Goal: Information Seeking & Learning: Find specific page/section

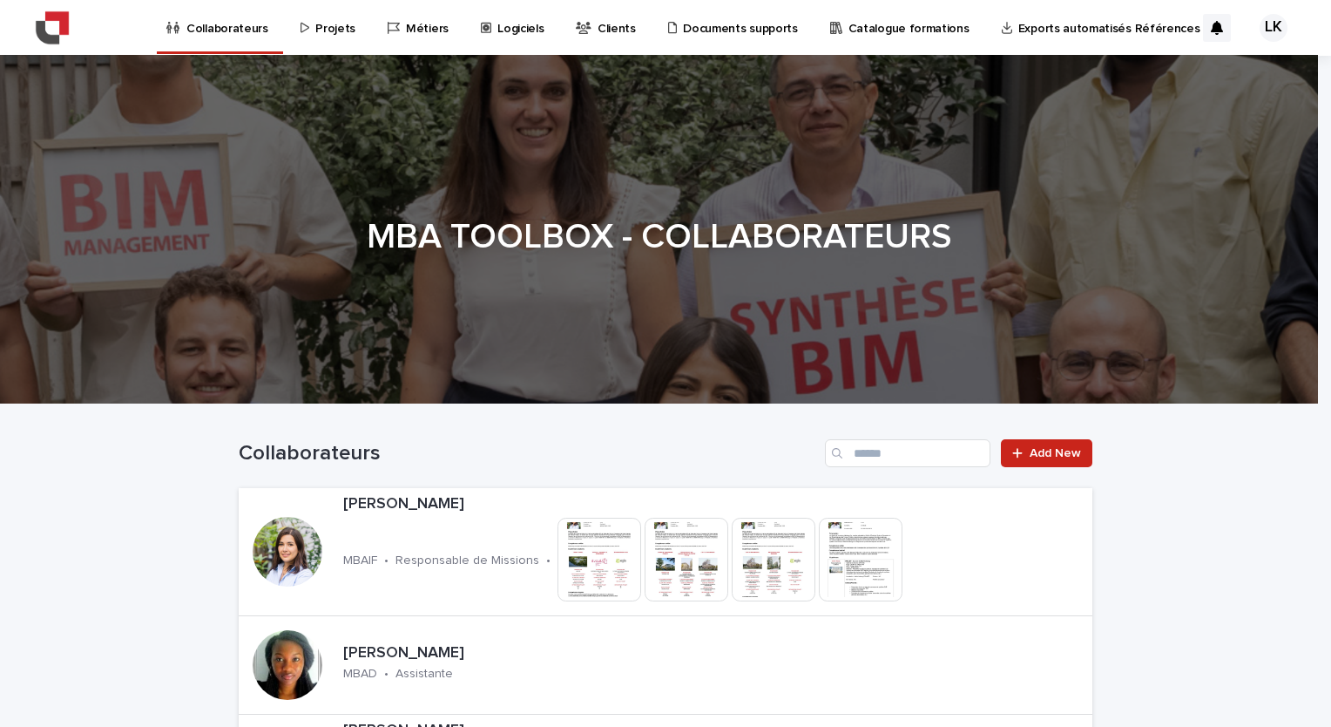
click at [325, 32] on p "Projets" at bounding box center [335, 18] width 40 height 37
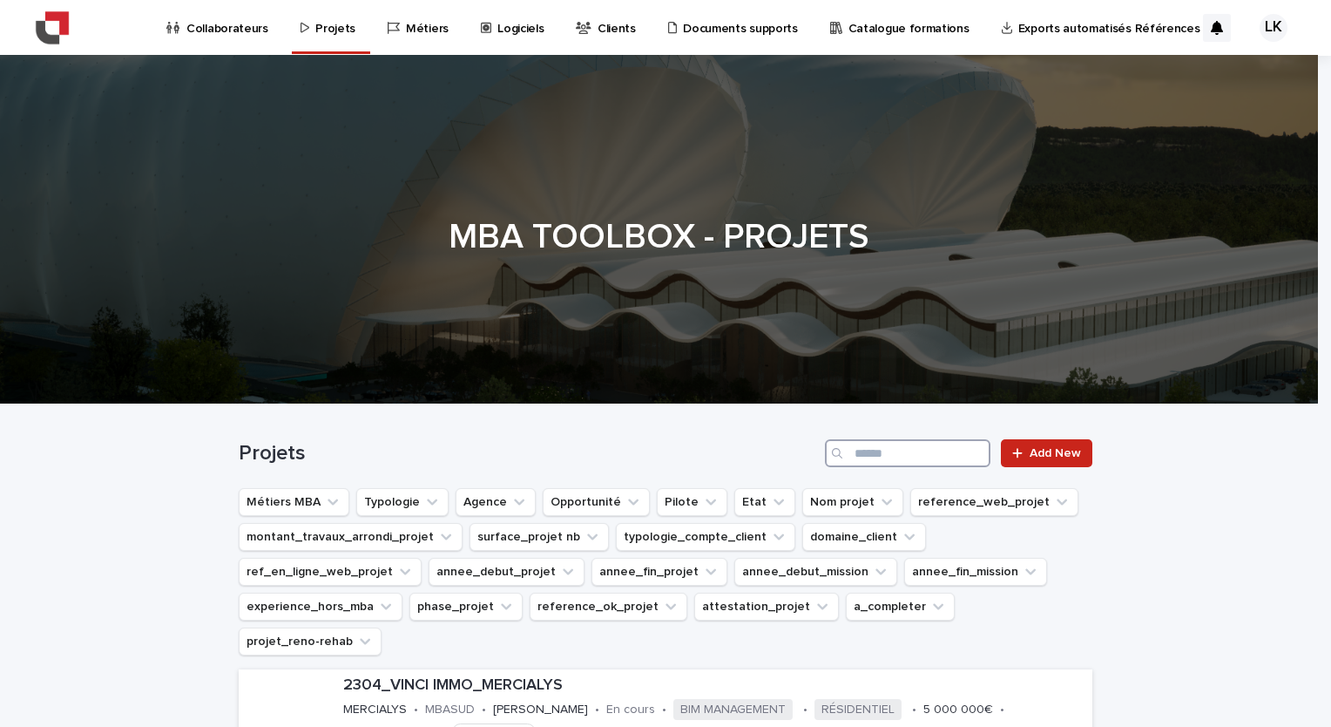
click at [891, 462] on input "Search" at bounding box center [908, 453] width 166 height 28
type input "*******"
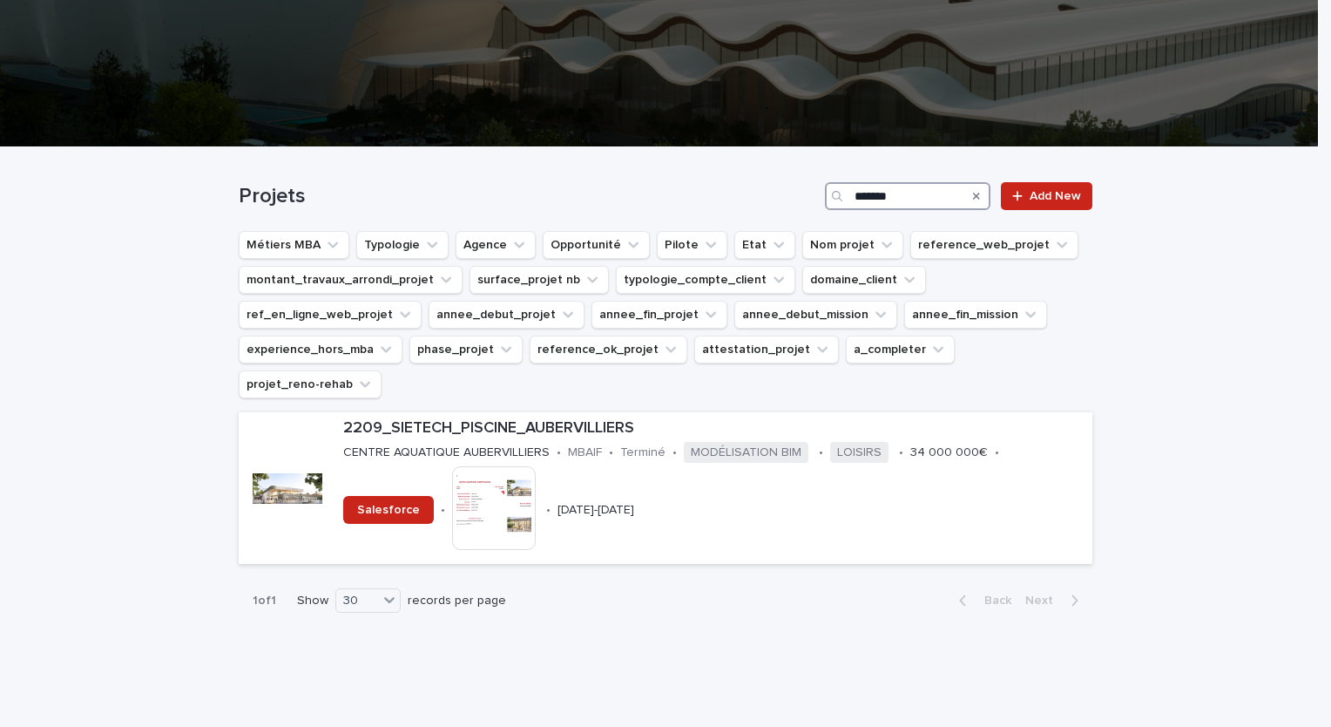
scroll to position [259, 0]
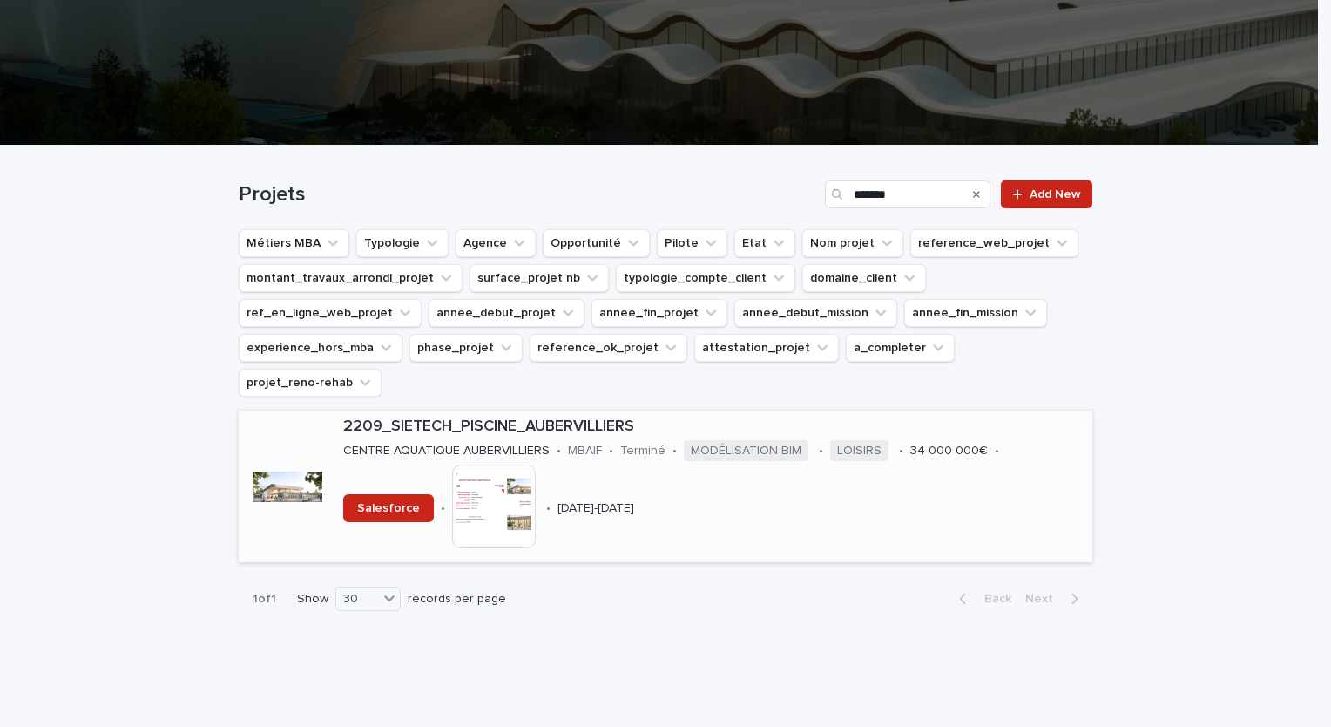
click at [521, 417] on p "2209_SIETECH_PISCINE_AUBERVILLIERS" at bounding box center [714, 426] width 742 height 19
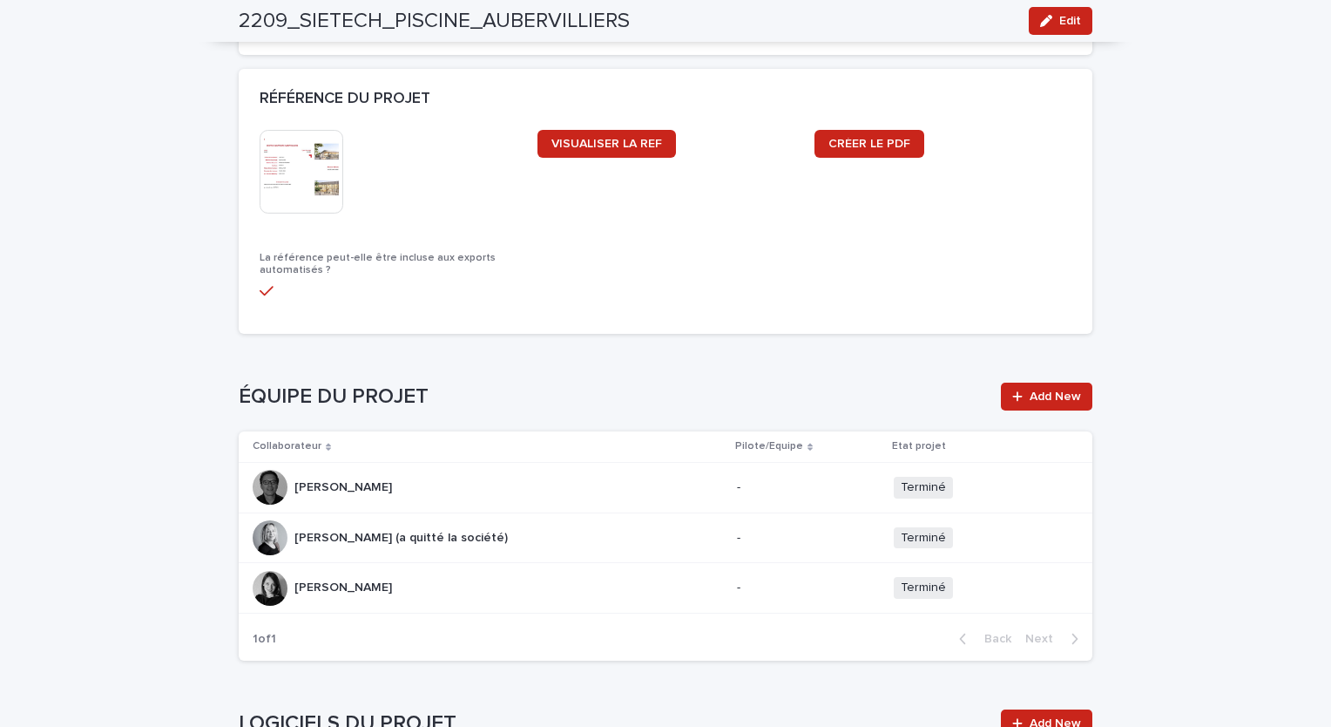
scroll to position [1568, 0]
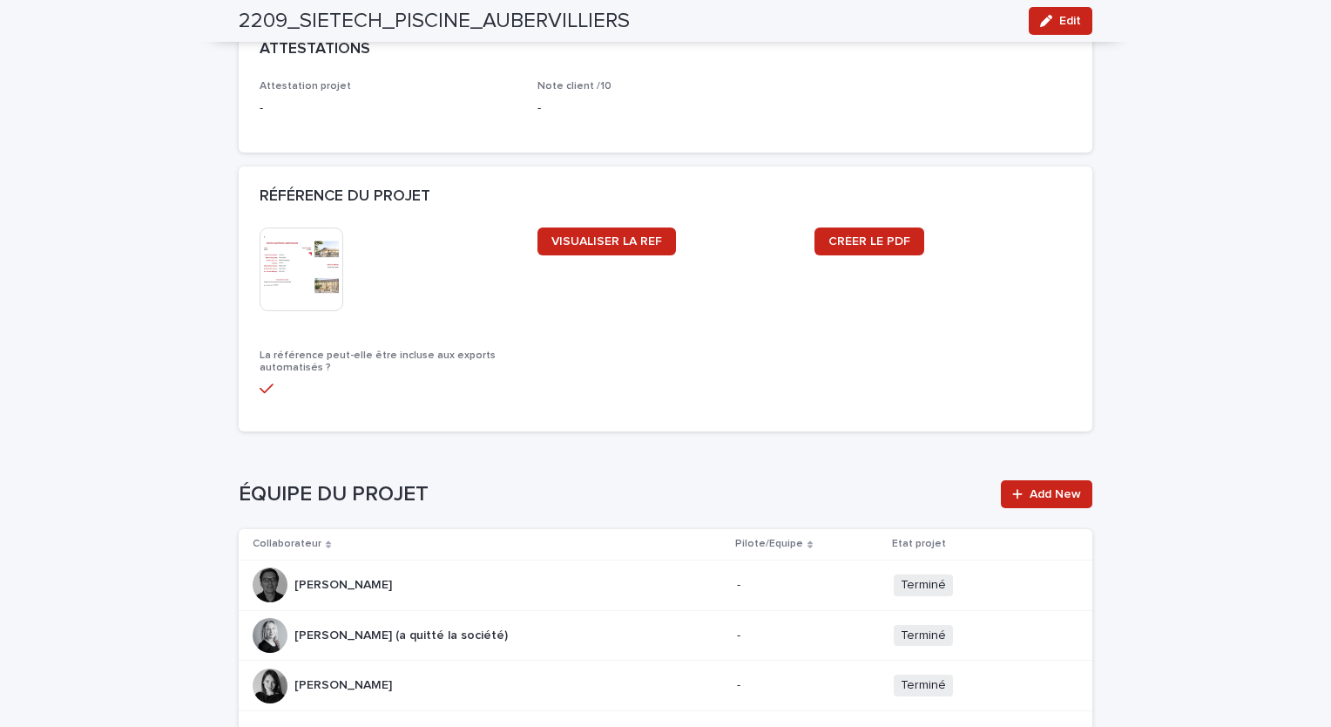
click at [315, 281] on img at bounding box center [302, 269] width 84 height 84
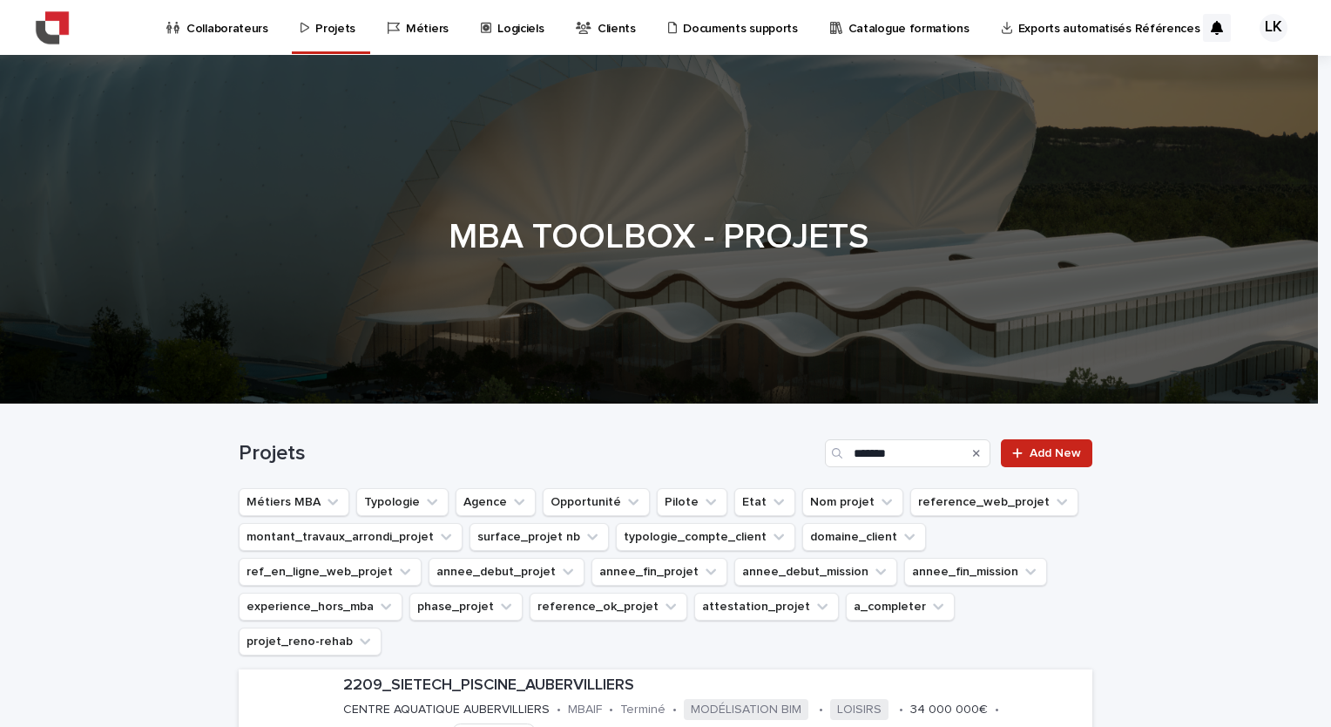
click at [973, 454] on icon "Search" at bounding box center [976, 452] width 7 height 7
click at [408, 504] on button "Typologie" at bounding box center [402, 502] width 92 height 28
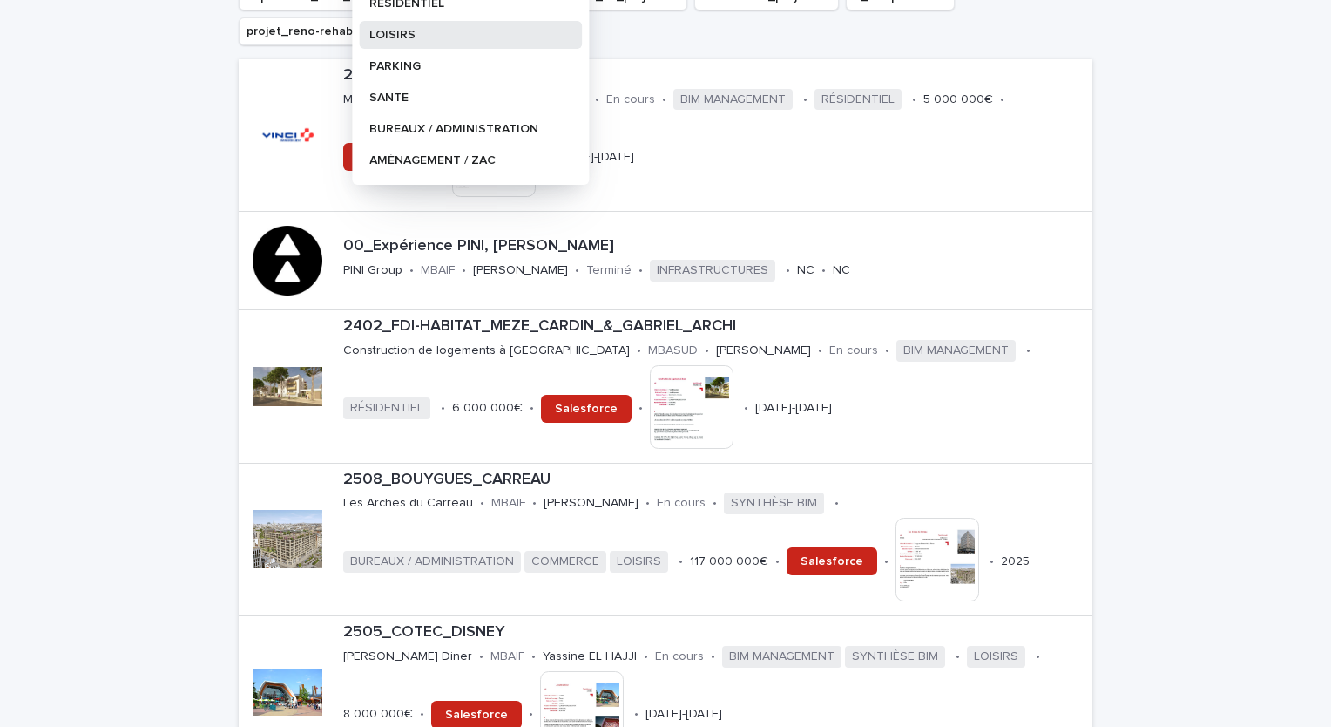
click at [415, 42] on div "LOISIRS" at bounding box center [470, 35] width 223 height 28
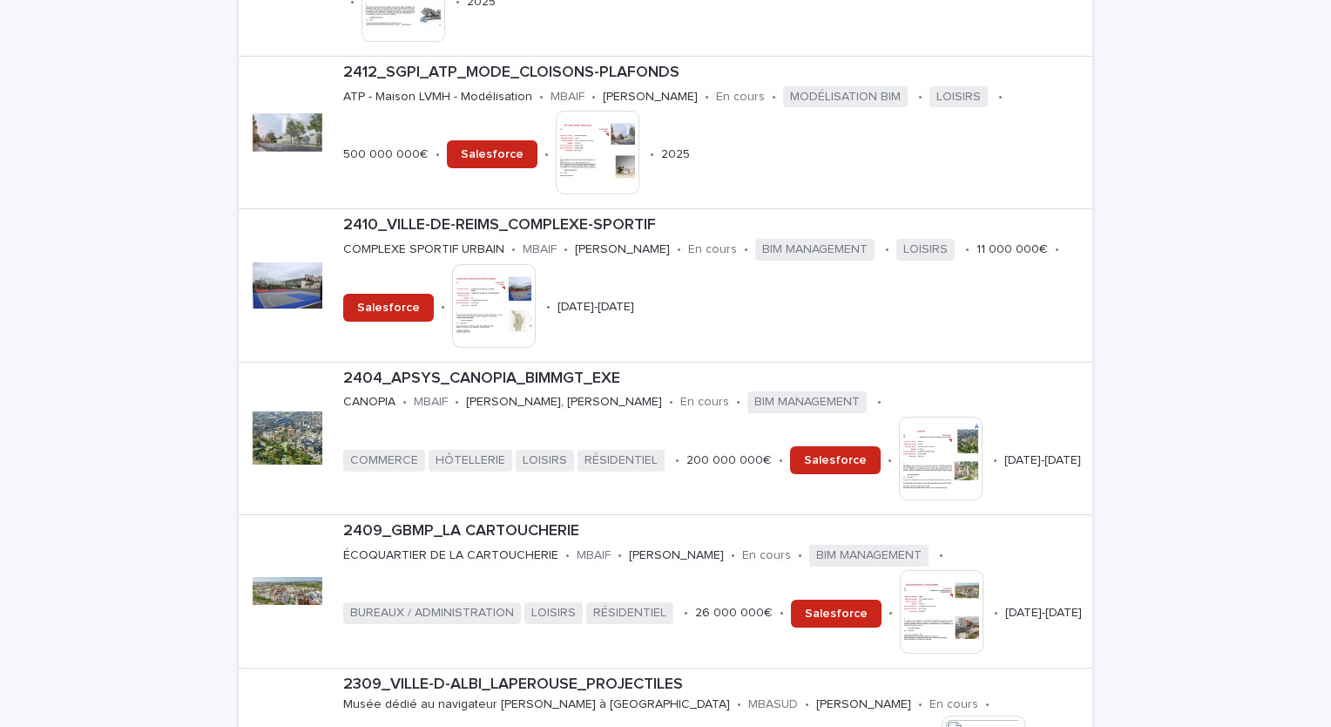
scroll to position [1742, 0]
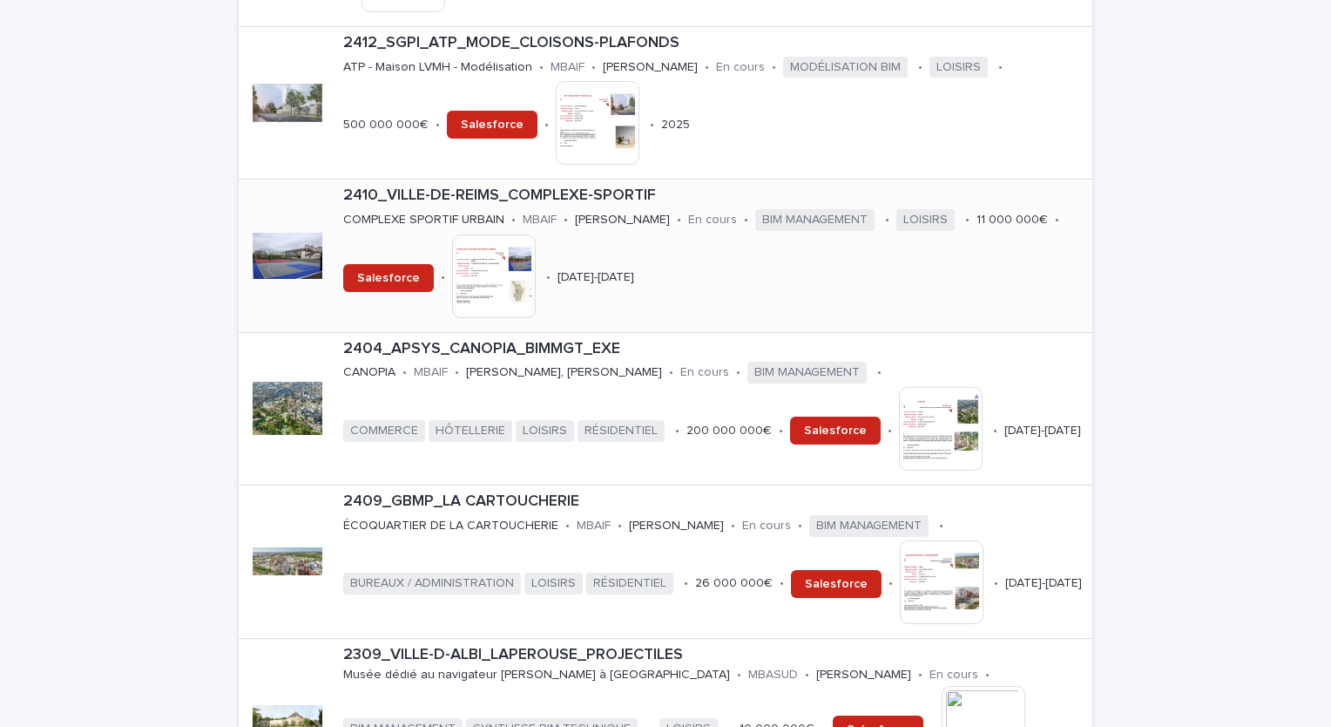
click at [624, 186] on p "2410_VILLE-DE-REIMS_COMPLEXE-SPORTIF" at bounding box center [714, 195] width 742 height 19
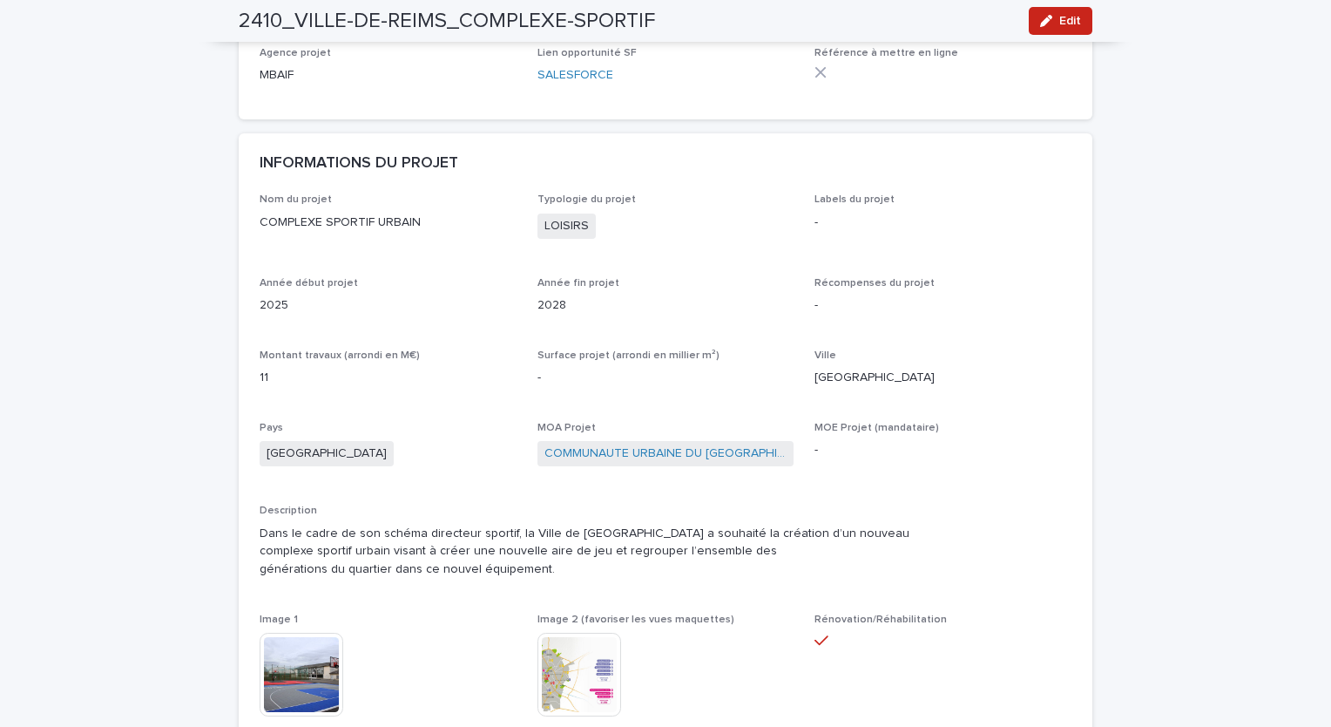
scroll to position [174, 0]
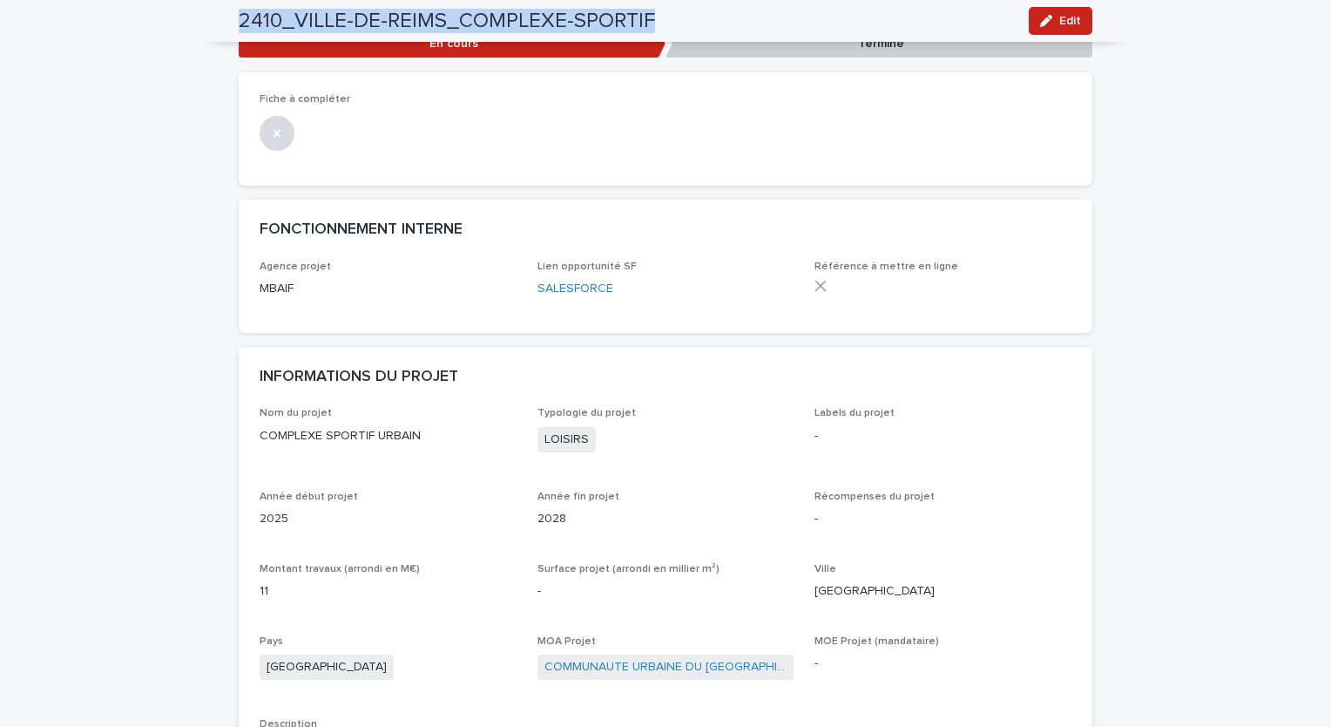
drag, startPoint x: 650, startPoint y: 22, endPoint x: 229, endPoint y: 17, distance: 420.8
click at [229, 17] on div "2410_VILLE-DE-[GEOGRAPHIC_DATA]-SPORTIF Edit" at bounding box center [665, 21] width 937 height 42
copy h2 "2410_VILLE-DE-REIMS_COMPLEXE-SPORTIF"
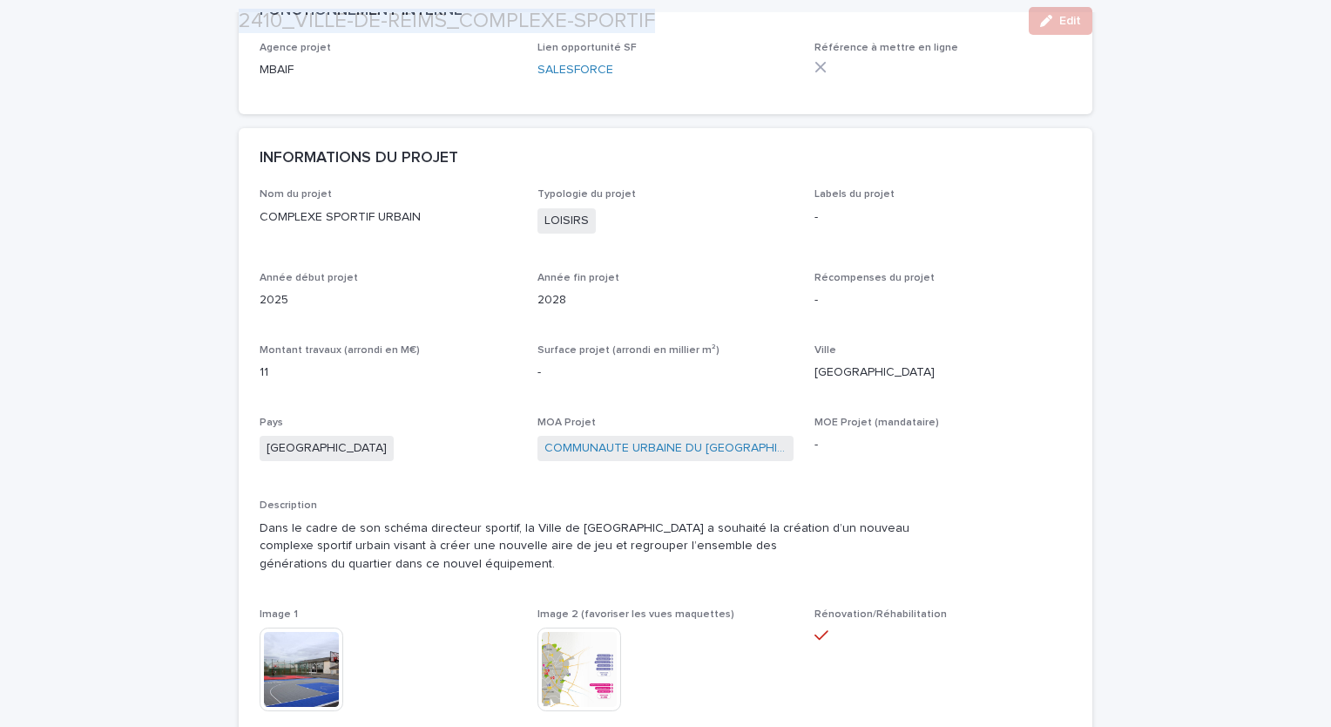
scroll to position [436, 0]
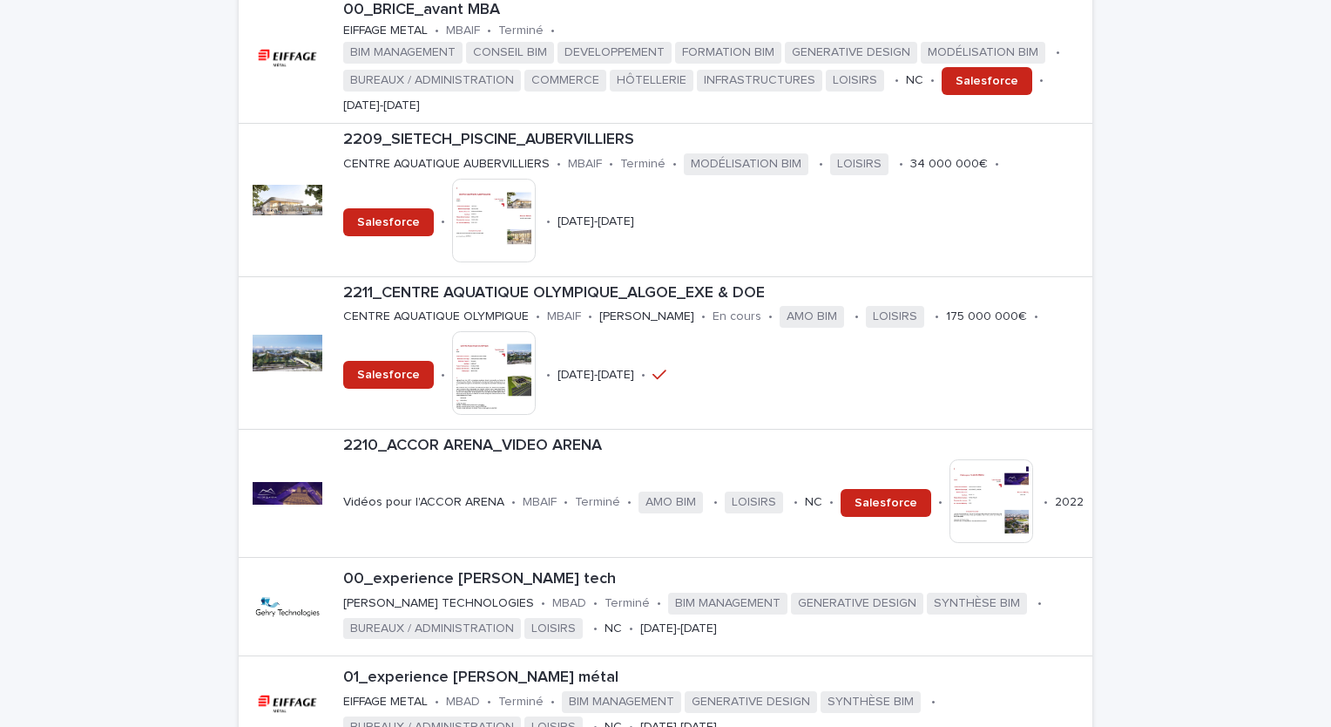
scroll to position [4007, 0]
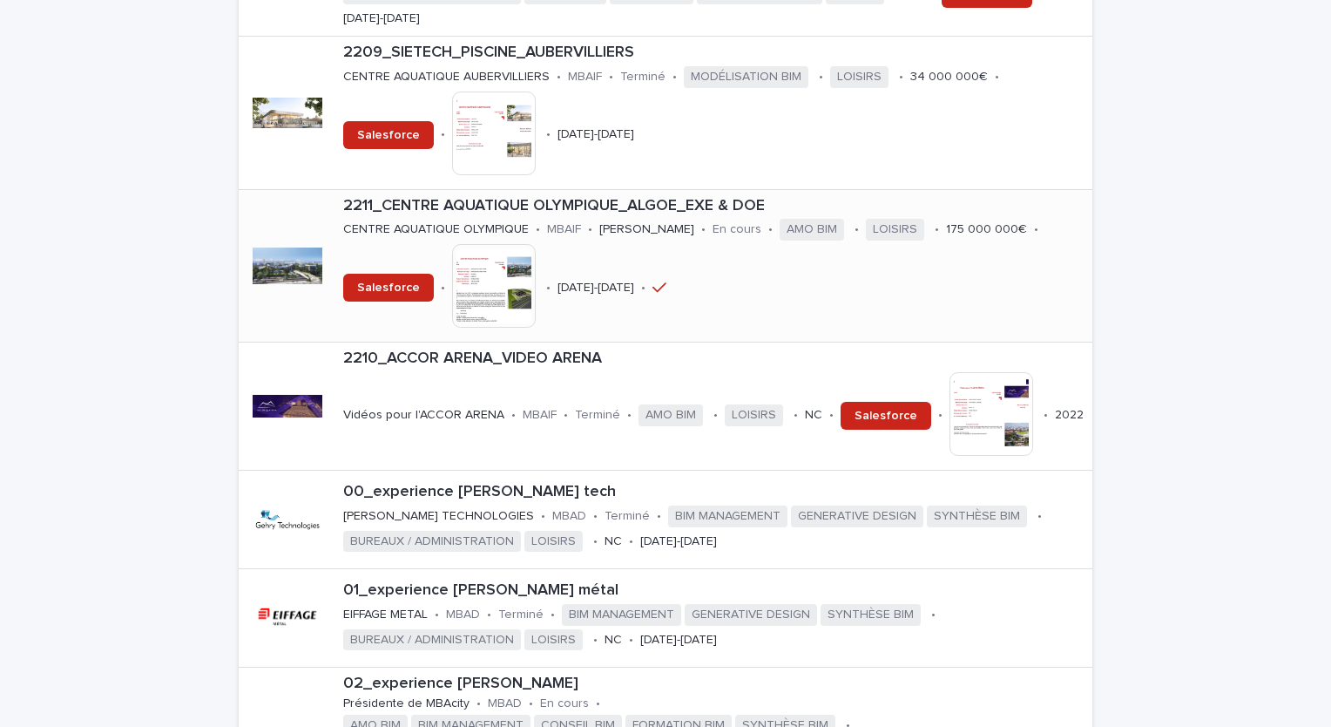
click at [548, 216] on p "2211_CENTRE AQUATIQUE OLYMPIQUE_ALGOE_EXE & DOE" at bounding box center [714, 206] width 742 height 19
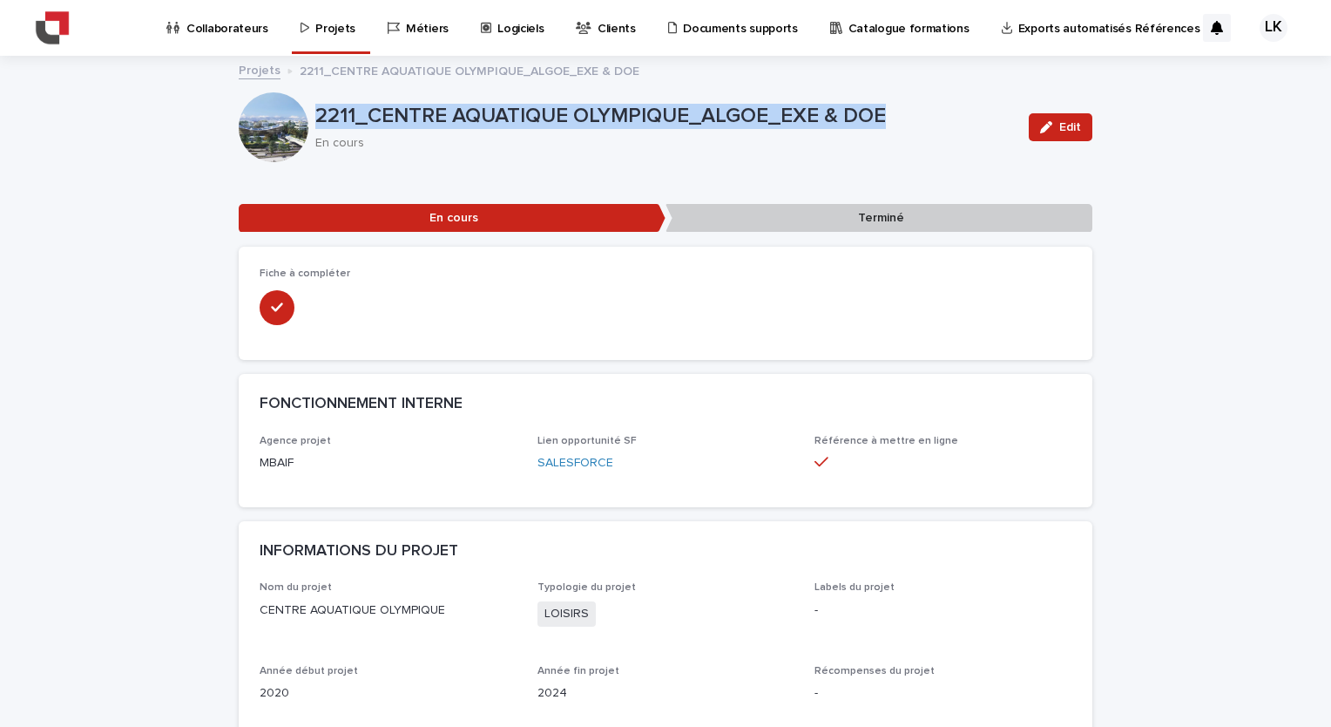
drag, startPoint x: 882, startPoint y: 121, endPoint x: 307, endPoint y: 99, distance: 575.3
click at [307, 99] on div "2211_CENTRE AQUATIQUE OLYMPIQUE_ALGOE_EXE & DOE En cours Edit" at bounding box center [666, 127] width 854 height 70
drag, startPoint x: 307, startPoint y: 99, endPoint x: 341, endPoint y: 113, distance: 36.7
copy div "2211_CENTRE AQUATIQUE OLYMPIQUE_ALGOE_EXE & DOE"
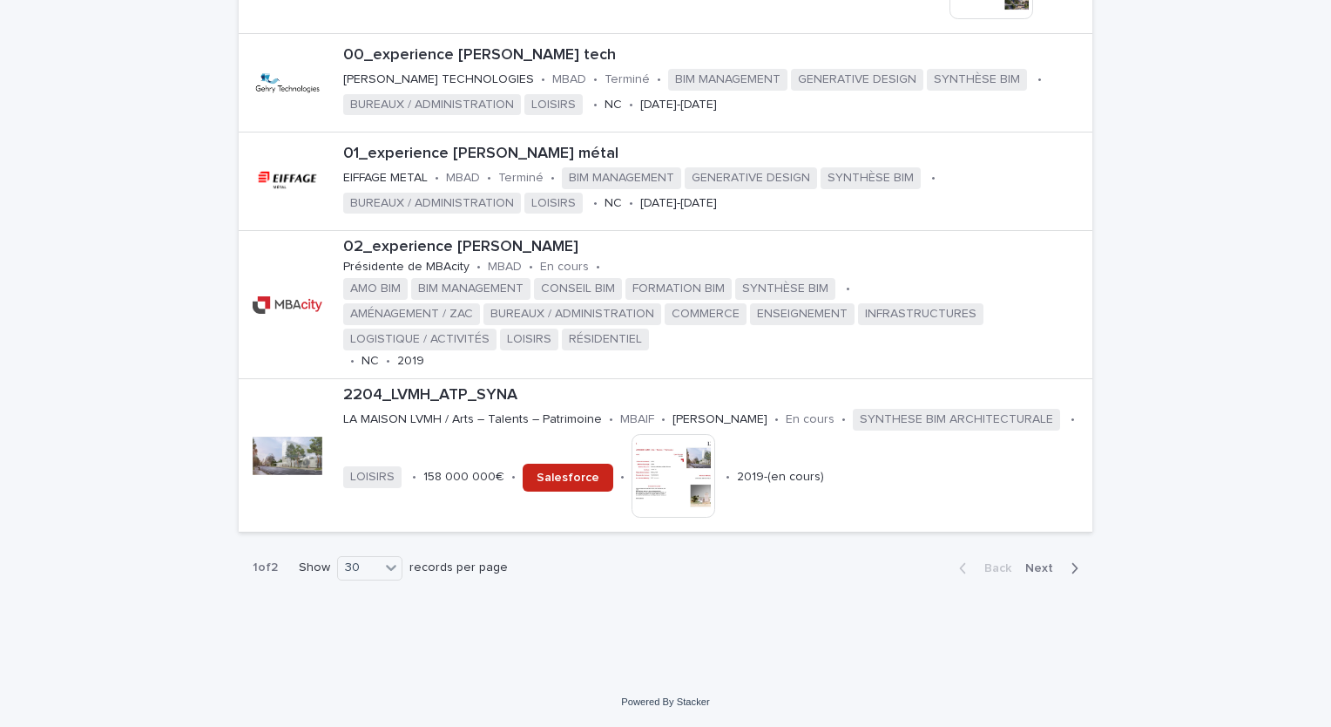
scroll to position [4453, 0]
drag, startPoint x: 1044, startPoint y: 570, endPoint x: 941, endPoint y: 556, distance: 104.6
click at [1044, 570] on span "Next" at bounding box center [1044, 568] width 38 height 12
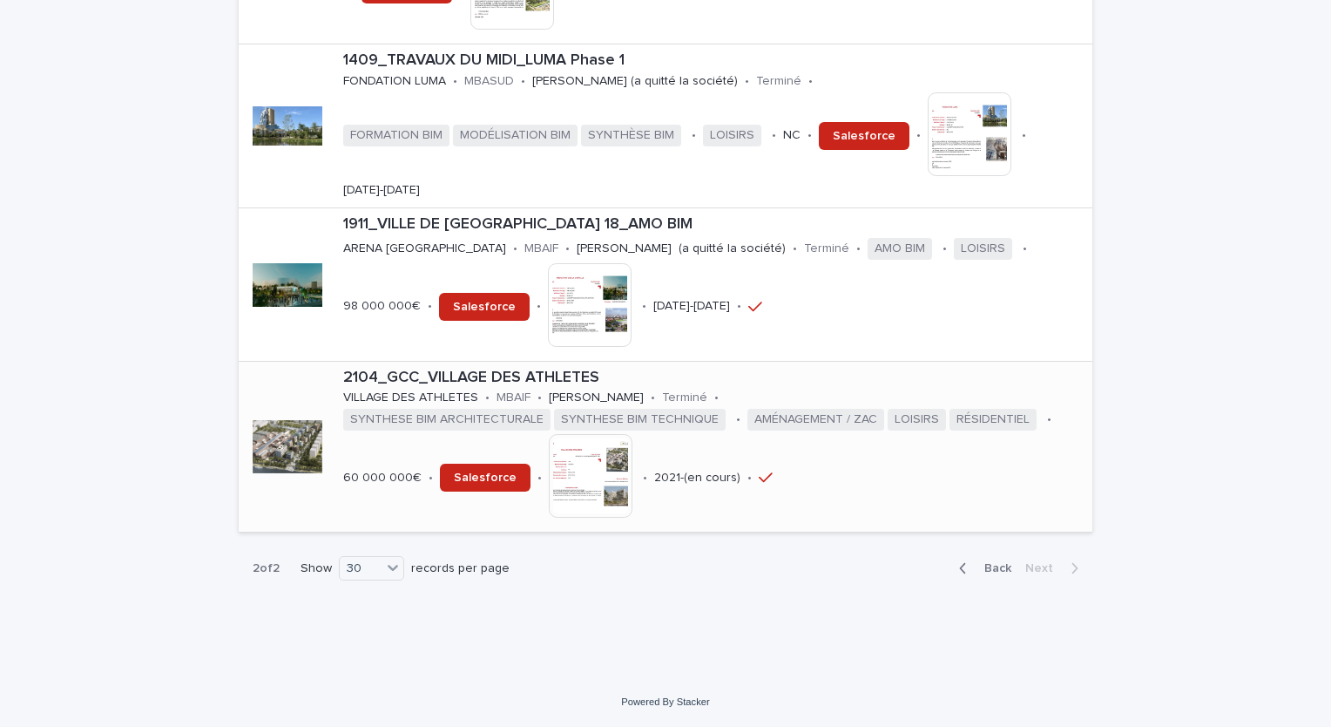
scroll to position [2791, 0]
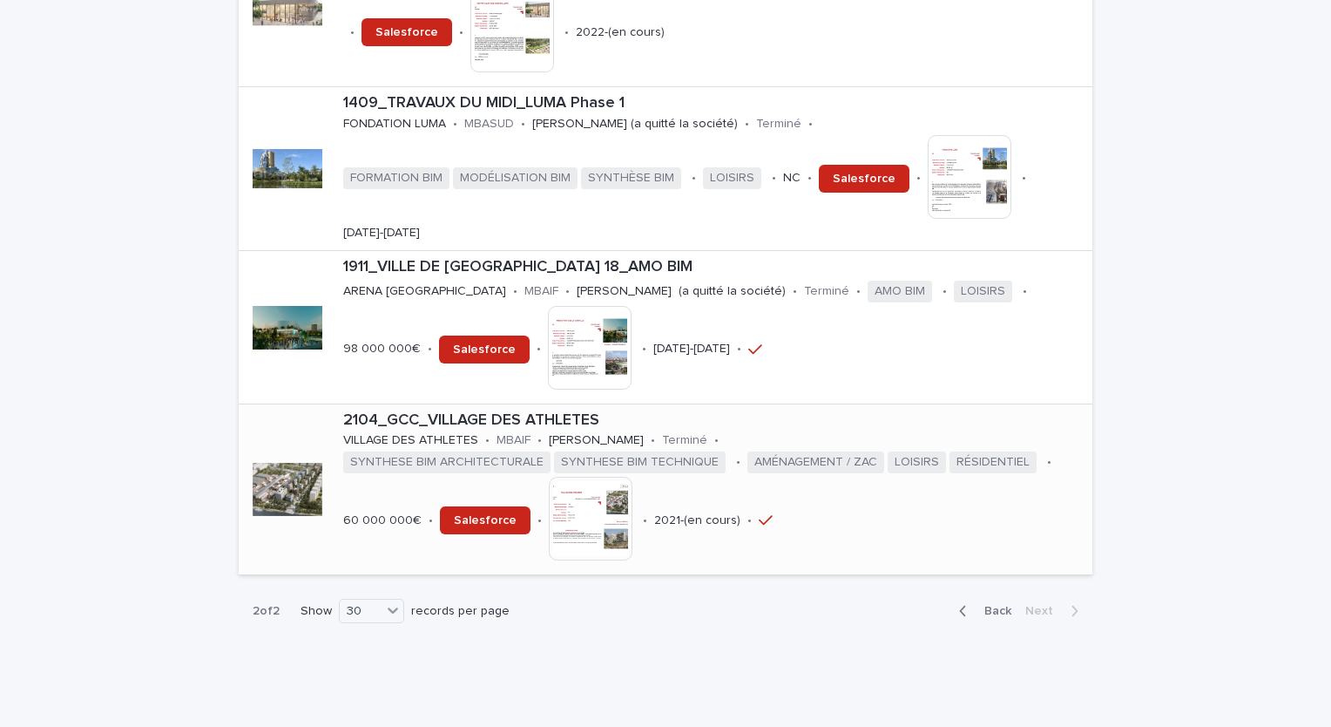
click at [388, 411] on p "2104_GCC_VILLAGE DES ATHLETES" at bounding box center [714, 420] width 742 height 19
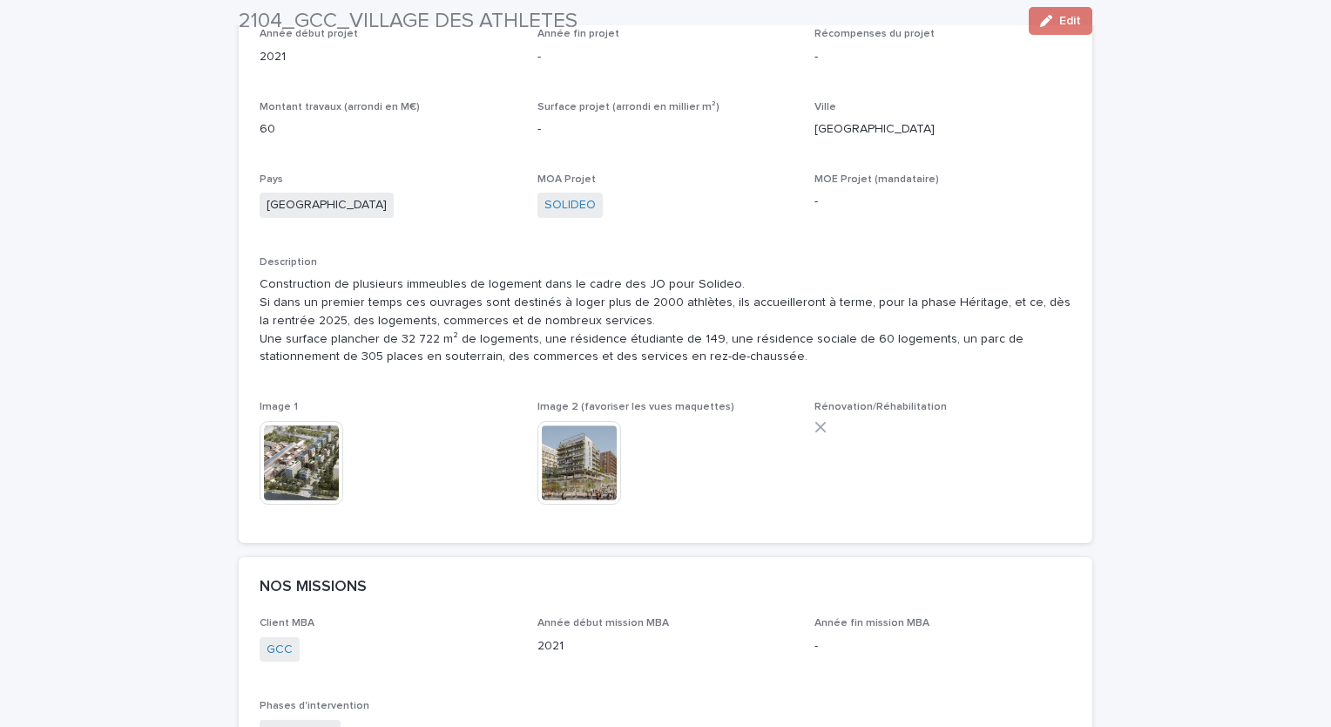
scroll to position [697, 0]
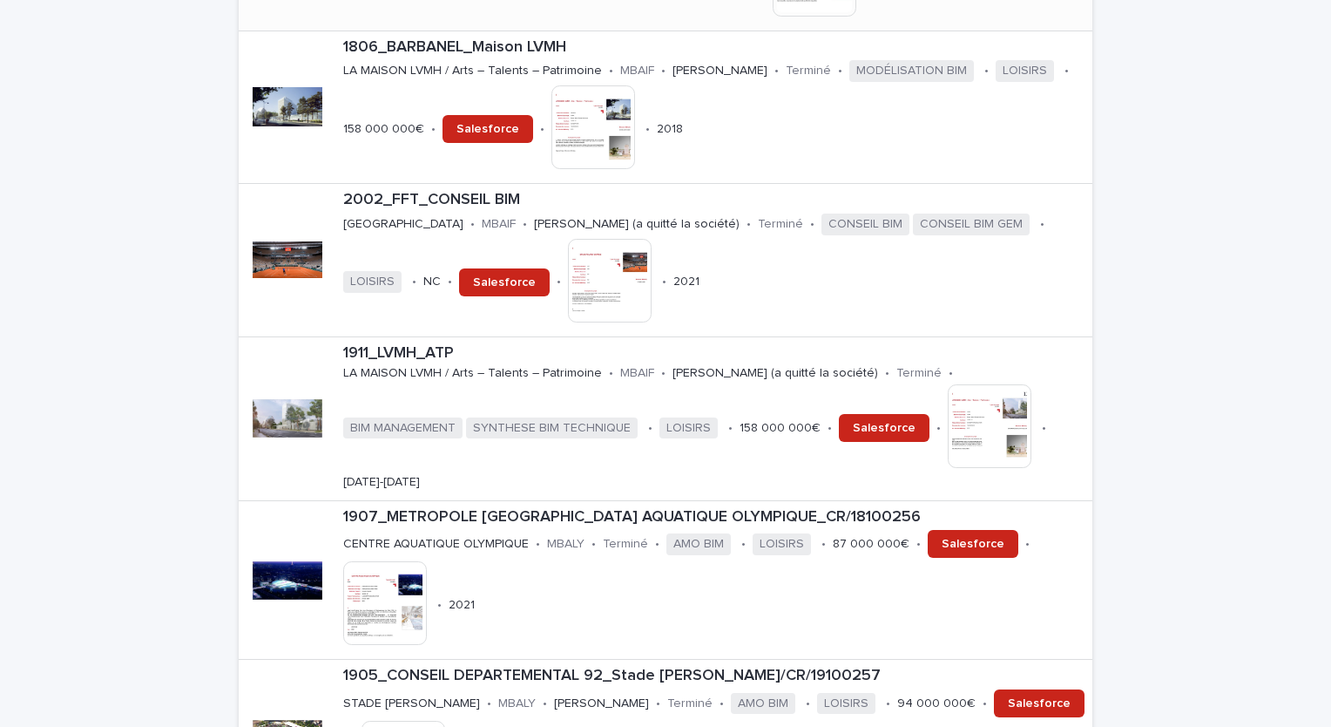
scroll to position [958, 0]
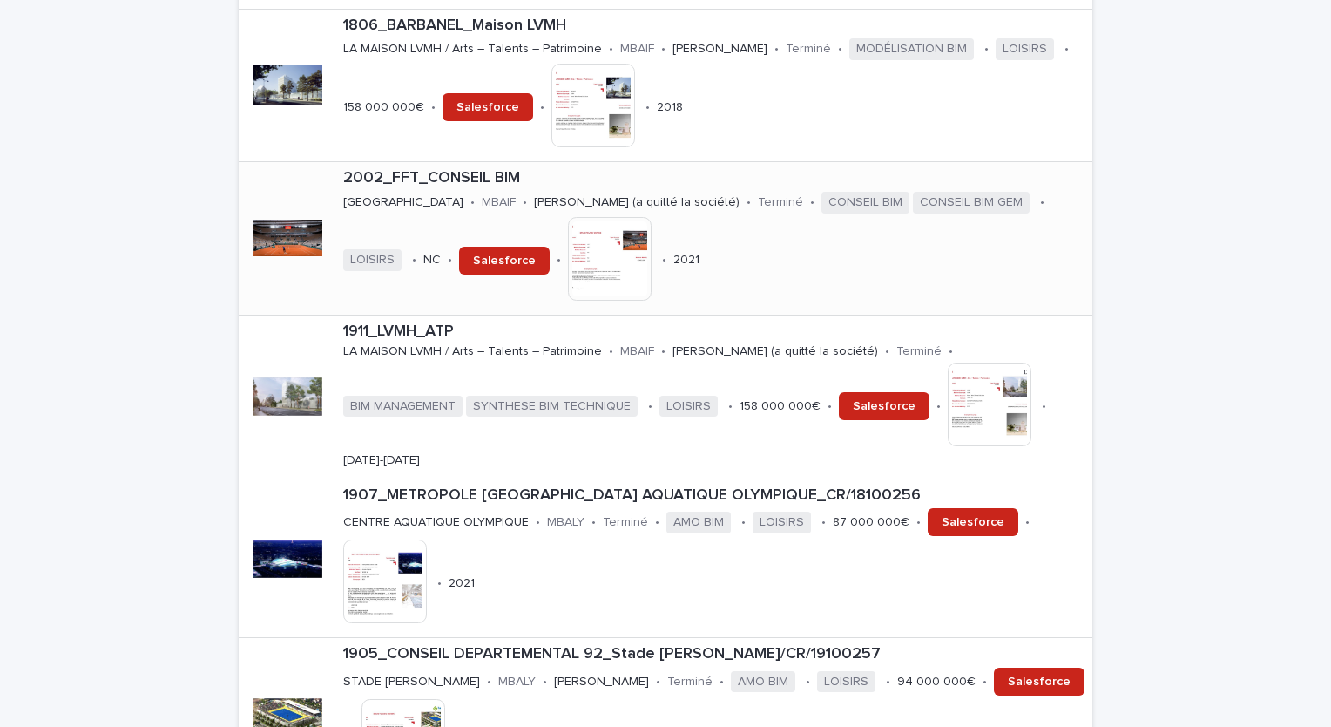
click at [470, 170] on p "2002_FFT_CONSEIL BIM" at bounding box center [714, 178] width 742 height 19
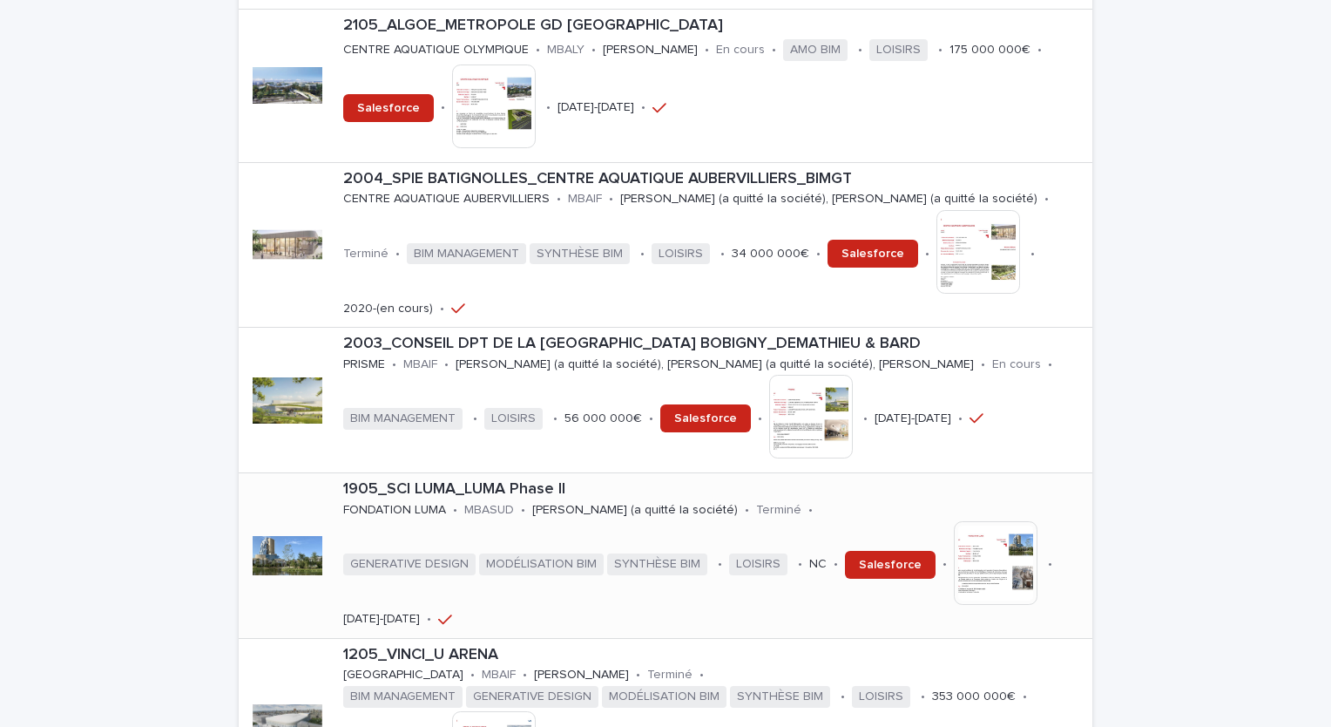
scroll to position [1829, 0]
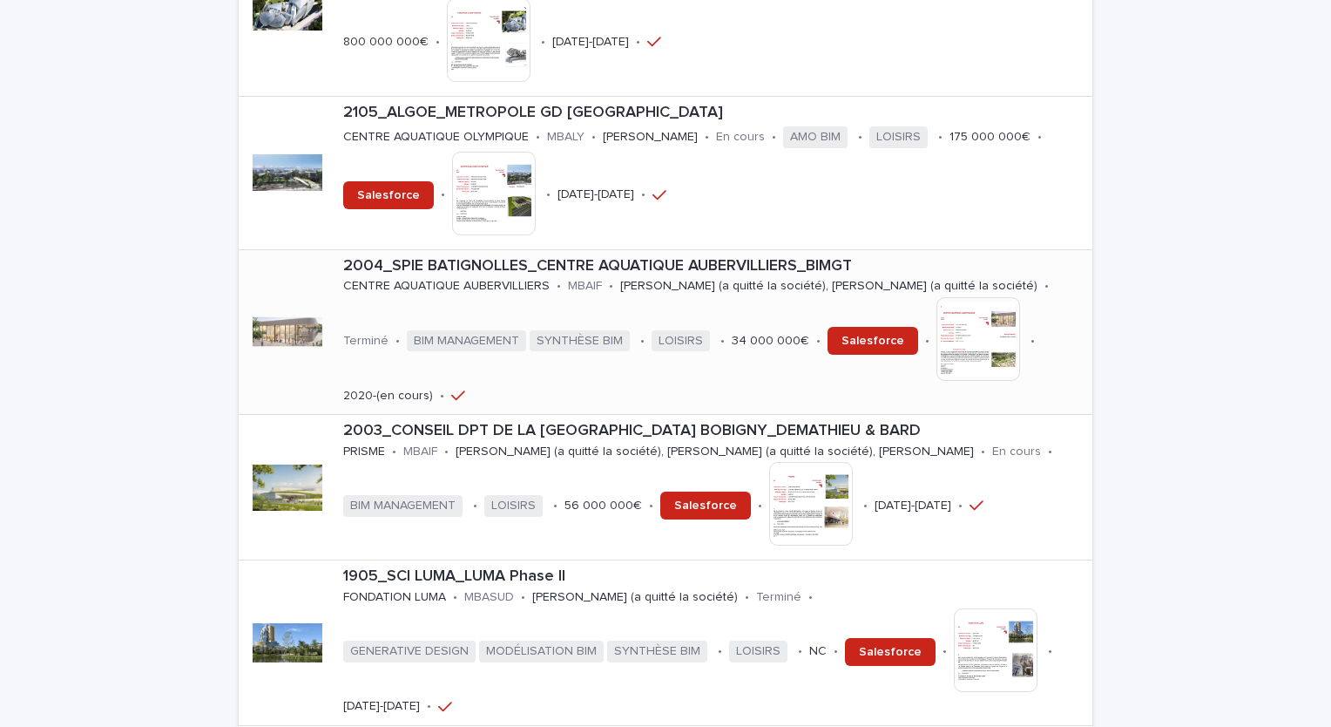
click at [467, 258] on p "2004_SPIE BATIGNOLLES_CENTRE AQUATIQUE AUBERVILLIERS_BIMGT" at bounding box center [714, 266] width 742 height 19
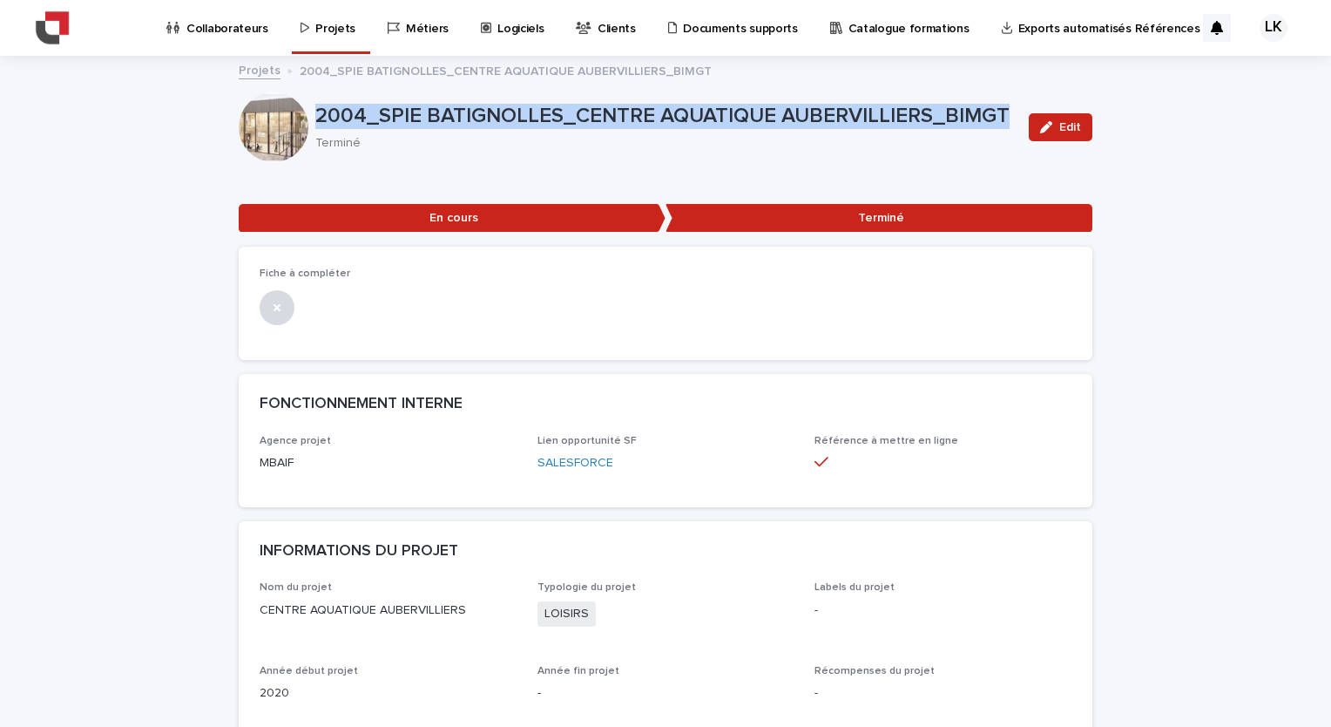
drag, startPoint x: 997, startPoint y: 115, endPoint x: 313, endPoint y: 122, distance: 683.9
click at [315, 122] on p "2004_SPIE BATIGNOLLES_CENTRE AQUATIQUE AUBERVILLIERS_BIMGT" at bounding box center [665, 116] width 700 height 25
copy p "2004_SPIE BATIGNOLLES_CENTRE AQUATIQUE AUBERVILLIERS_BIMGT"
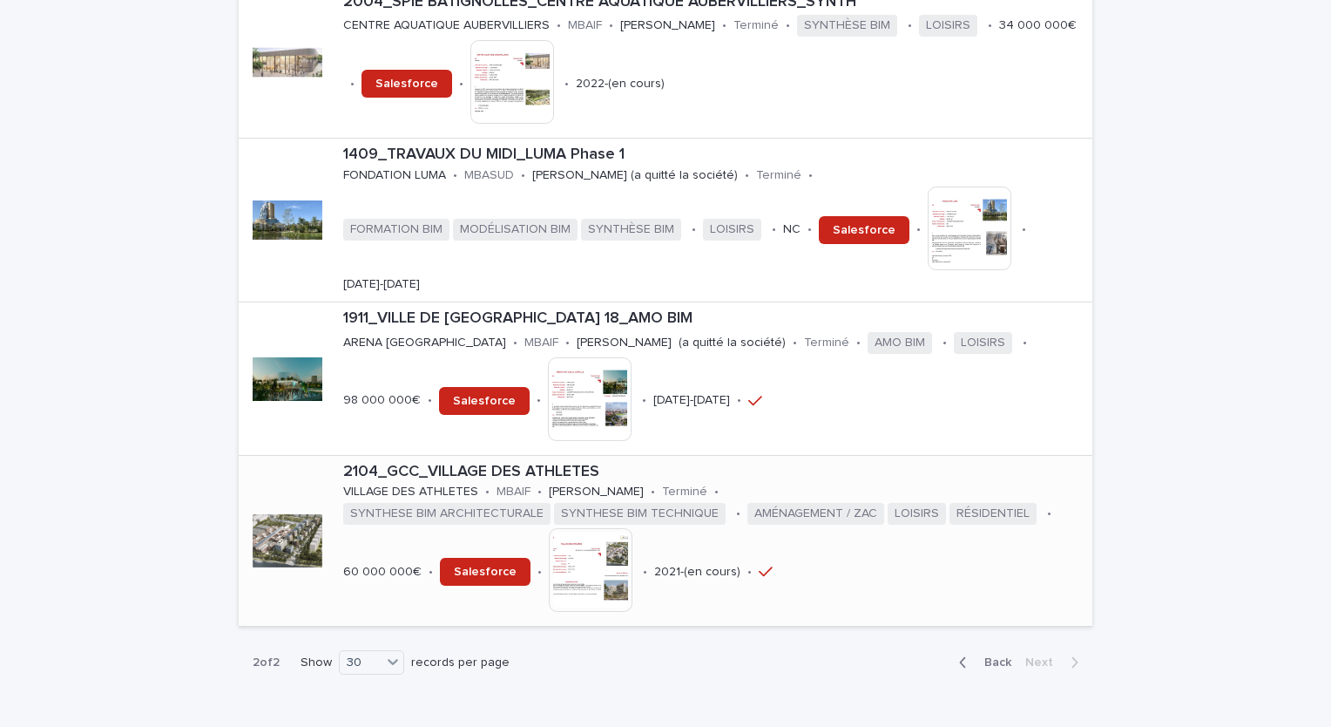
scroll to position [2700, 0]
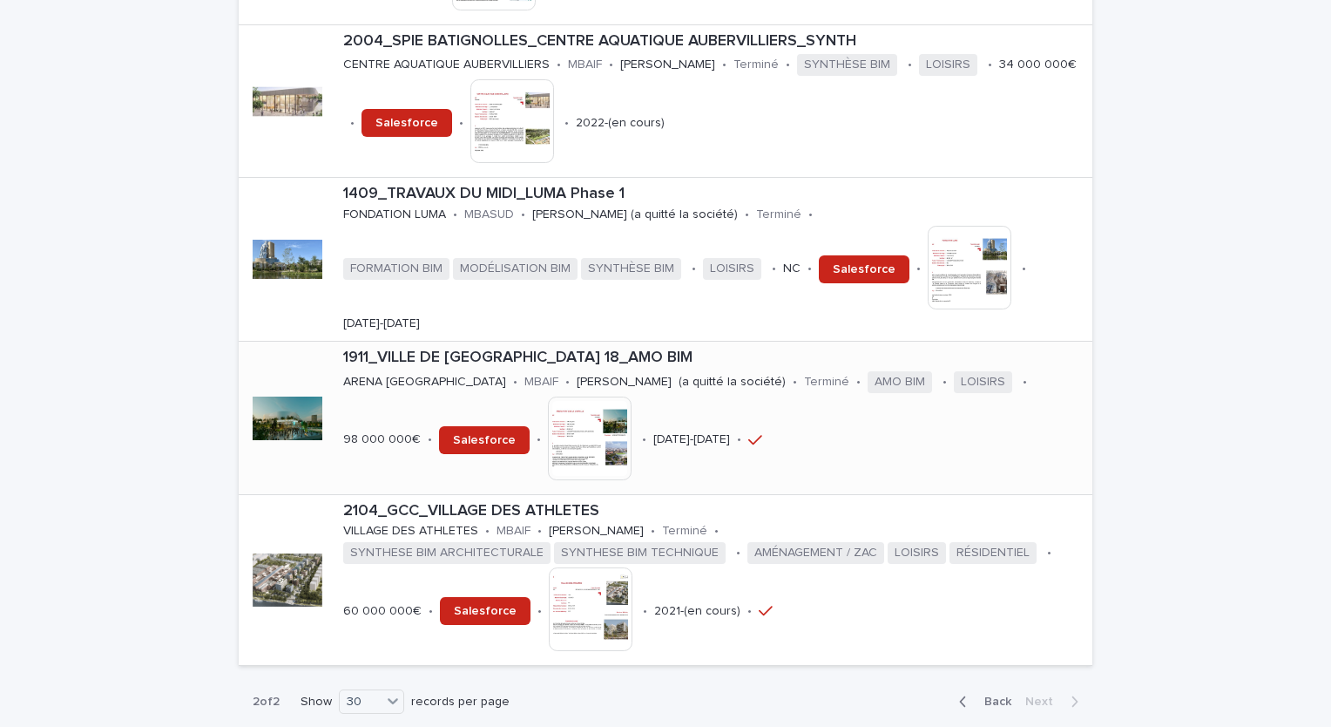
click at [659, 348] on p "1911_VILLE DE [GEOGRAPHIC_DATA] 18_AMO BIM" at bounding box center [714, 357] width 742 height 19
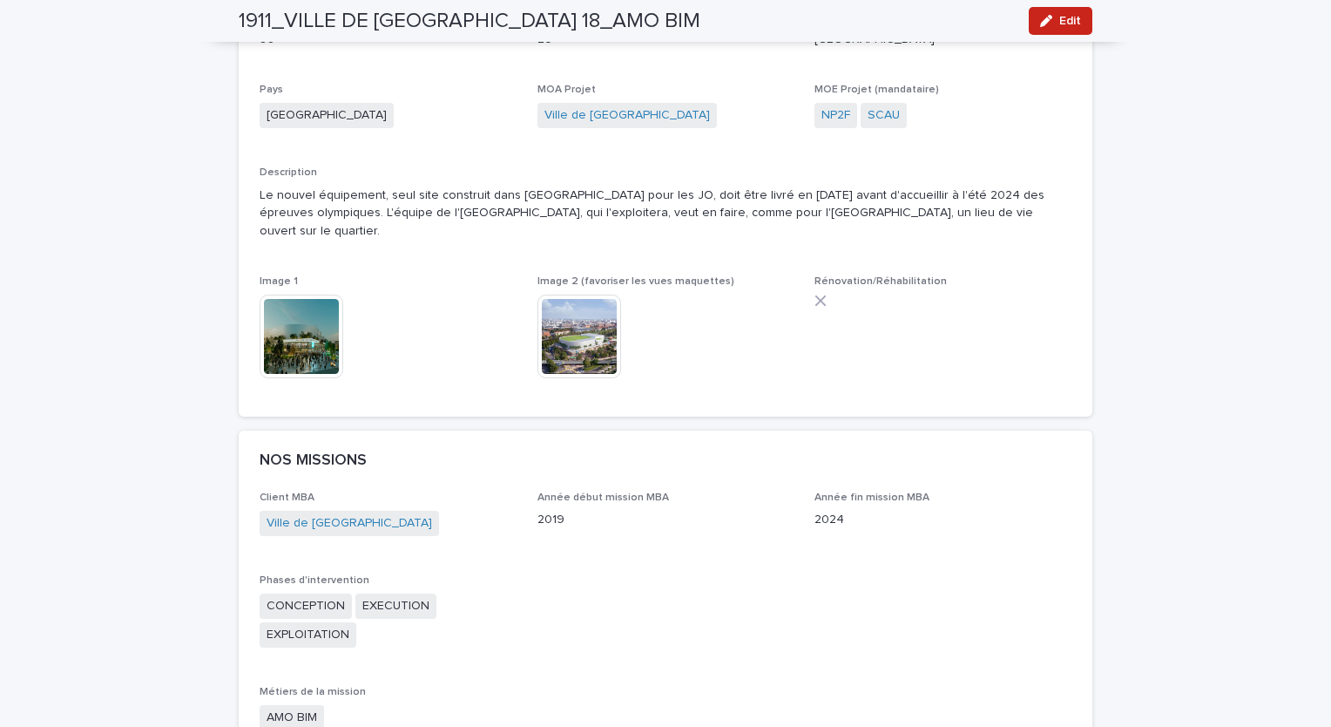
scroll to position [697, 0]
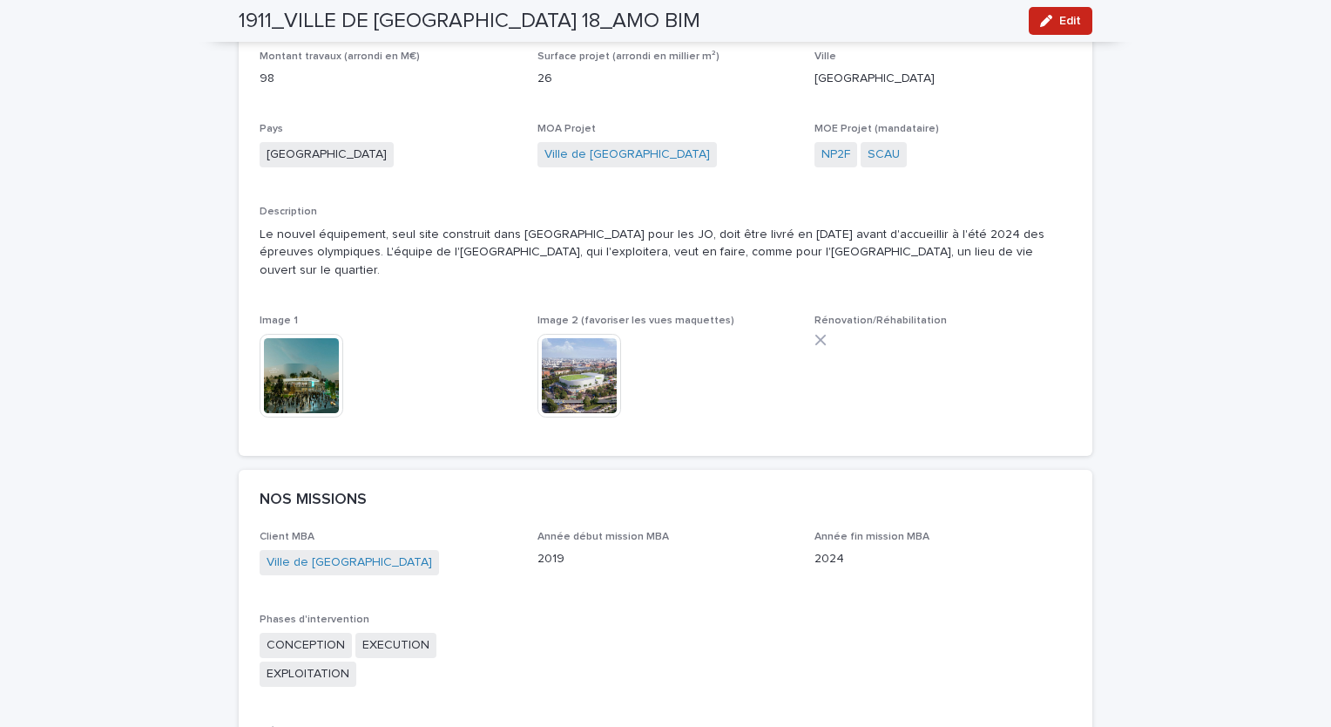
click at [331, 355] on img at bounding box center [302, 376] width 84 height 84
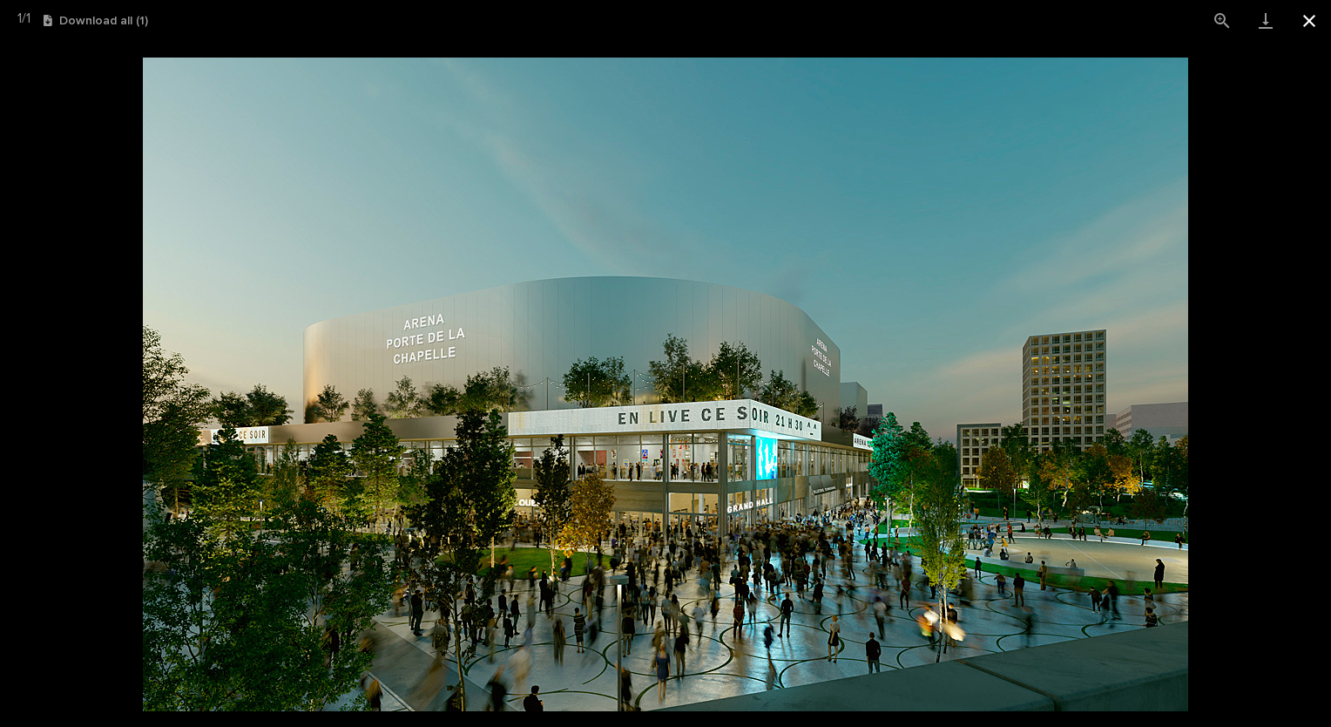
click at [1308, 23] on button "Close gallery" at bounding box center [1310, 20] width 44 height 41
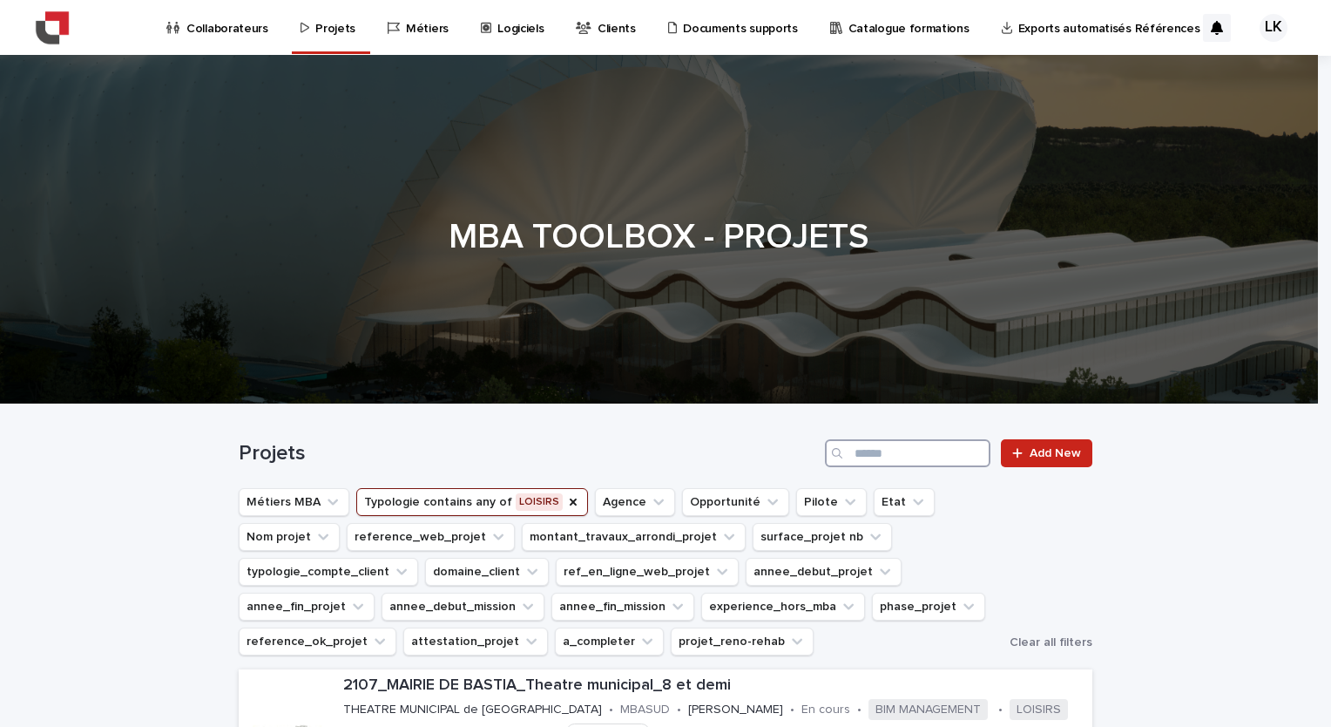
click at [866, 455] on input "Search" at bounding box center [908, 453] width 166 height 28
click at [570, 504] on icon "Typologie" at bounding box center [573, 501] width 7 height 7
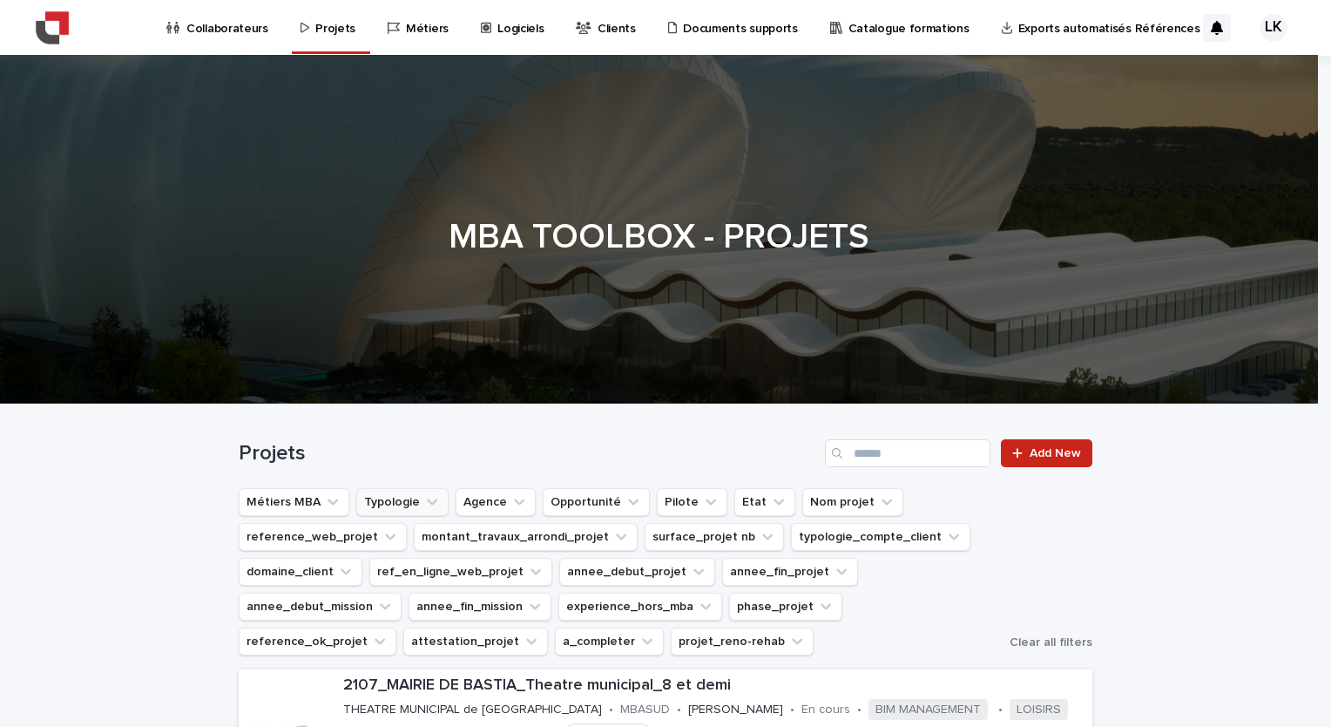
click at [847, 458] on div "Search" at bounding box center [839, 453] width 28 height 28
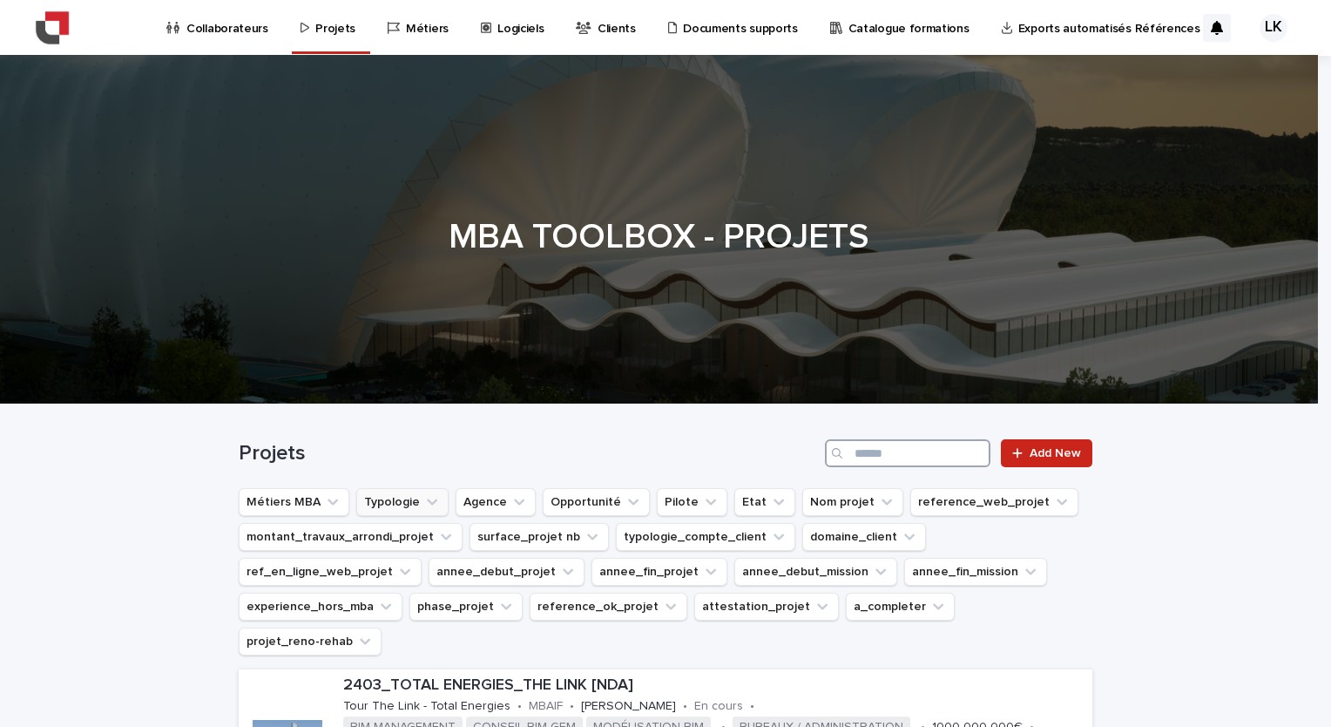
click at [854, 455] on input "Search" at bounding box center [908, 453] width 166 height 28
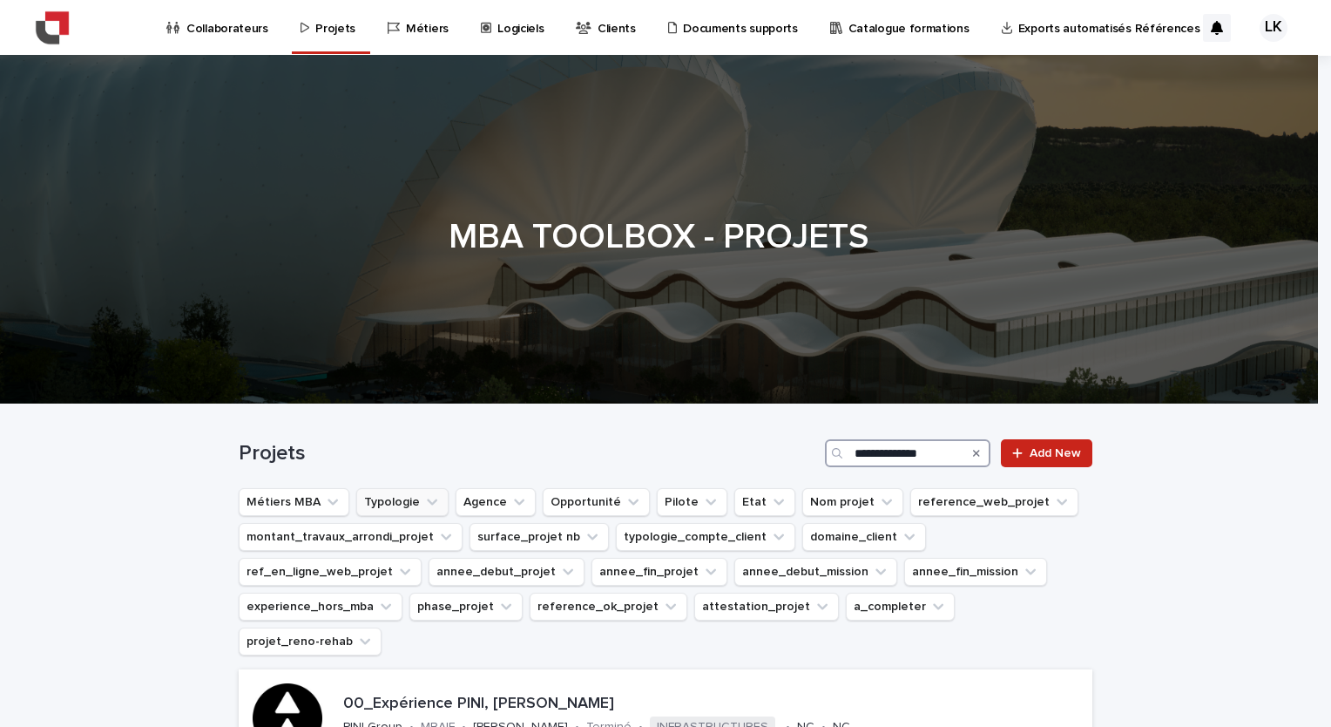
type input "**********"
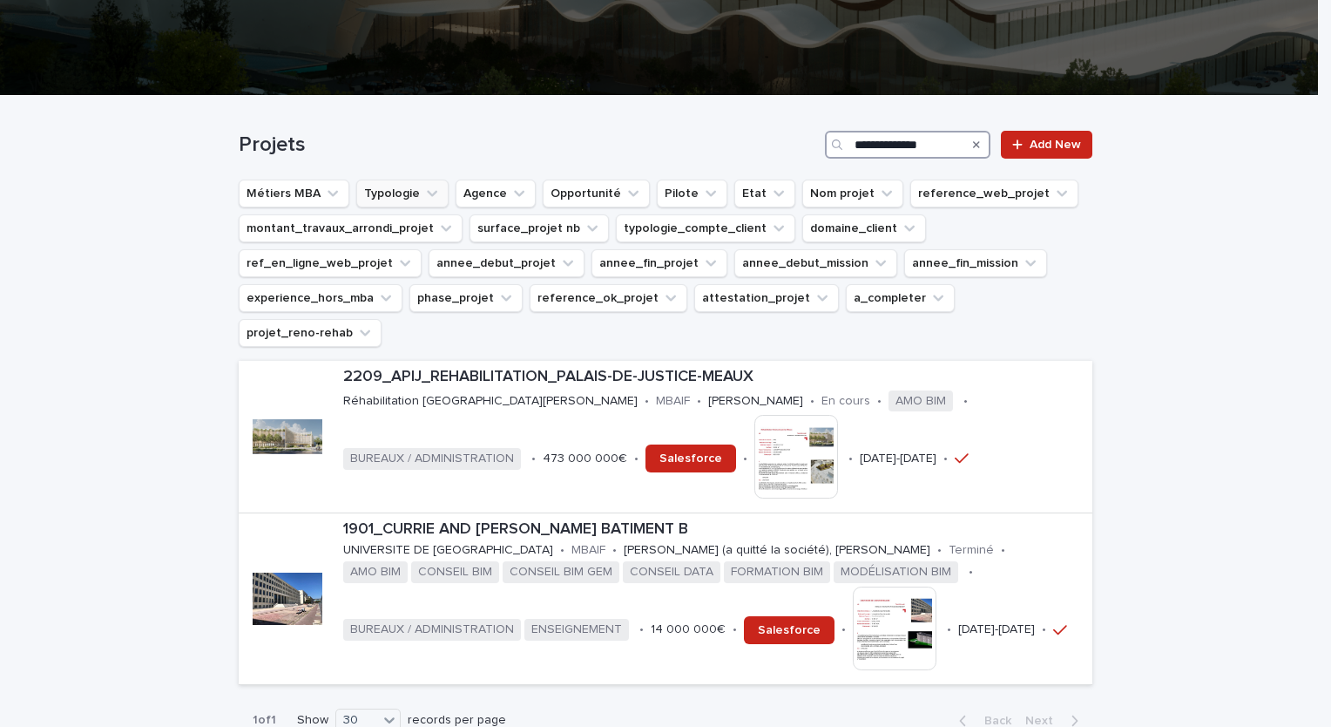
scroll to position [249, 0]
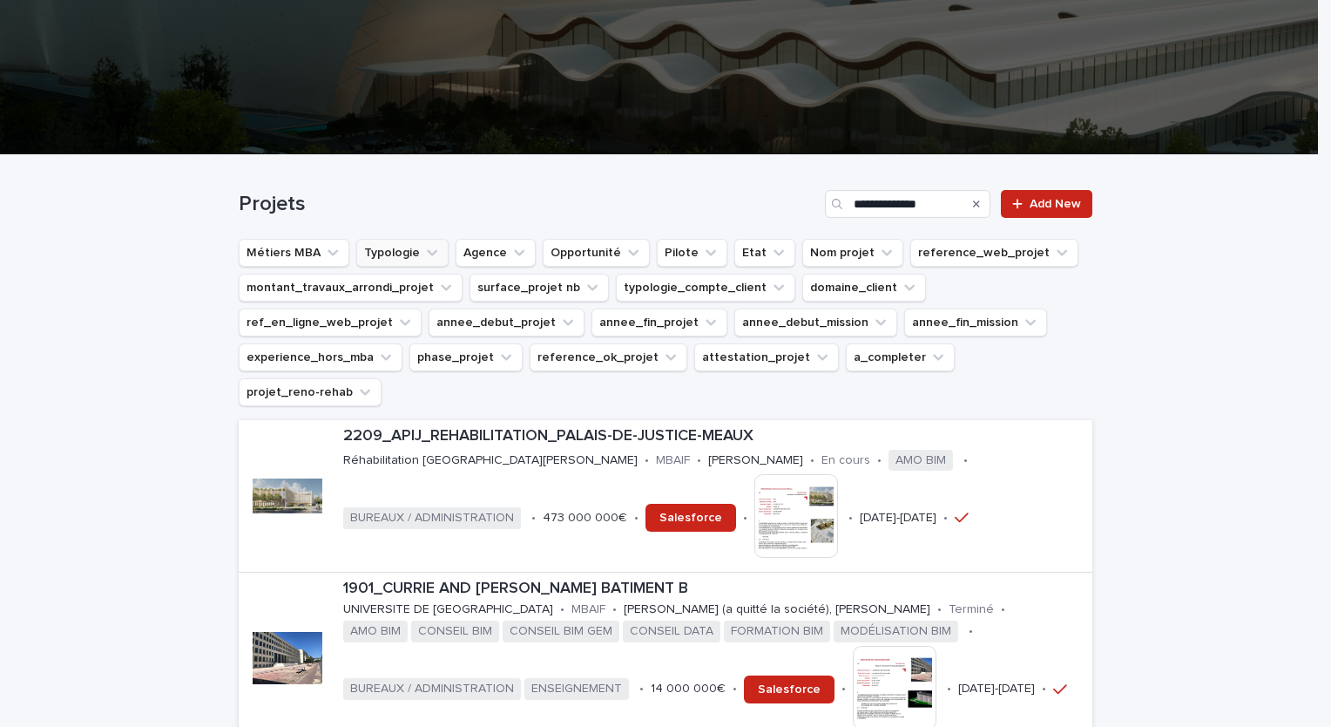
click at [973, 204] on icon "Search" at bounding box center [976, 203] width 7 height 7
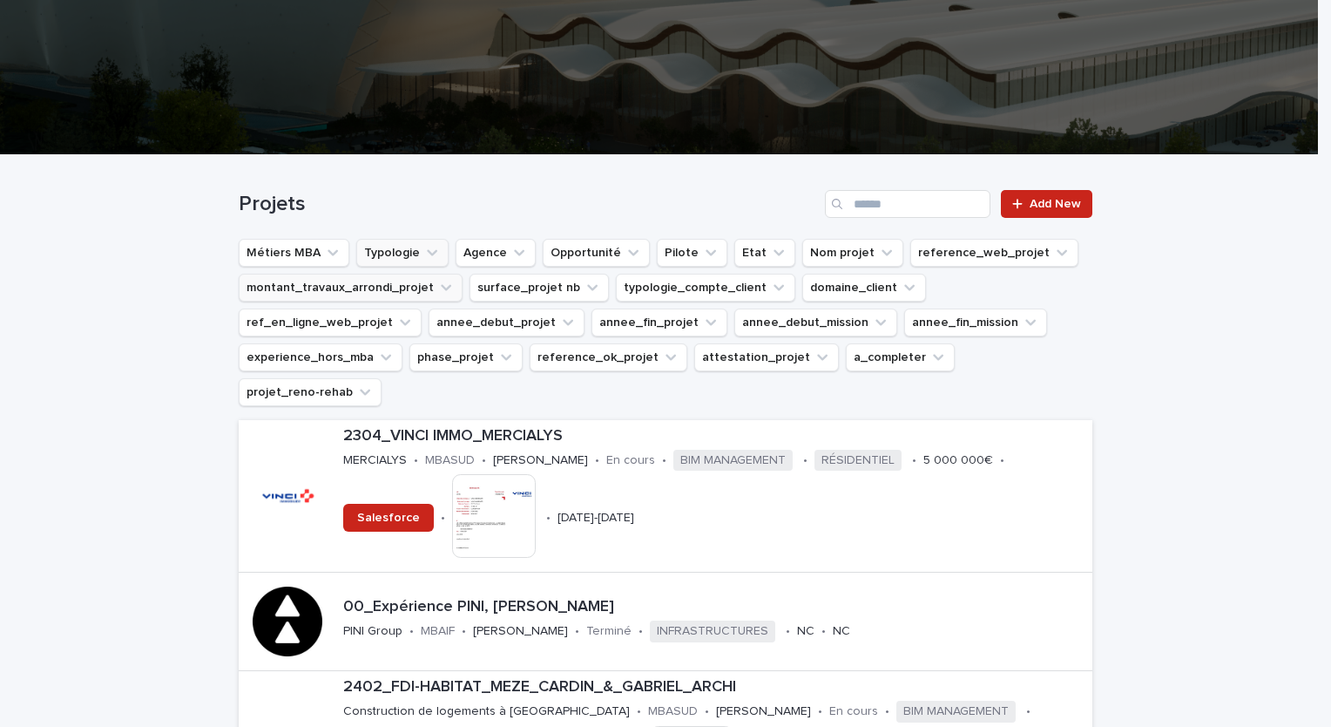
click at [441, 287] on icon "montant_travaux_arrondi_projet" at bounding box center [446, 288] width 10 height 6
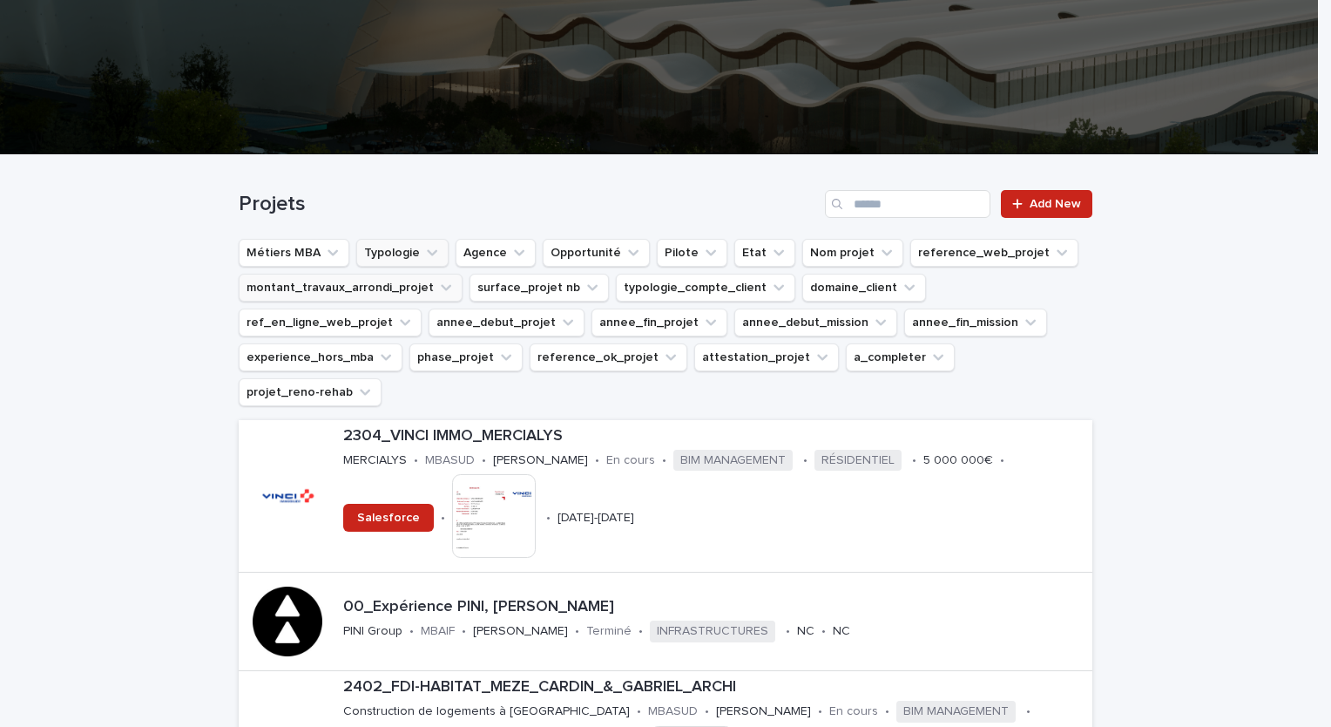
click at [437, 291] on icon "montant_travaux_arrondi_projet" at bounding box center [445, 287] width 17 height 17
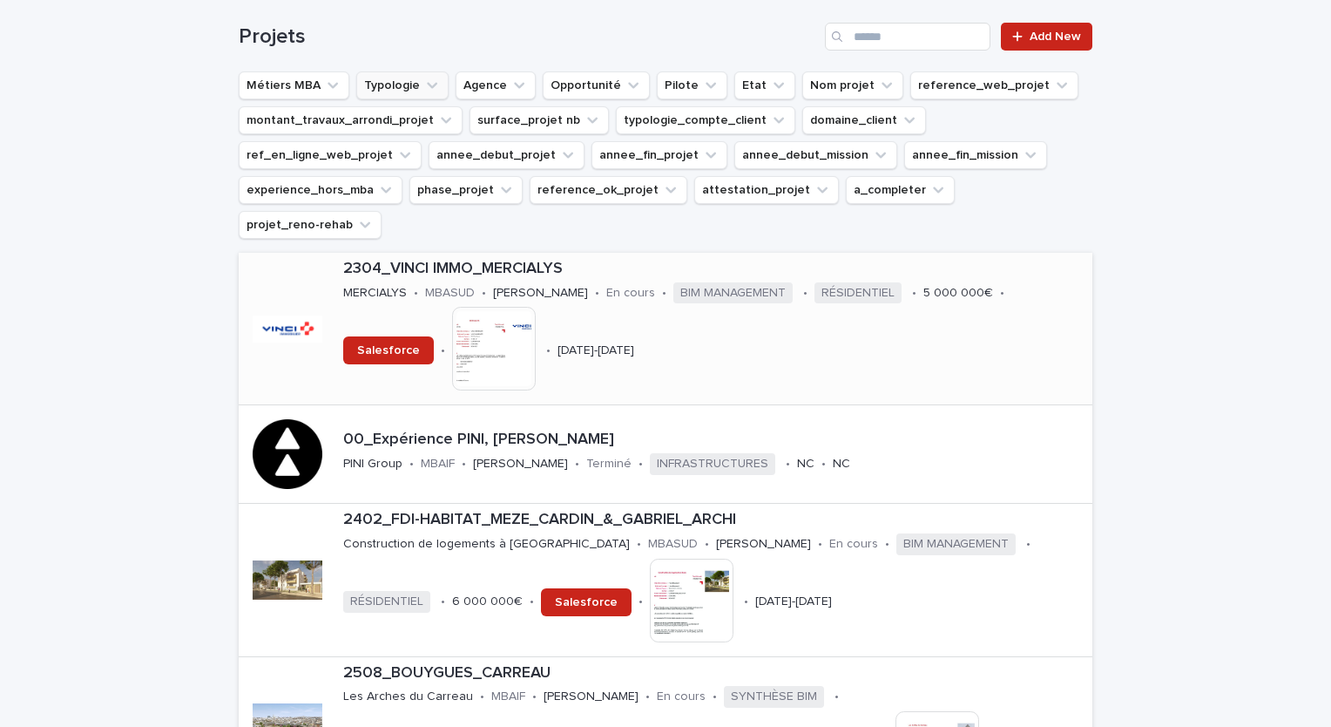
scroll to position [423, 0]
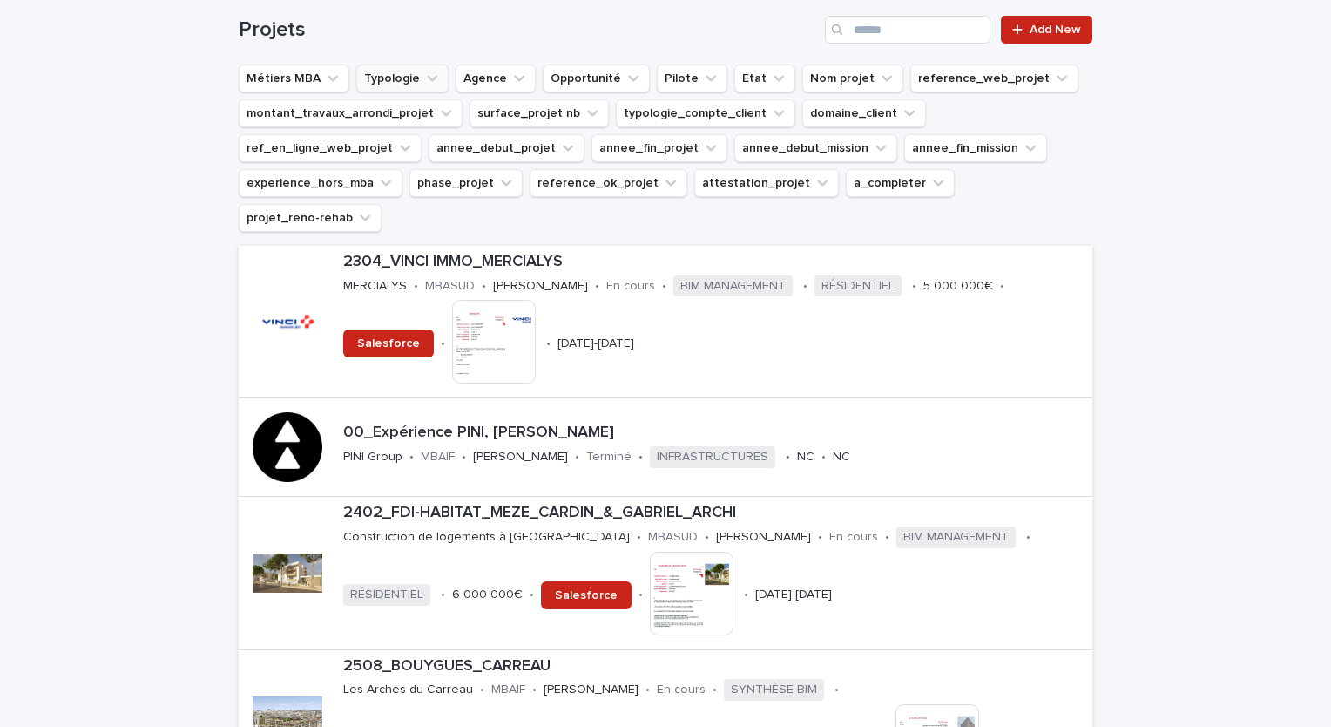
click at [423, 81] on icon "Typologie" at bounding box center [431, 78] width 17 height 17
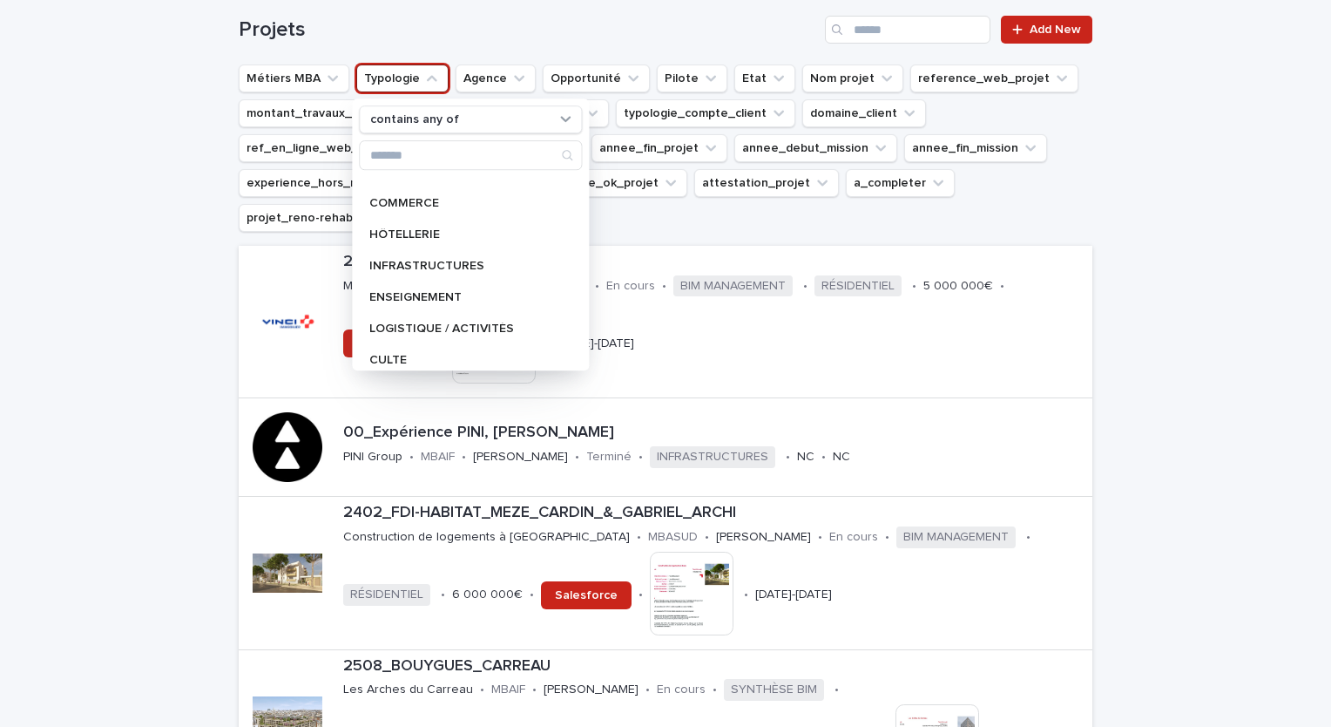
scroll to position [247, 0]
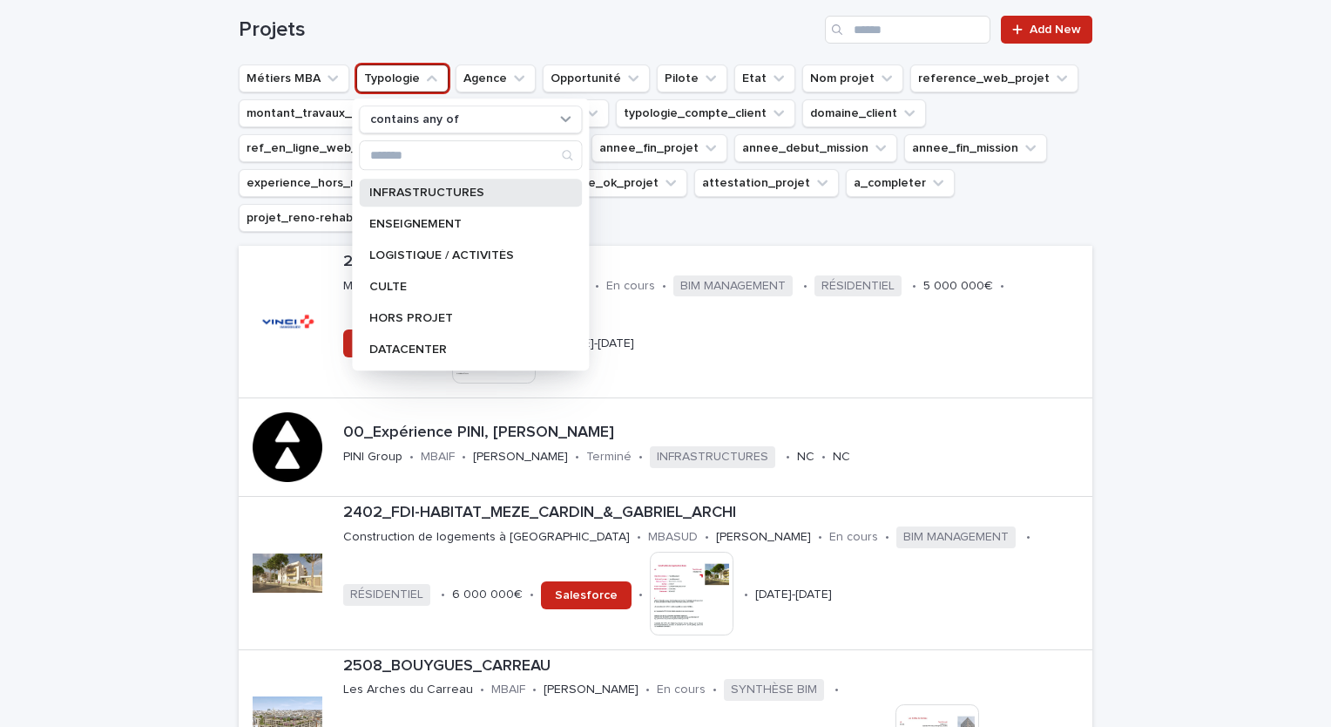
click at [456, 193] on p "INFRASTRUCTURES" at bounding box center [461, 192] width 185 height 12
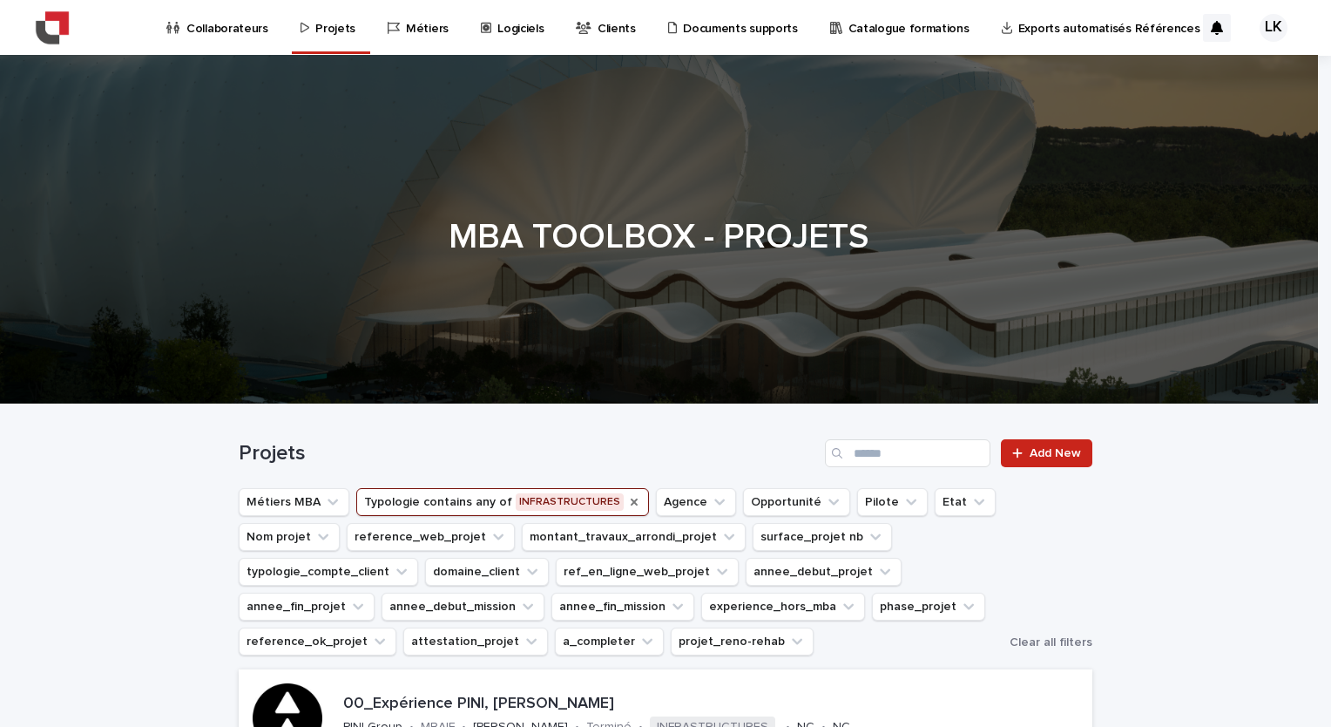
click at [627, 498] on icon "Typologie" at bounding box center [634, 502] width 14 height 14
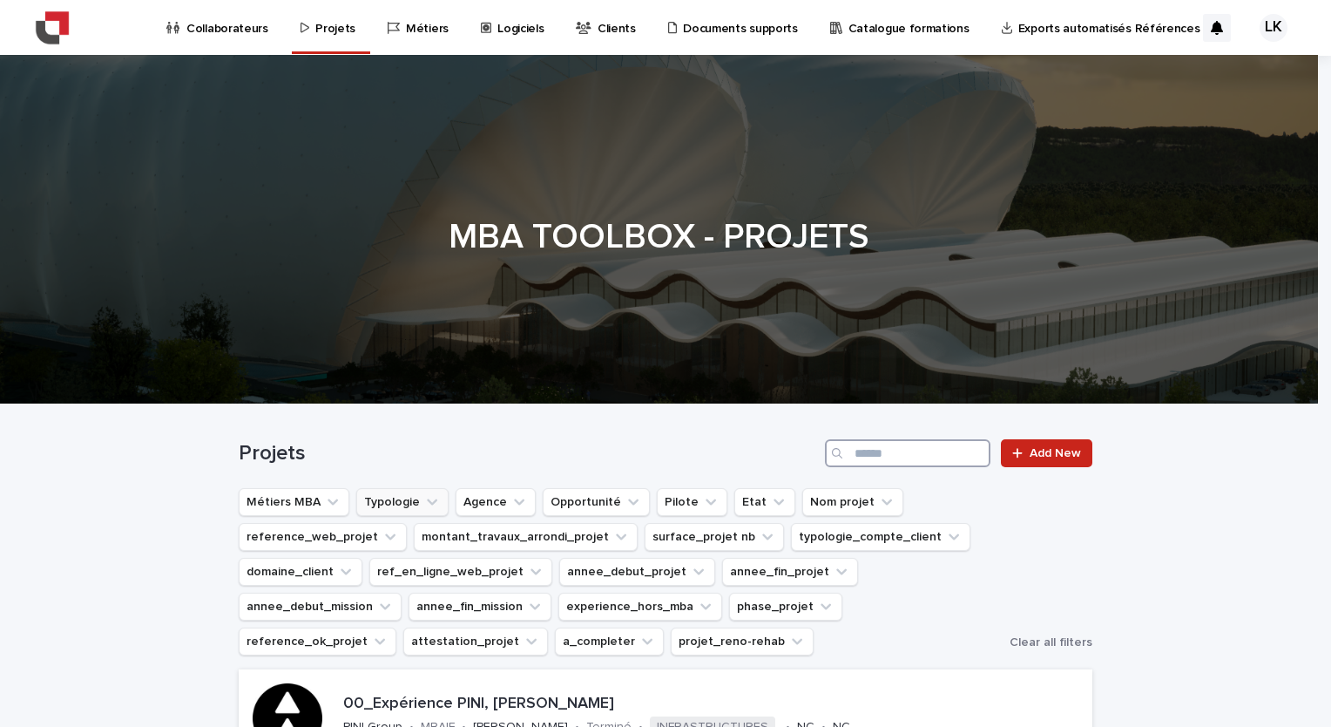
click at [874, 457] on input "Search" at bounding box center [908, 453] width 166 height 28
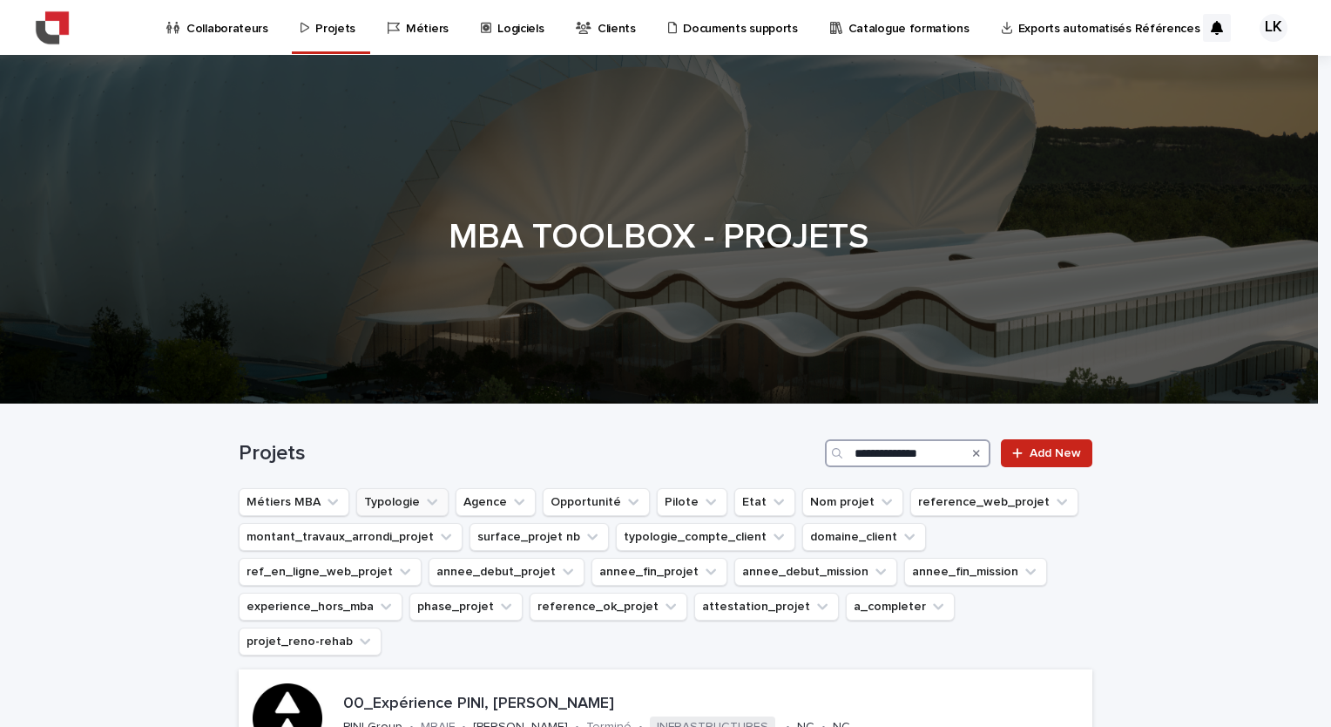
type input "**********"
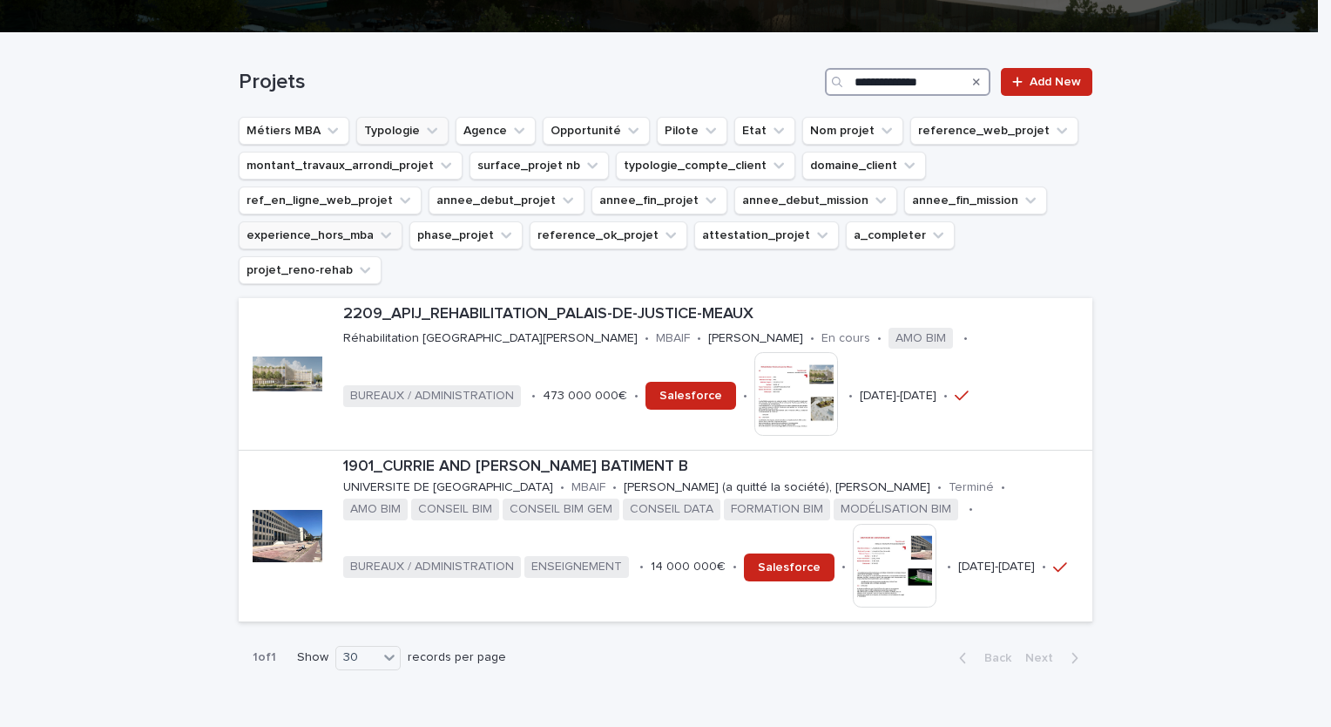
scroll to position [423, 0]
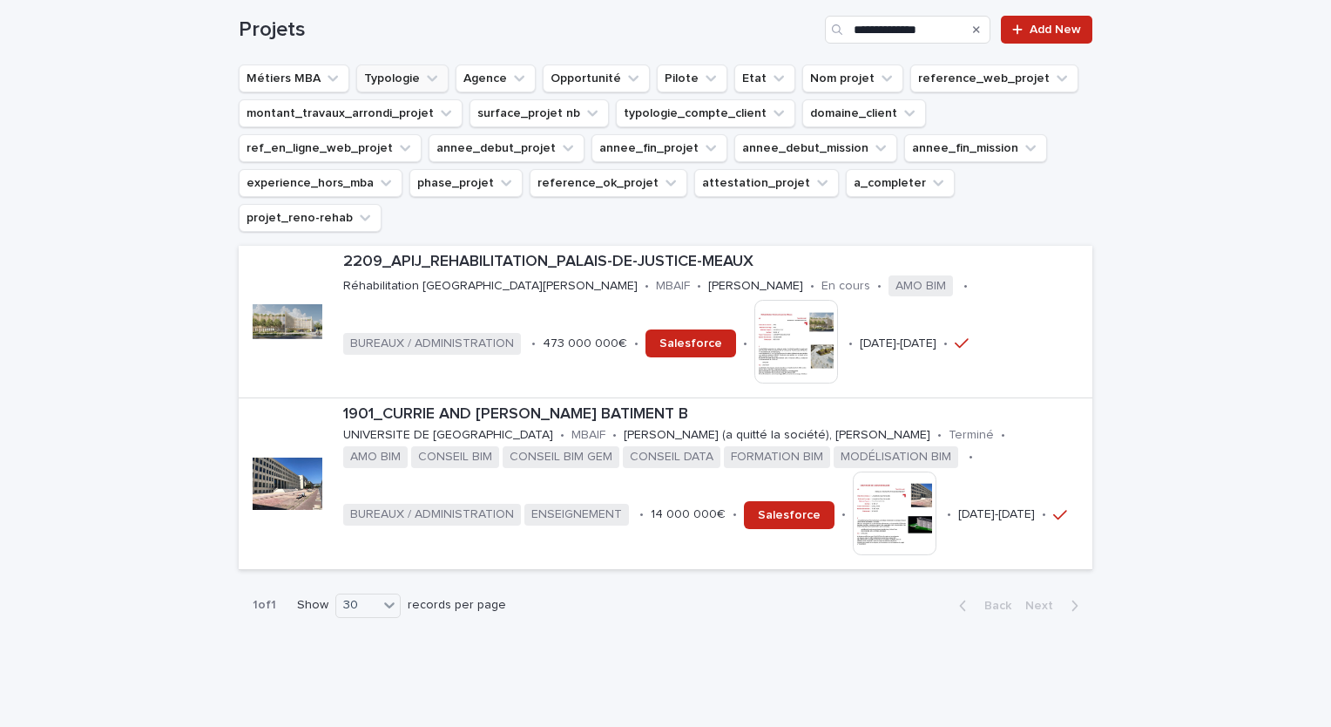
click at [966, 29] on div "Search" at bounding box center [977, 30] width 28 height 28
click at [973, 30] on icon "Search" at bounding box center [976, 29] width 7 height 7
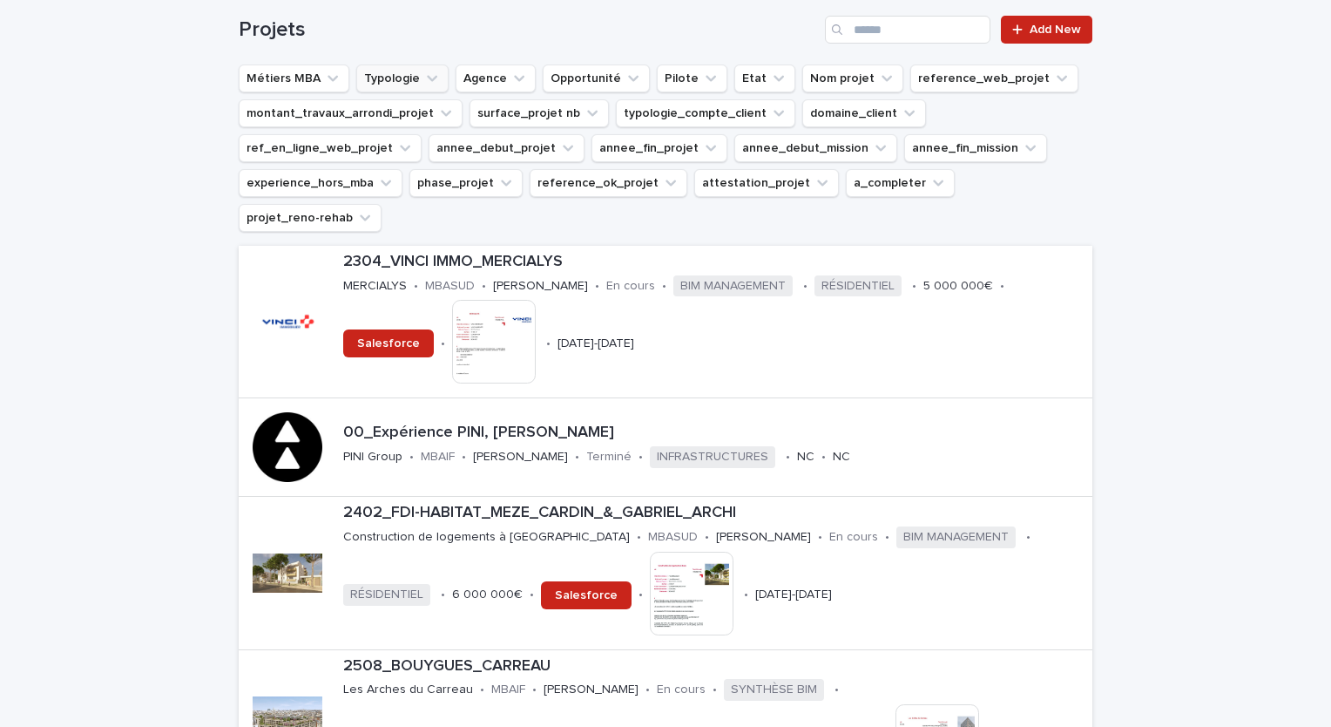
click at [423, 82] on icon "Typologie" at bounding box center [431, 78] width 17 height 17
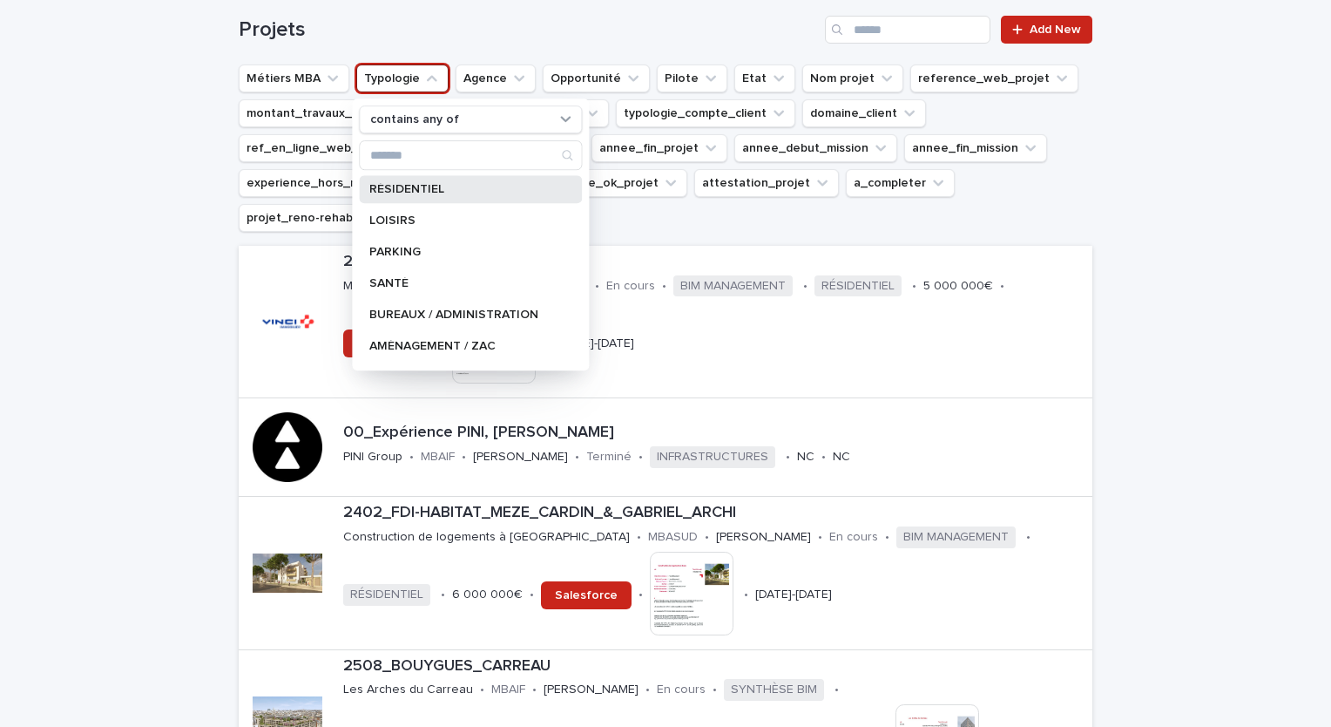
click at [431, 194] on div "RÉSIDENTIEL" at bounding box center [470, 189] width 223 height 28
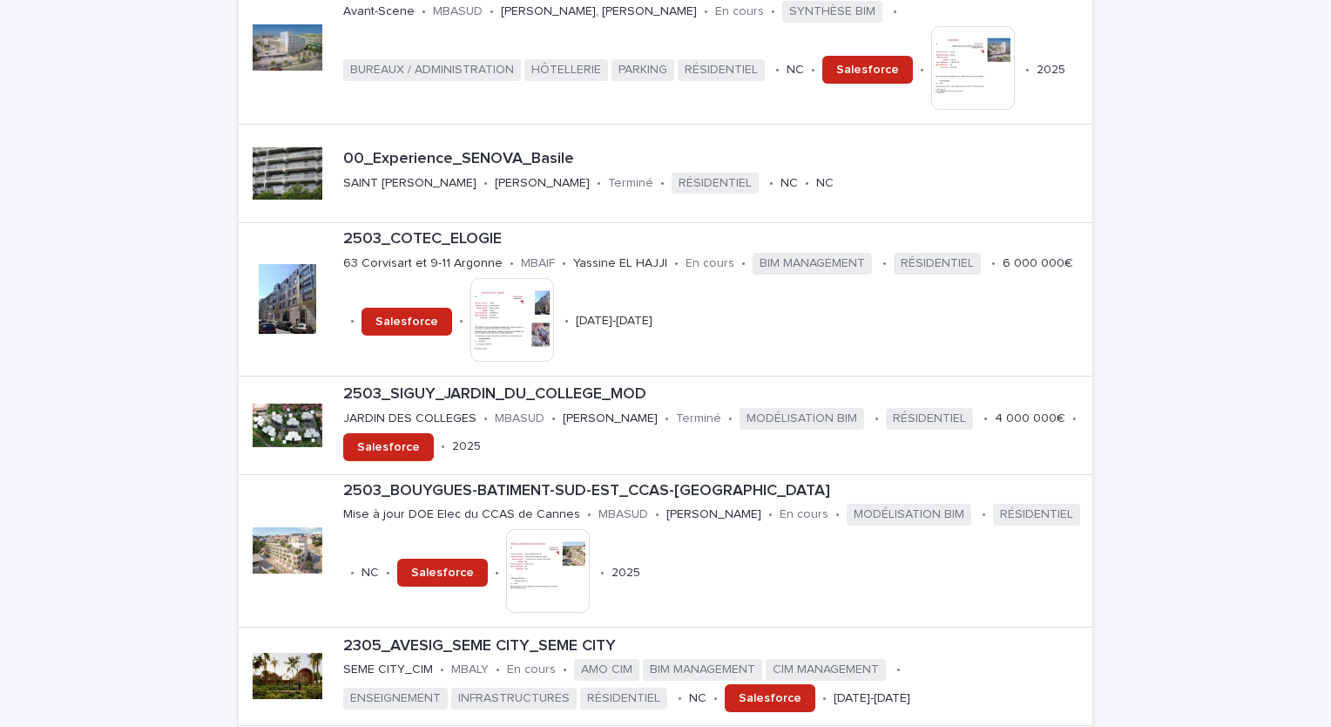
scroll to position [1033, 0]
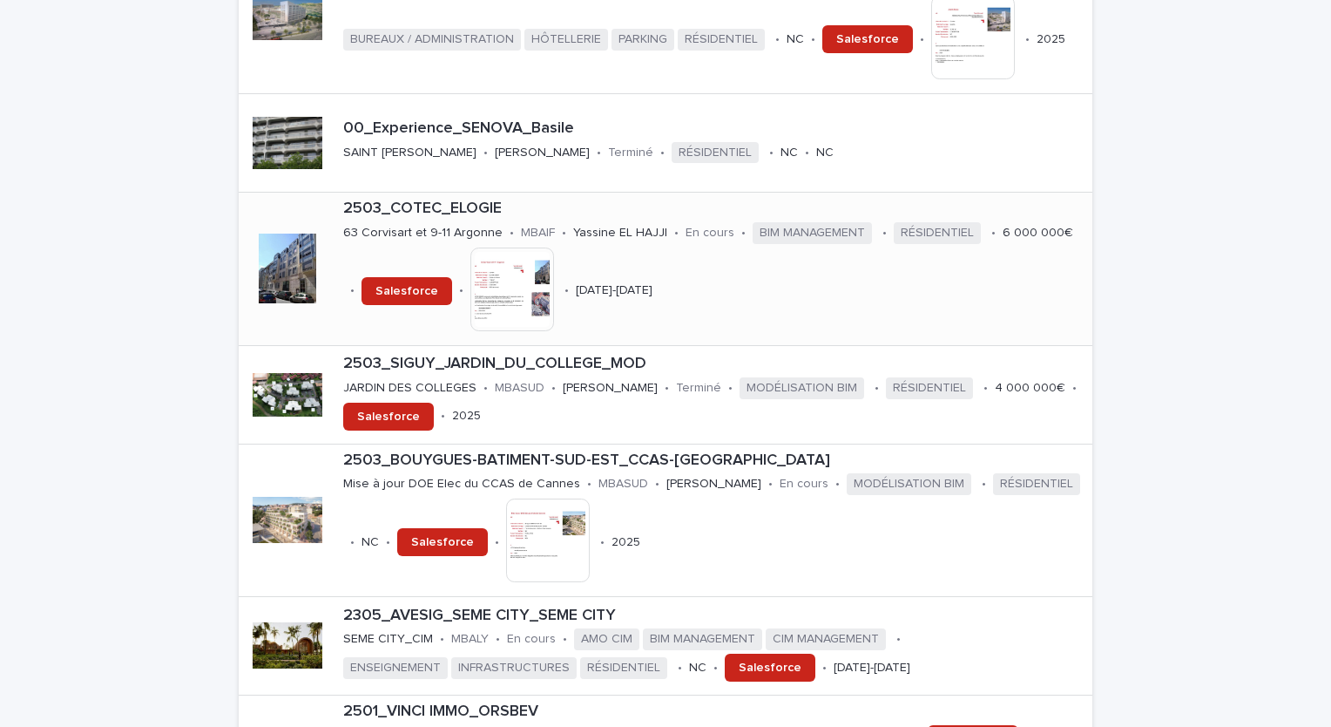
click at [429, 210] on p "2503_COTEC_ELOGIE" at bounding box center [714, 208] width 742 height 19
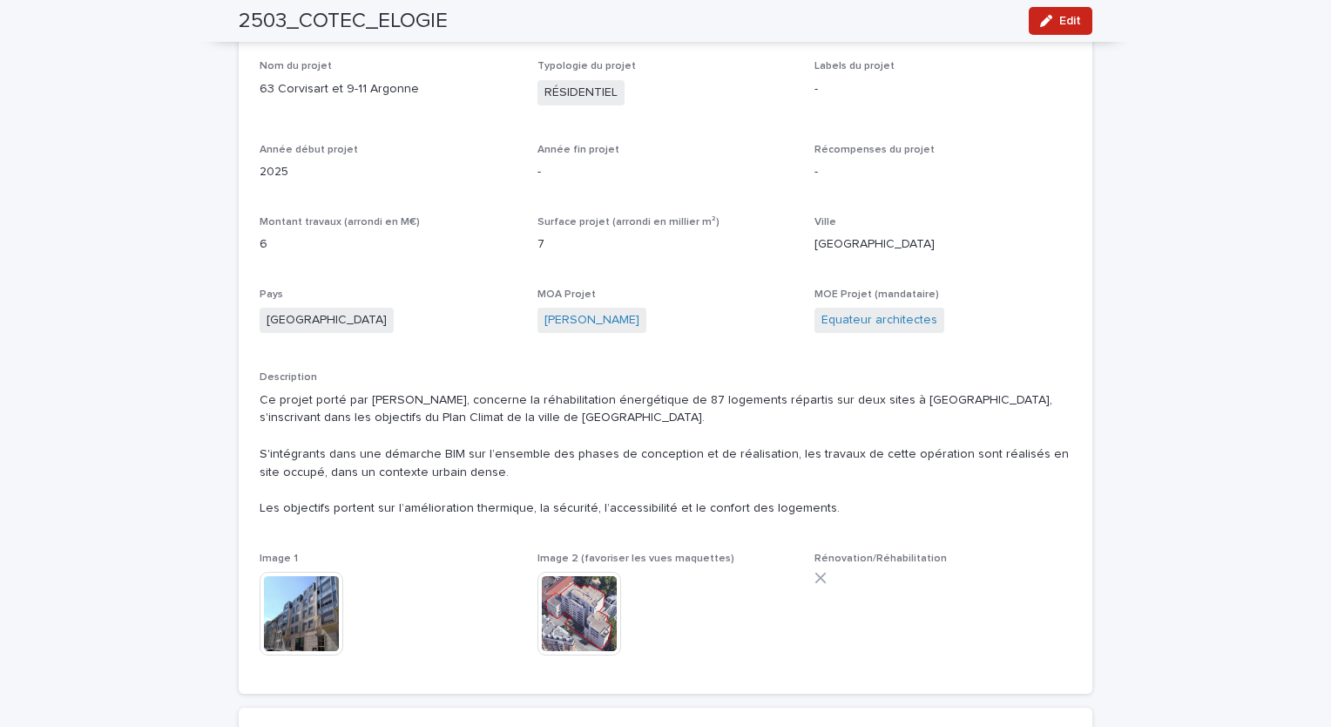
scroll to position [523, 0]
drag, startPoint x: 449, startPoint y: 26, endPoint x: 236, endPoint y: 17, distance: 213.6
click at [239, 17] on div "2503_COTEC_ELOGIE Edit" at bounding box center [666, 21] width 854 height 42
copy h2 "2503_COTEC_ELOGIE"
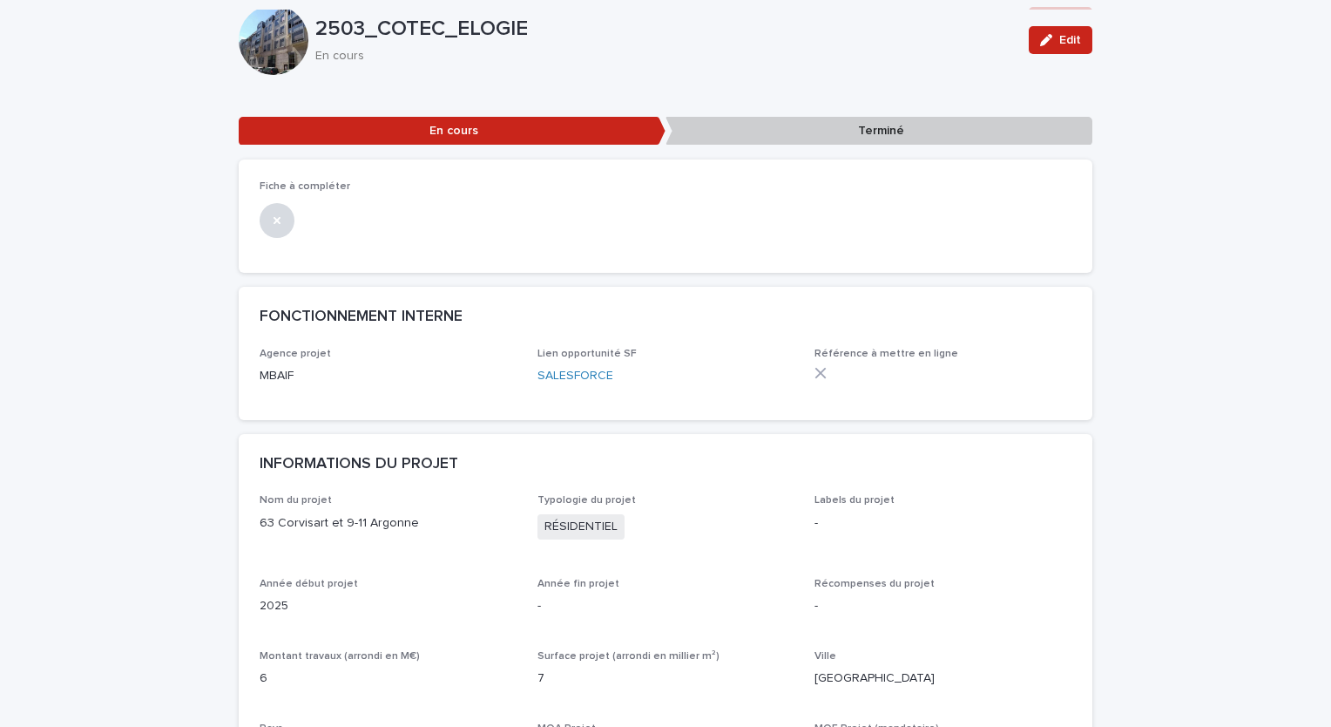
scroll to position [0, 0]
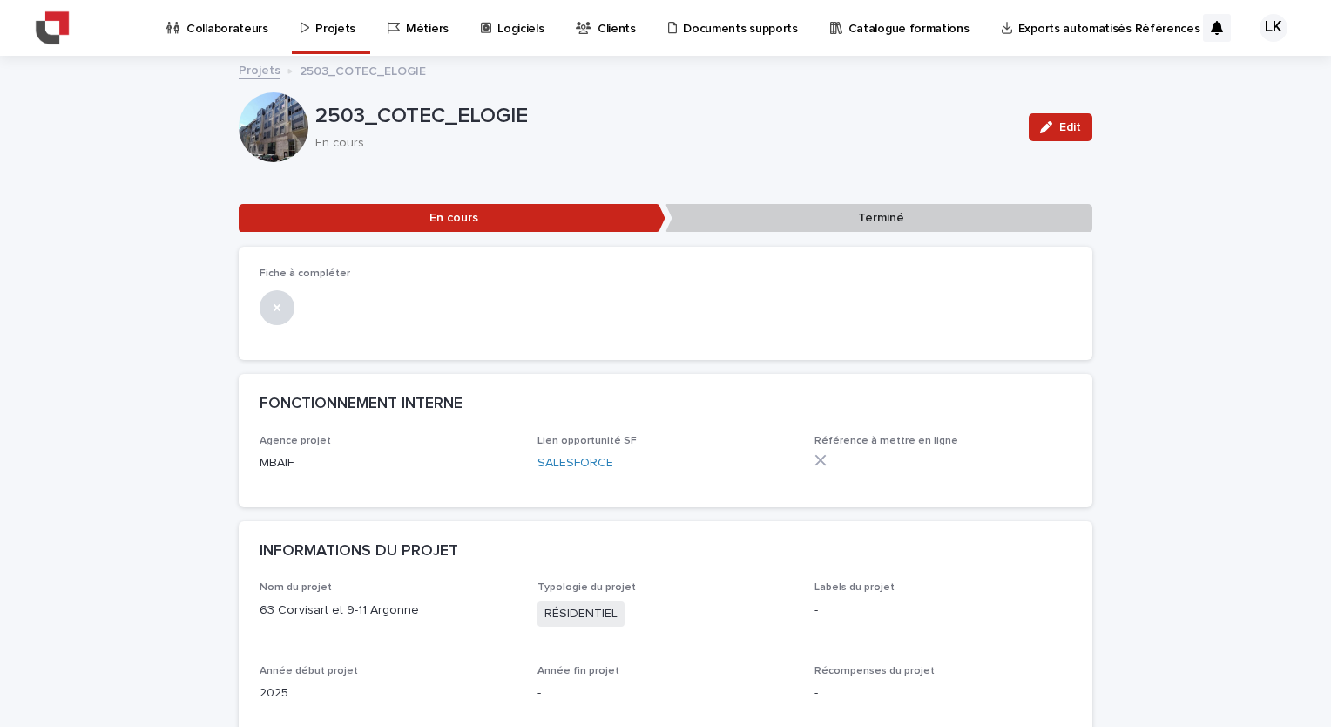
click at [332, 30] on p "Projets" at bounding box center [335, 18] width 40 height 37
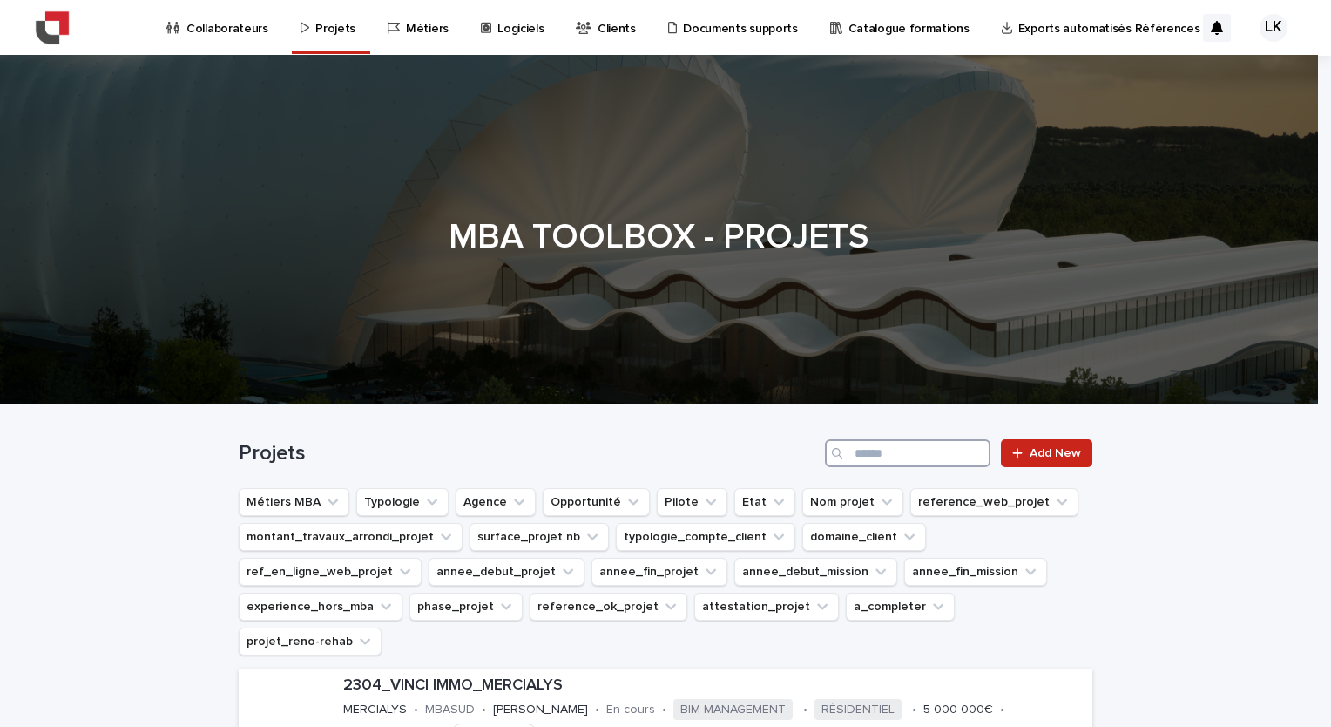
click at [896, 451] on input "Search" at bounding box center [908, 453] width 166 height 28
type input "****"
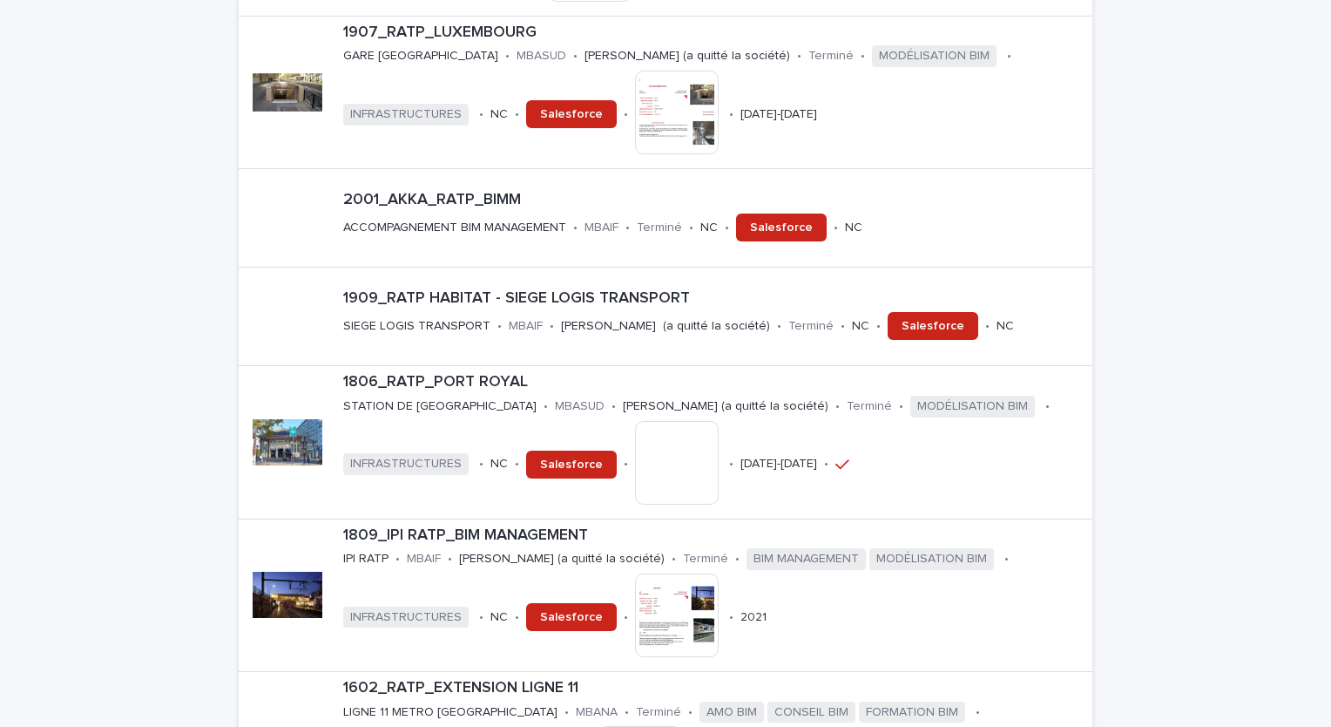
scroll to position [1045, 0]
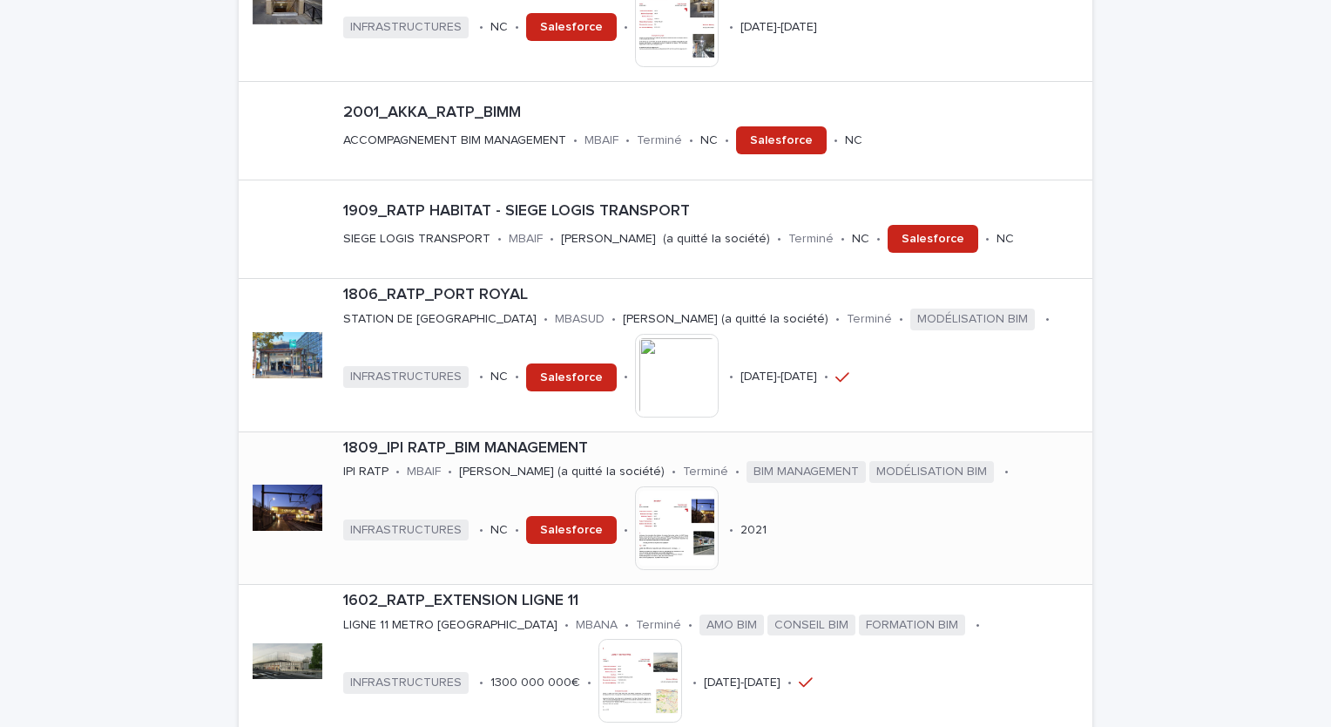
click at [524, 439] on p "1809_IPI RATP_BIM MANAGEMENT" at bounding box center [714, 448] width 742 height 19
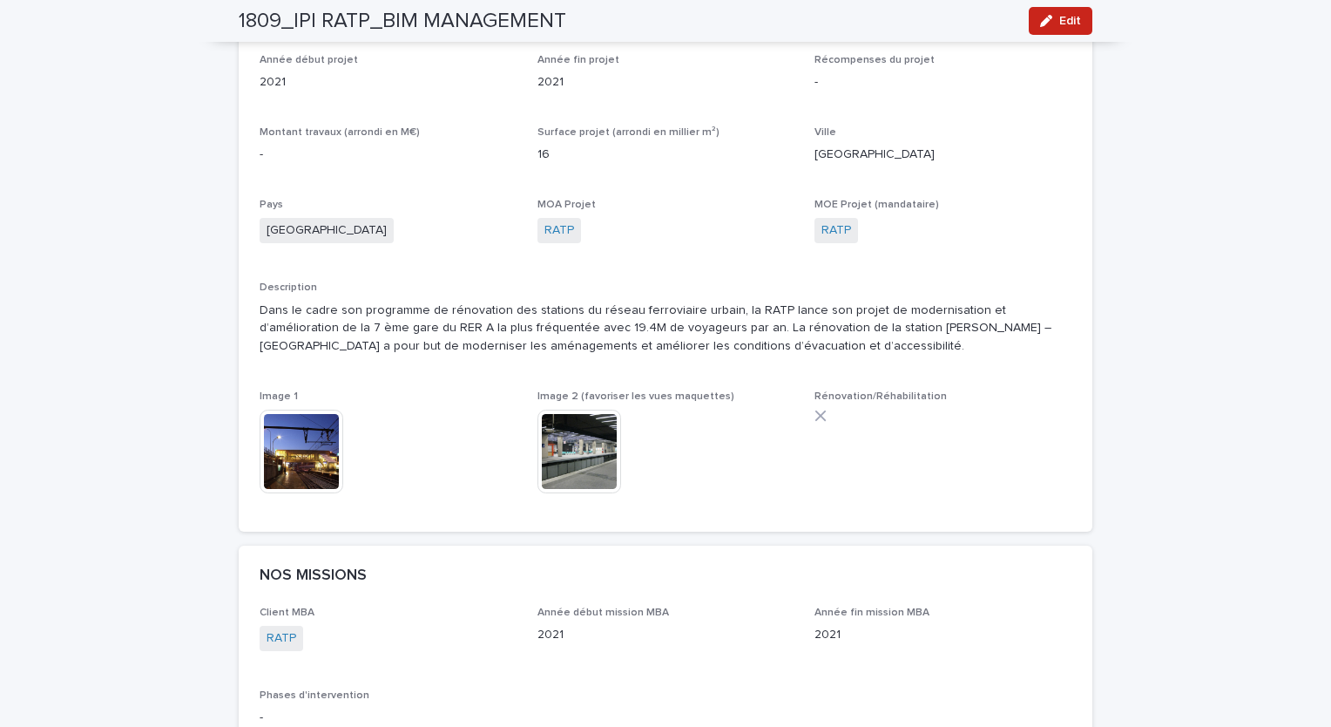
scroll to position [610, 0]
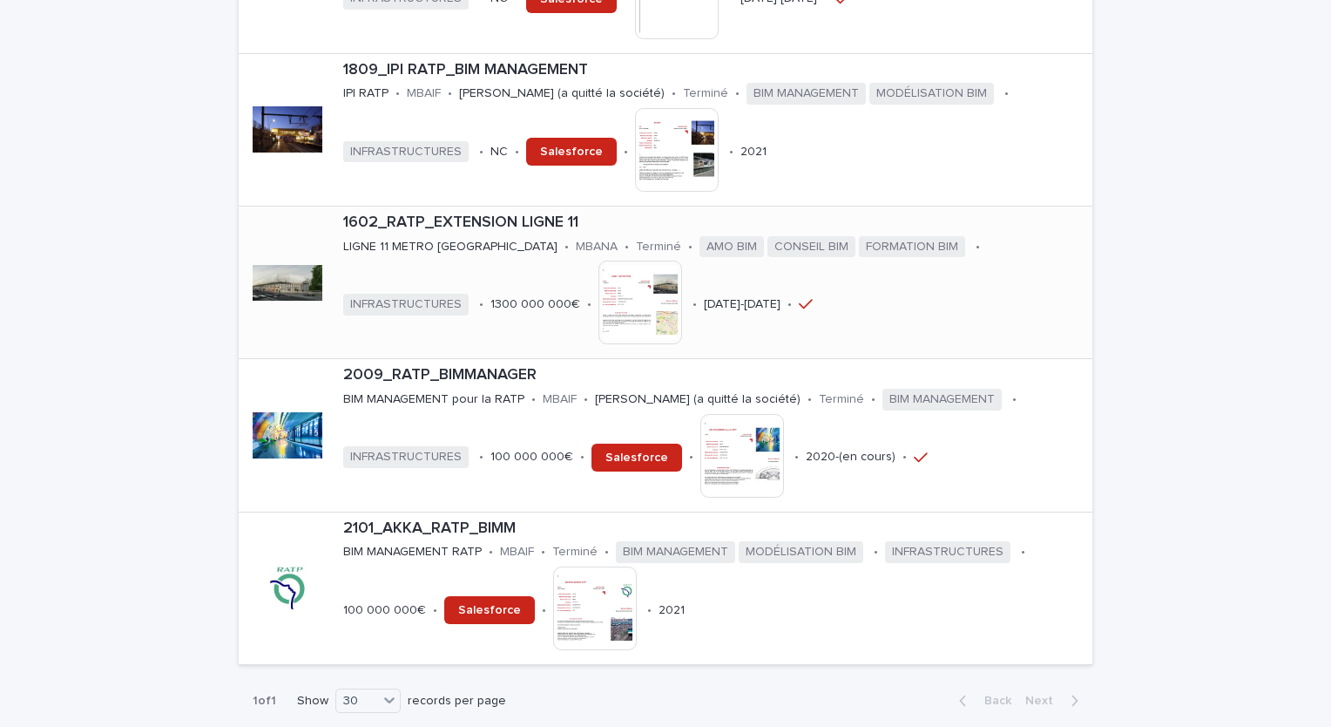
scroll to position [1481, 0]
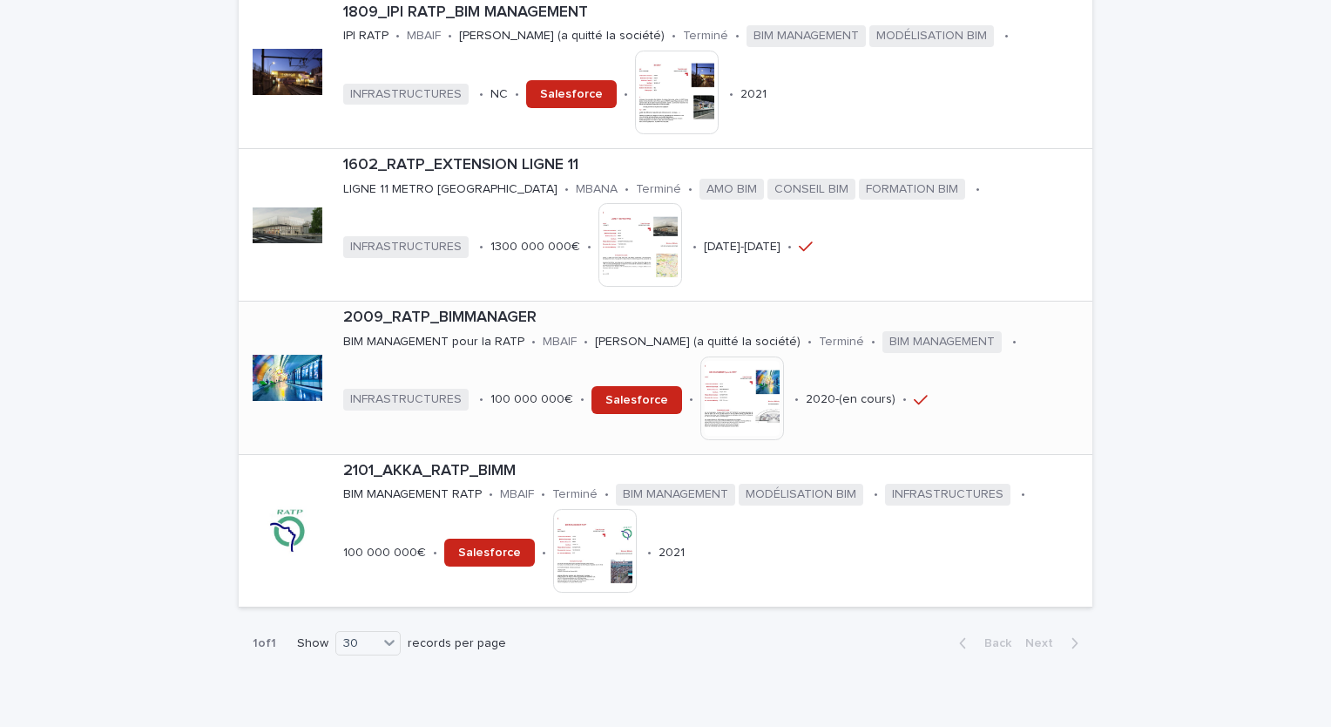
click at [326, 301] on div "2009_RATP_BIMMANAGER BIM MANAGEMENT pour la RATP • MBAIF • [PERSON_NAME] (a qui…" at bounding box center [666, 377] width 854 height 152
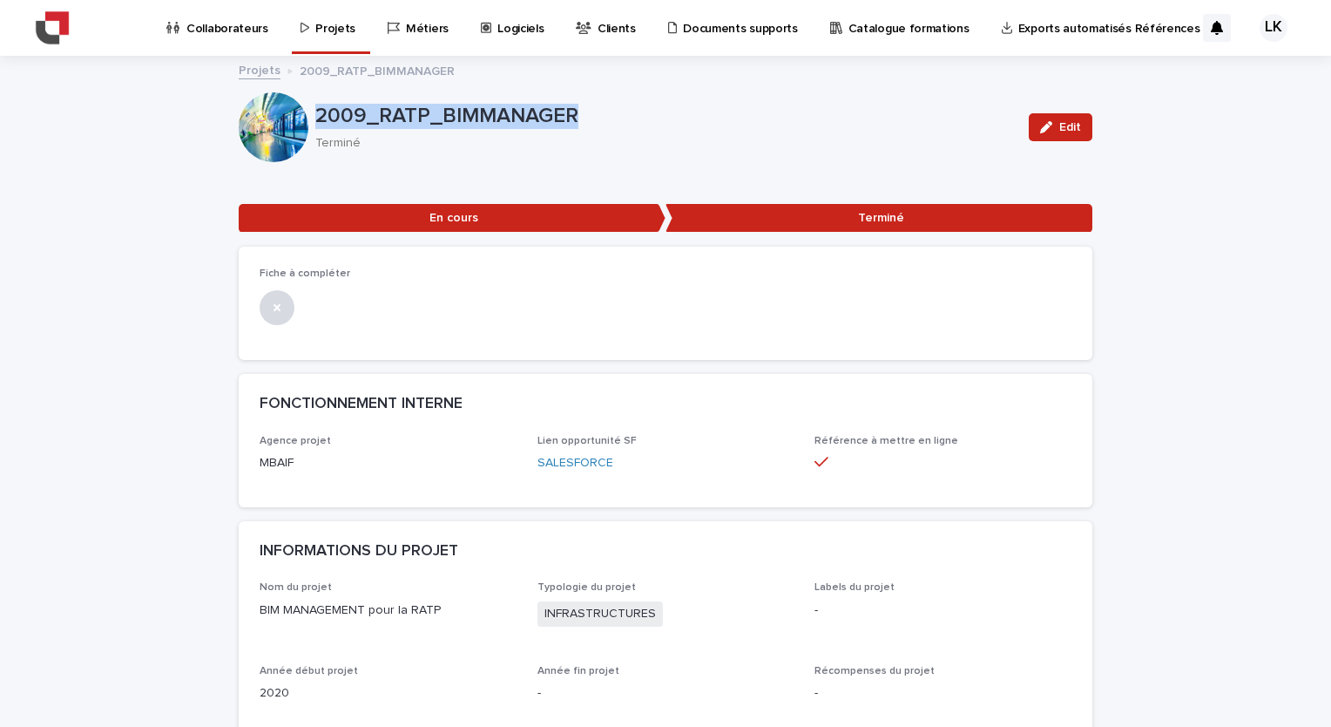
drag, startPoint x: 570, startPoint y: 120, endPoint x: 307, endPoint y: 120, distance: 263.1
click at [307, 120] on div "2009_RATP_BIMMANAGER Terminé Edit" at bounding box center [666, 127] width 854 height 70
drag, startPoint x: 307, startPoint y: 120, endPoint x: 326, endPoint y: 120, distance: 19.2
copy div "2009_RATP_BIMMANAGER"
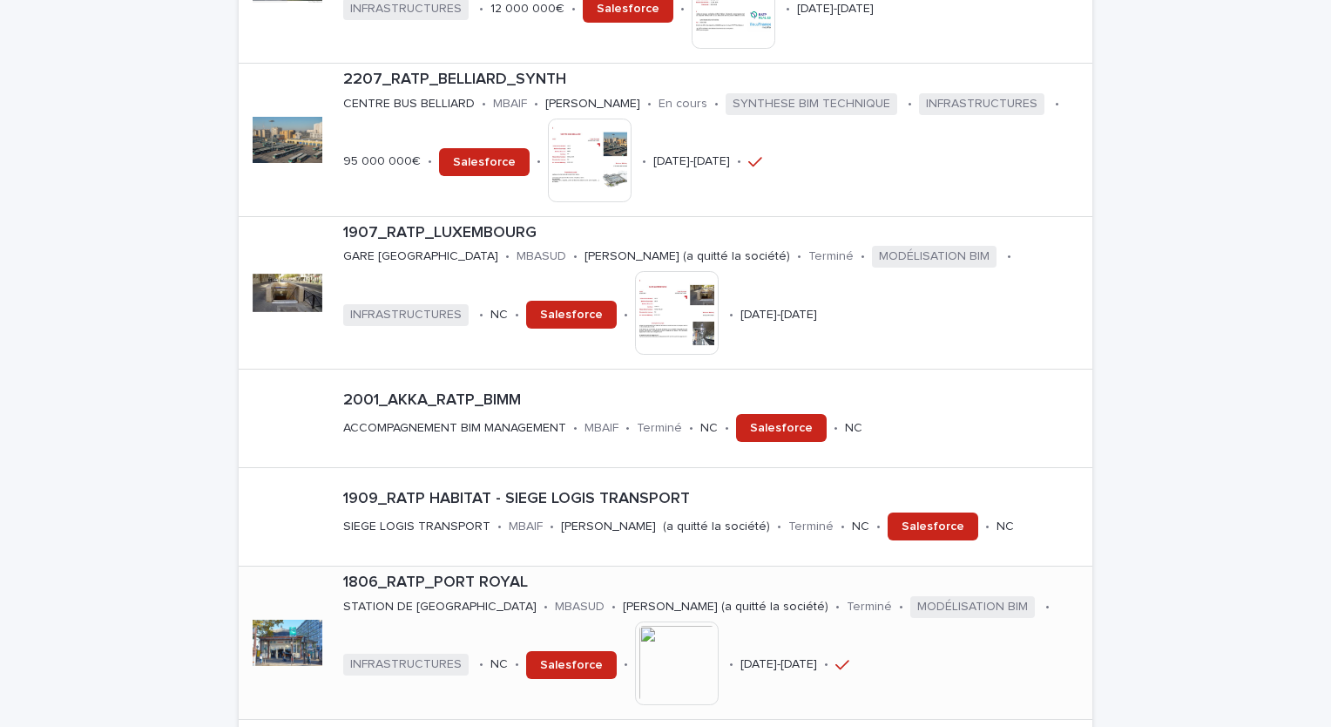
scroll to position [697, 0]
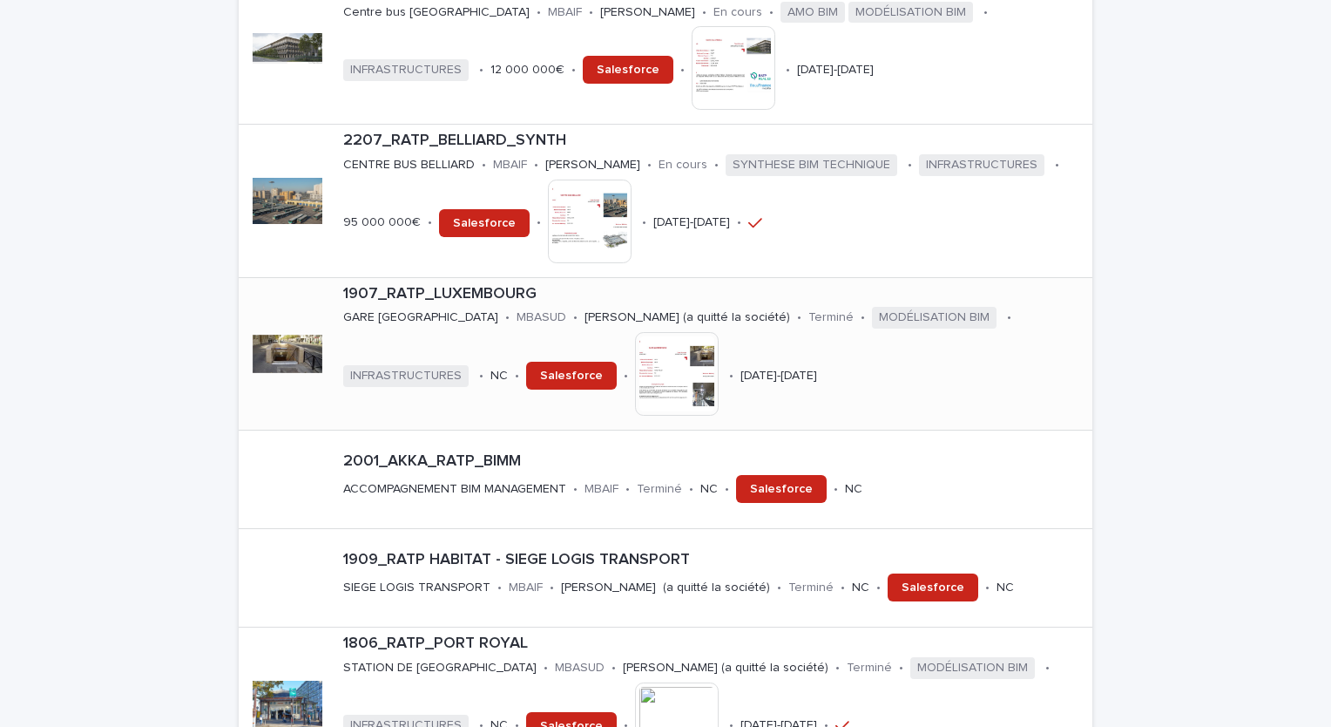
click at [519, 285] on p "1907_RATP_LUXEMBOURG" at bounding box center [714, 294] width 742 height 19
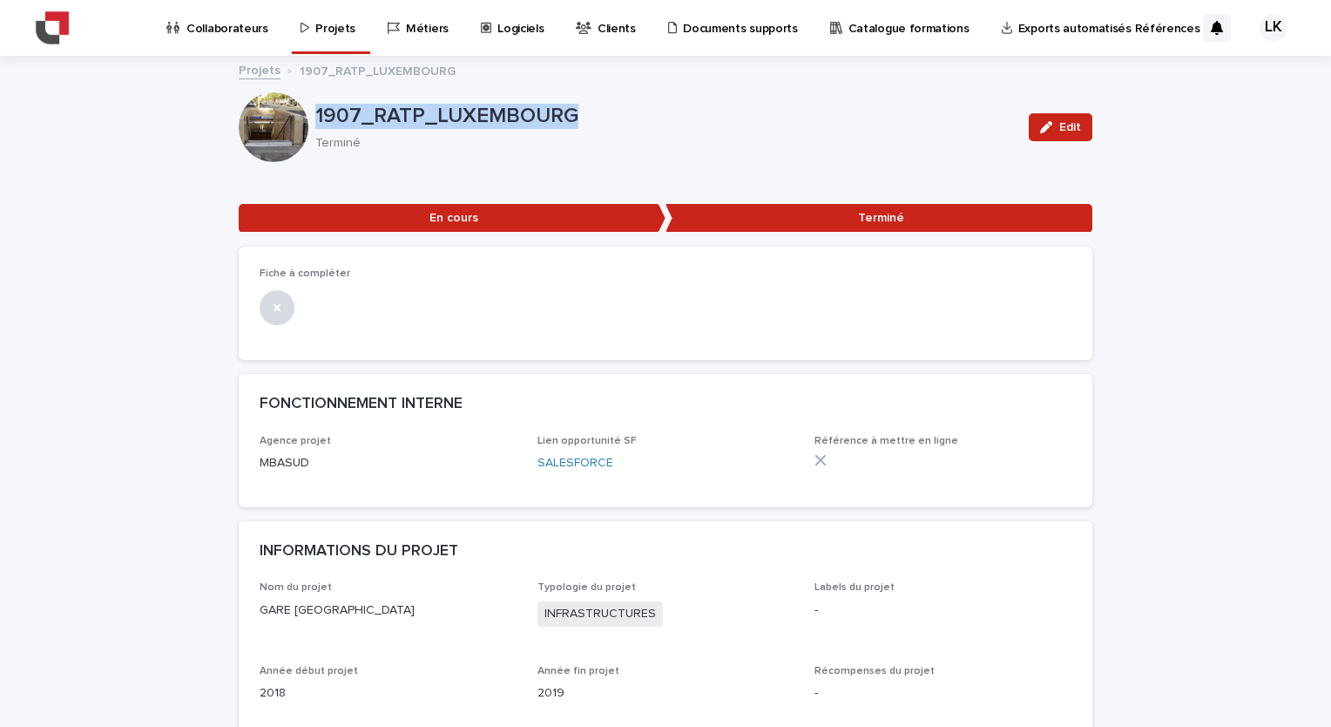
drag, startPoint x: 589, startPoint y: 123, endPoint x: 308, endPoint y: 103, distance: 282.1
click at [308, 103] on div "1907_RATP_LUXEMBOURG Terminé Edit" at bounding box center [666, 127] width 854 height 70
copy div "1907_RATP_LUXEMBOURG"
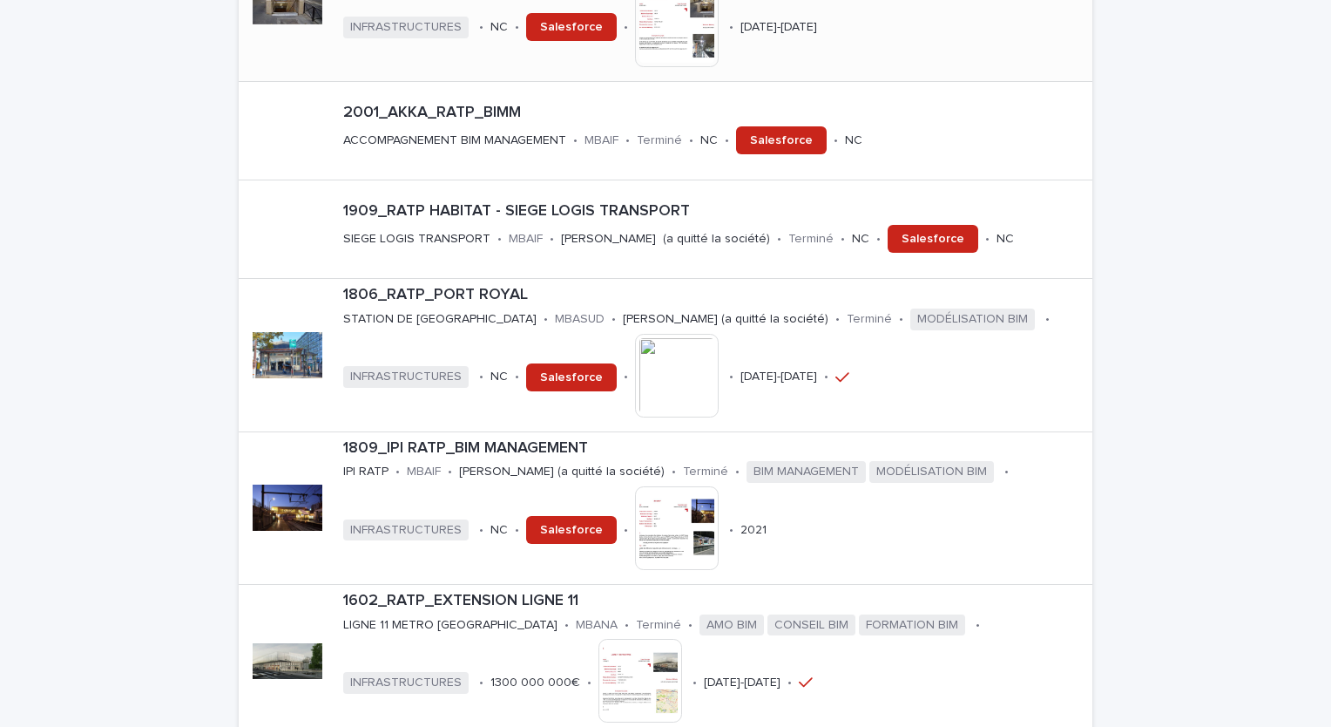
scroll to position [1132, 0]
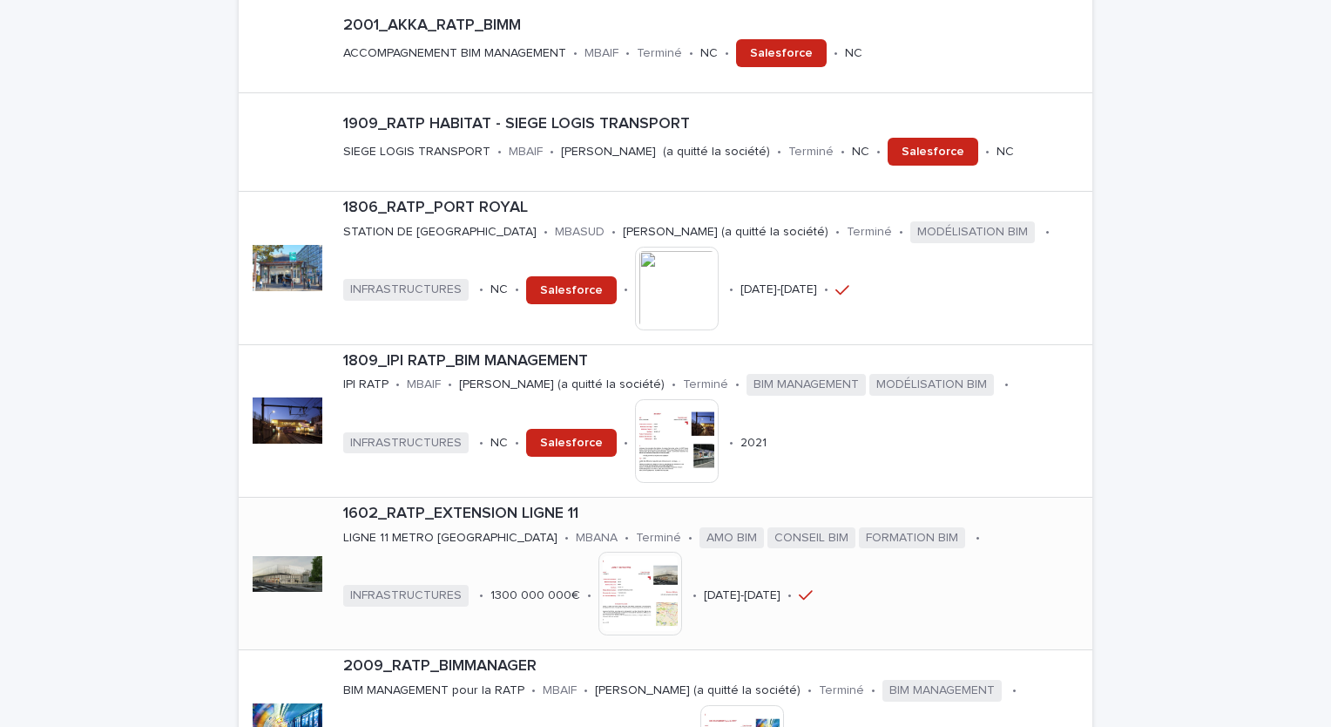
click at [558, 504] on p "1602_RATP_EXTENSION LIGNE 11" at bounding box center [714, 513] width 742 height 19
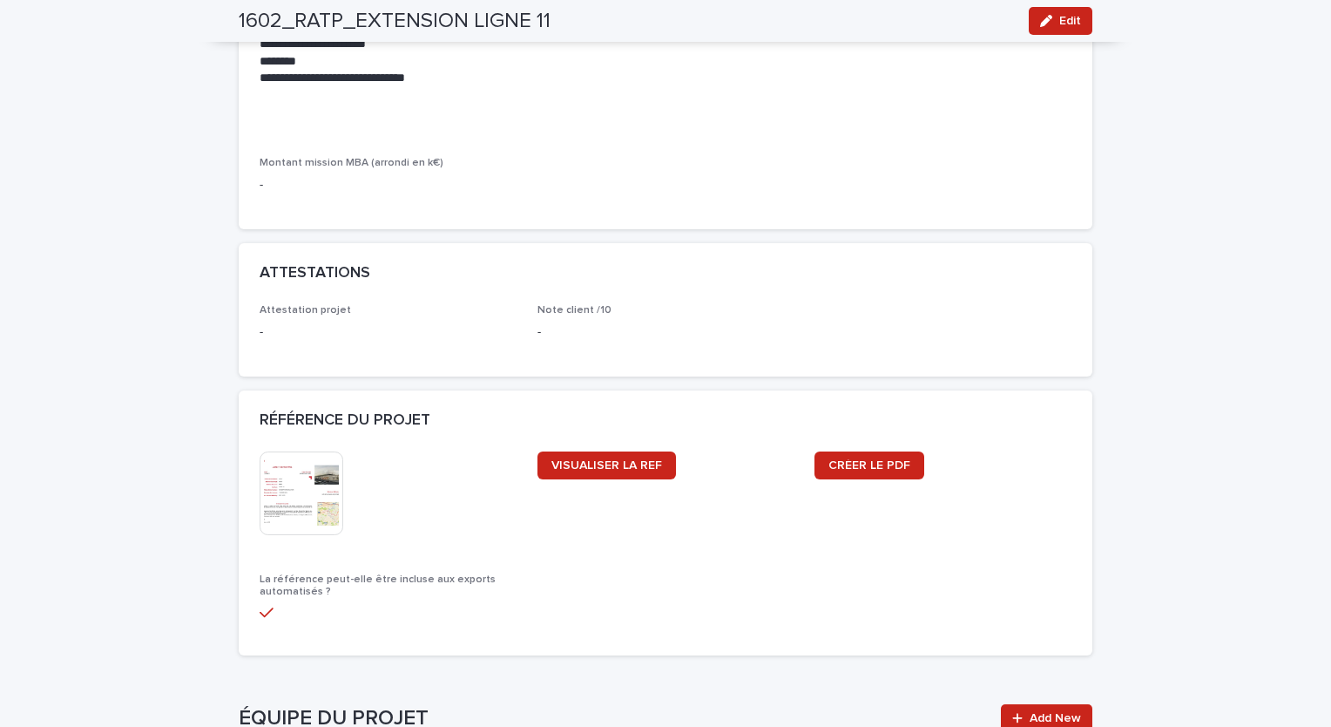
scroll to position [1568, 0]
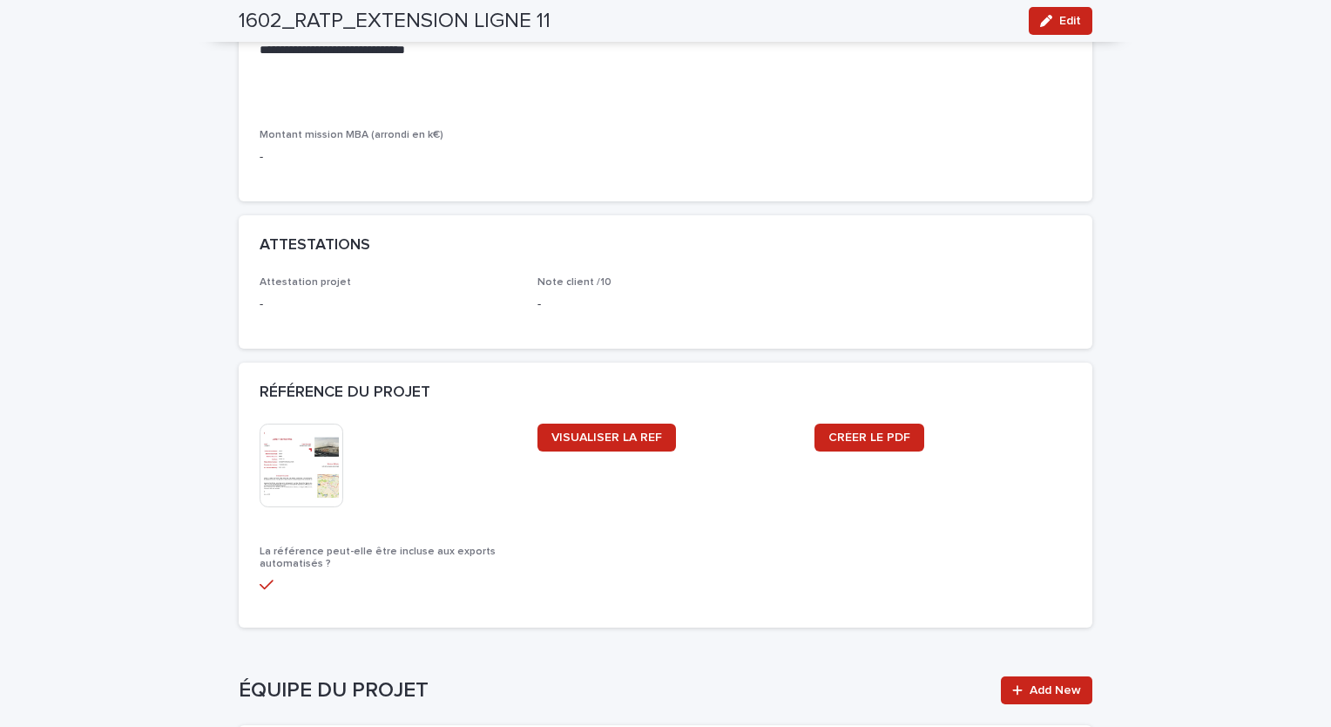
click at [290, 450] on img at bounding box center [302, 465] width 84 height 84
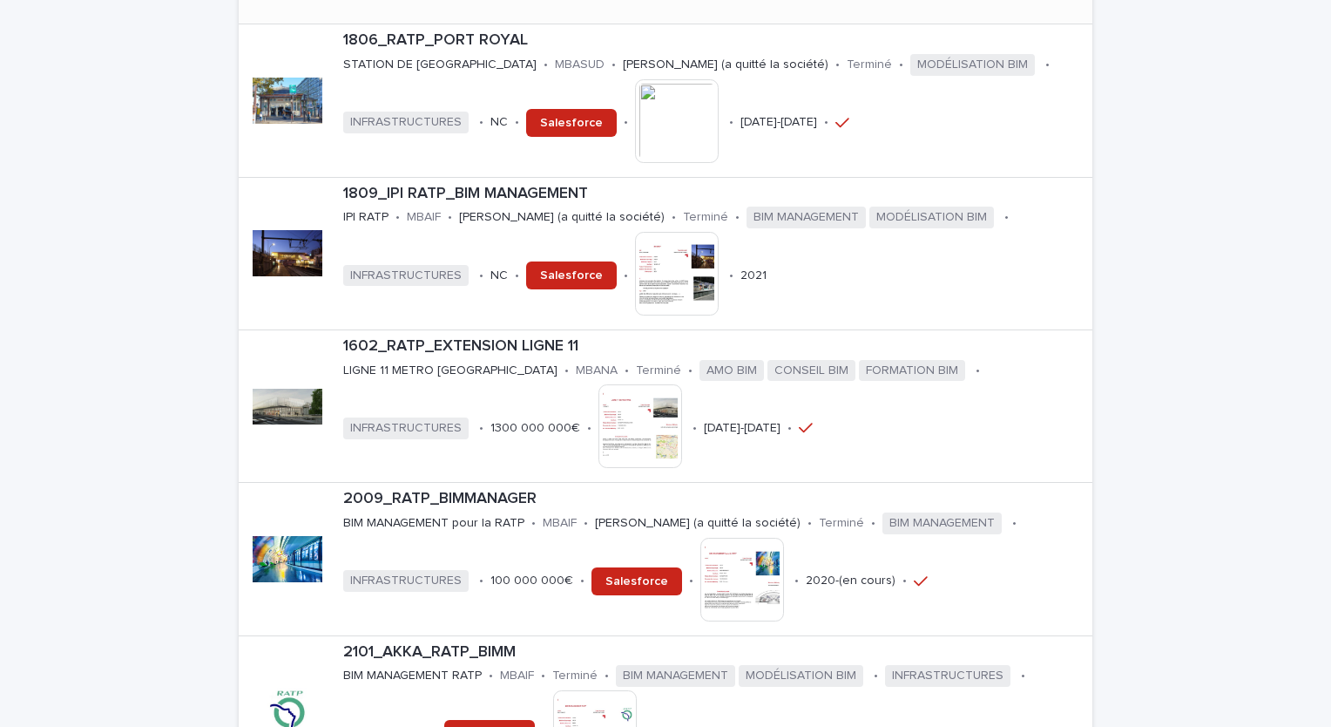
scroll to position [1307, 0]
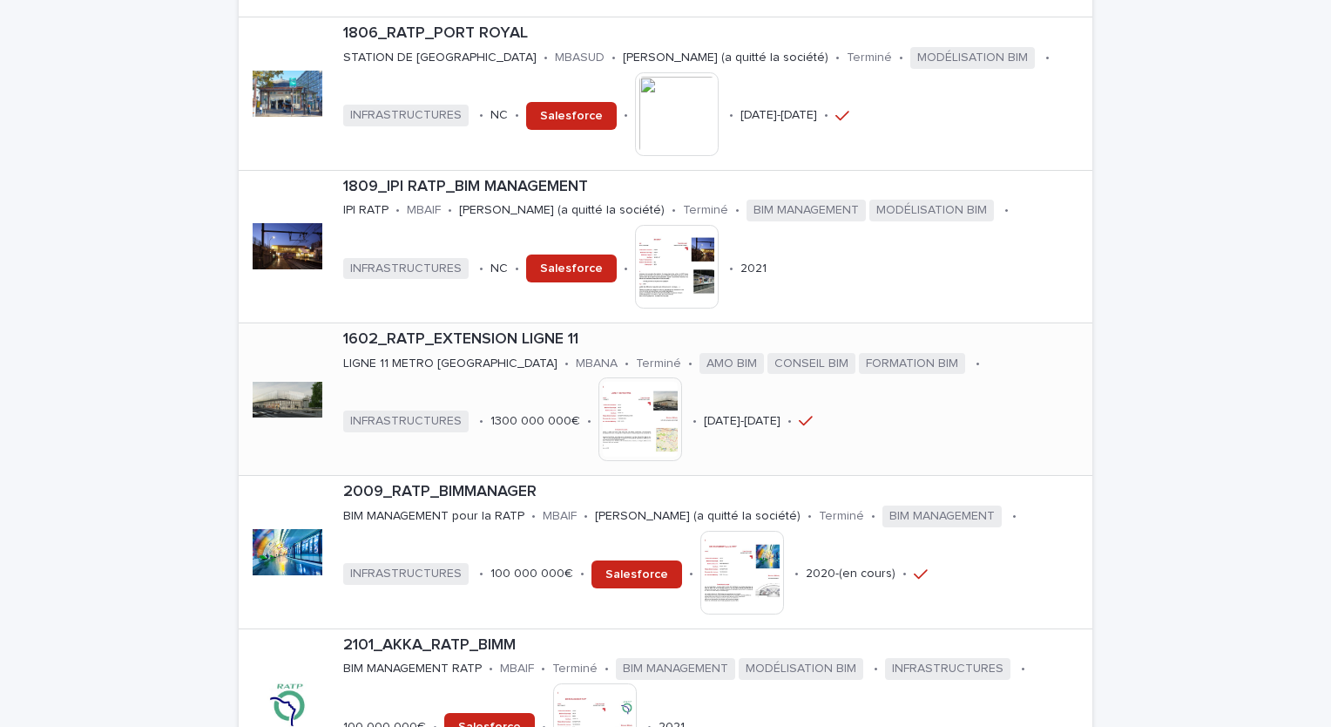
click at [434, 330] on p "1602_RATP_EXTENSION LIGNE 11" at bounding box center [714, 339] width 742 height 19
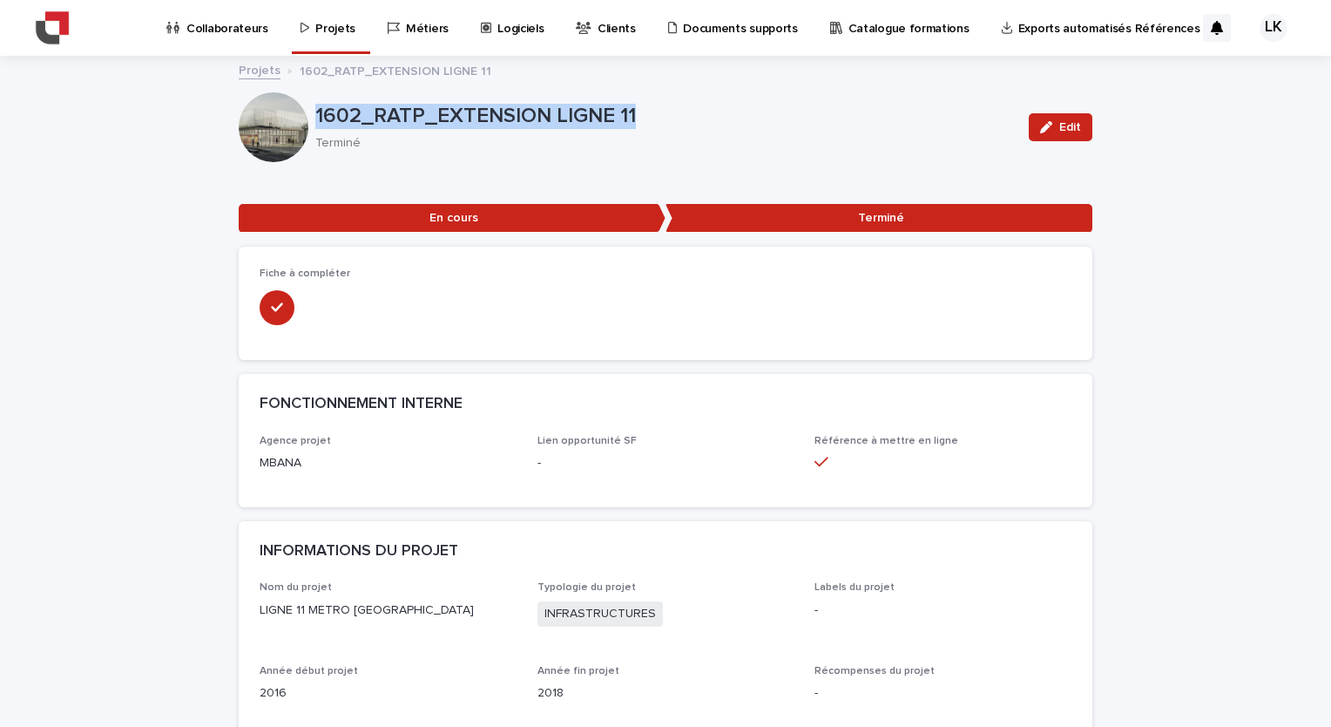
drag, startPoint x: 638, startPoint y: 120, endPoint x: 310, endPoint y: 122, distance: 327.5
click at [315, 122] on p "1602_RATP_EXTENSION LIGNE 11" at bounding box center [665, 116] width 700 height 25
drag, startPoint x: 310, startPoint y: 122, endPoint x: 348, endPoint y: 123, distance: 38.3
copy p "1602_RATP_EXTENSION LIGNE 11"
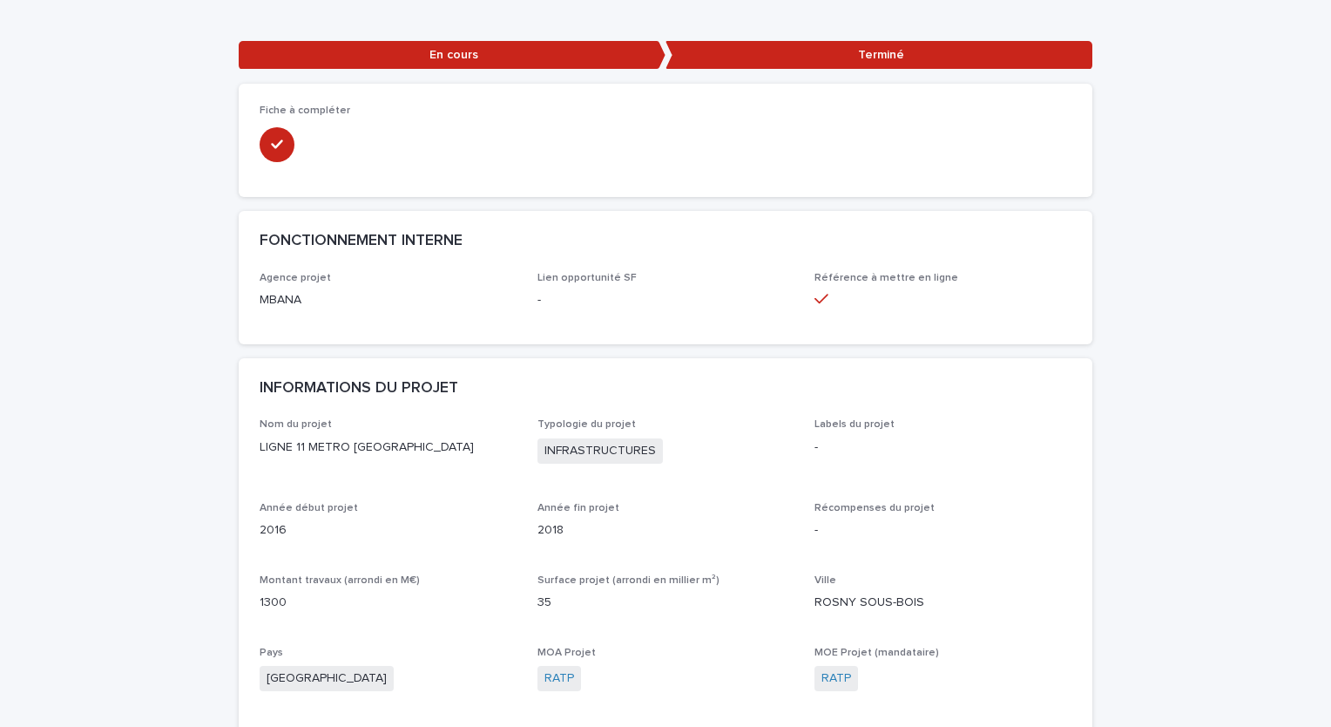
scroll to position [174, 0]
